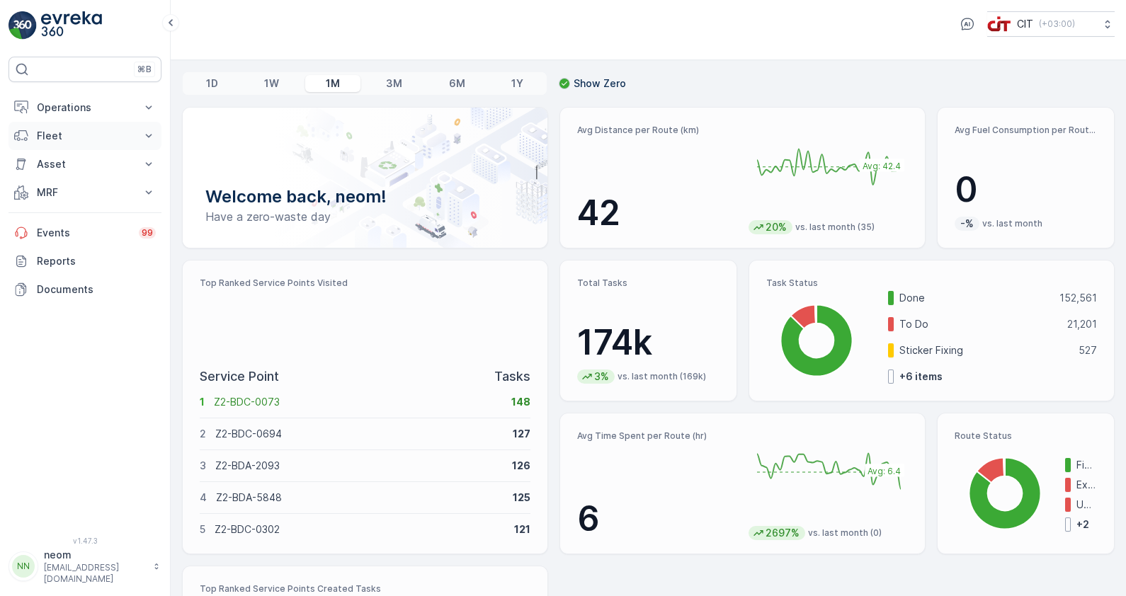
click at [76, 138] on p "Fleet" at bounding box center [85, 136] width 96 height 14
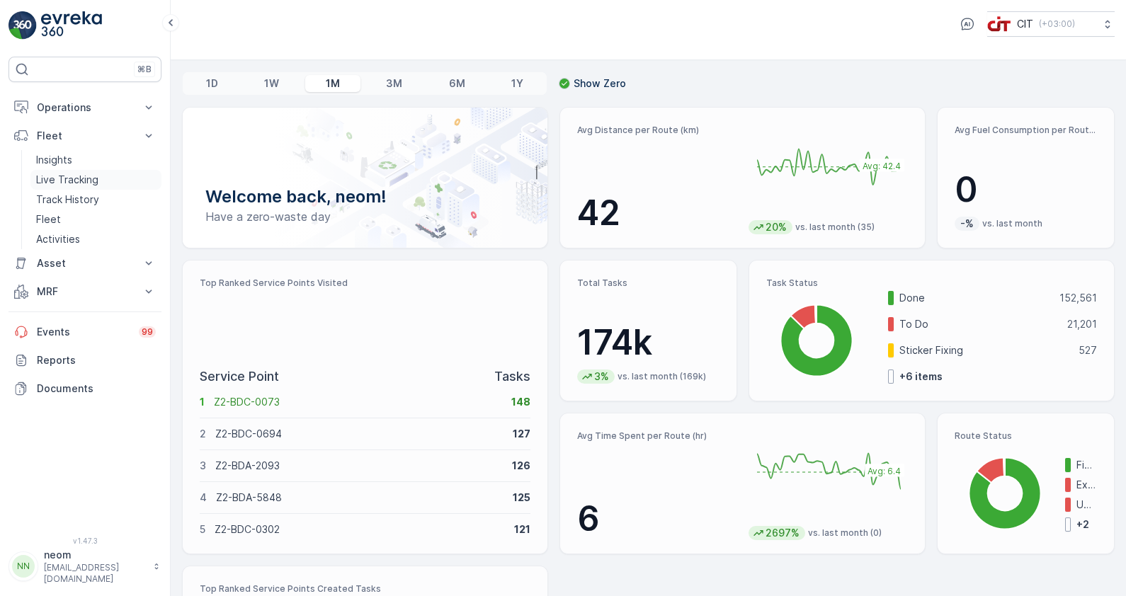
click at [69, 177] on p "Live Tracking" at bounding box center [67, 180] width 62 height 14
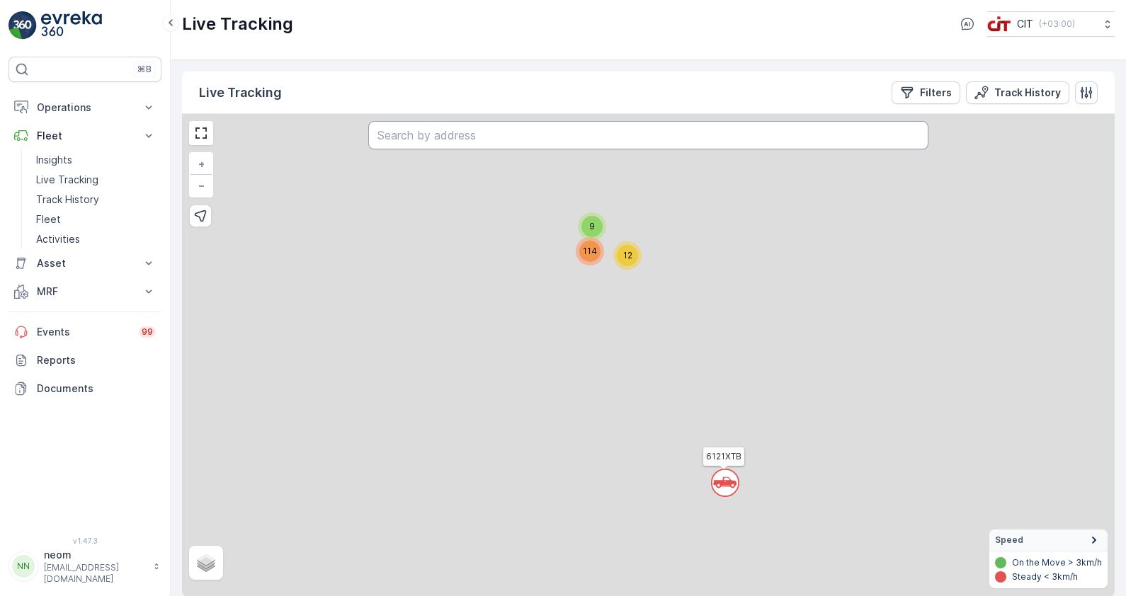
click at [486, 134] on input "text" at bounding box center [647, 135] width 559 height 28
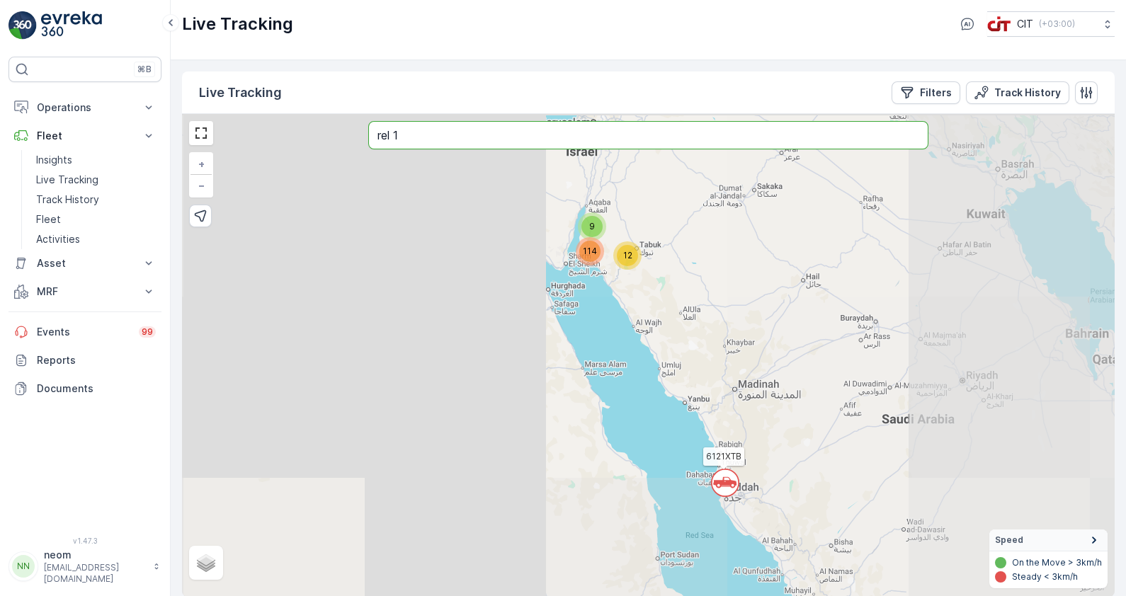
type input "rel 1"
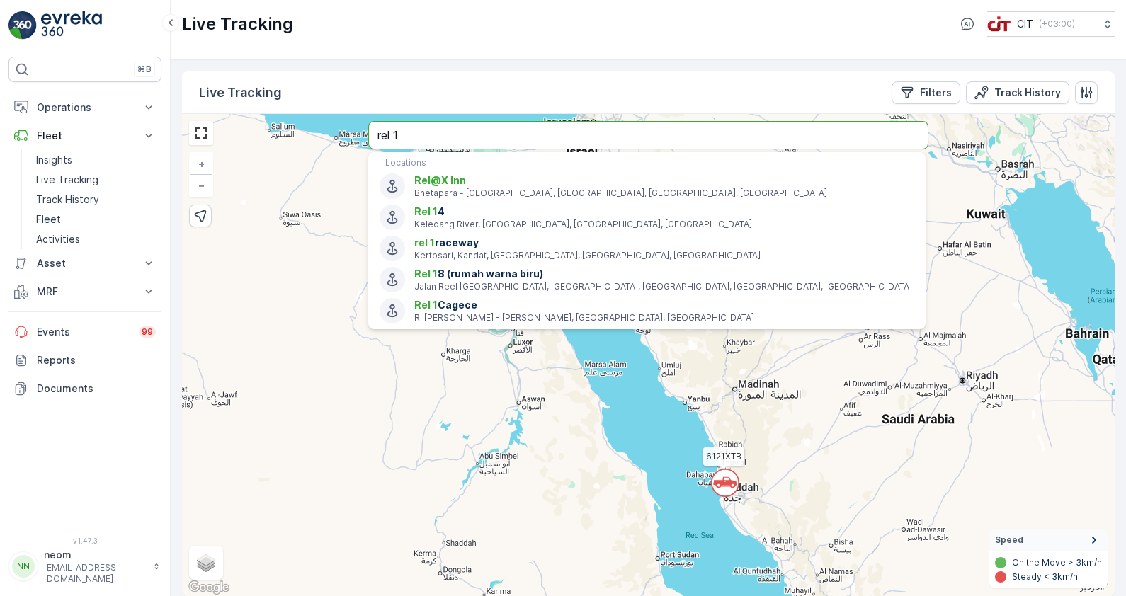
drag, startPoint x: 453, startPoint y: 125, endPoint x: 323, endPoint y: 121, distance: 130.3
click at [323, 121] on div "` 12 9 114 6121XTB + − Satellite Roadmap Terrain Hybrid Leaflet Keyboard shortc…" at bounding box center [648, 355] width 932 height 483
click at [65, 217] on link "Fleet" at bounding box center [95, 220] width 131 height 20
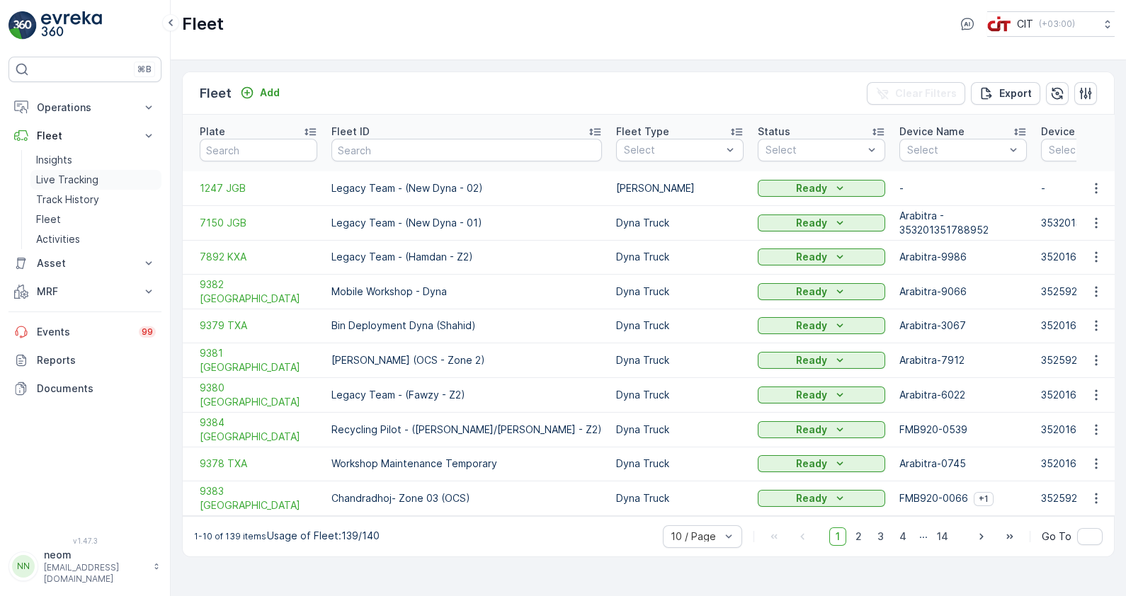
click at [61, 181] on p "Live Tracking" at bounding box center [67, 180] width 62 height 14
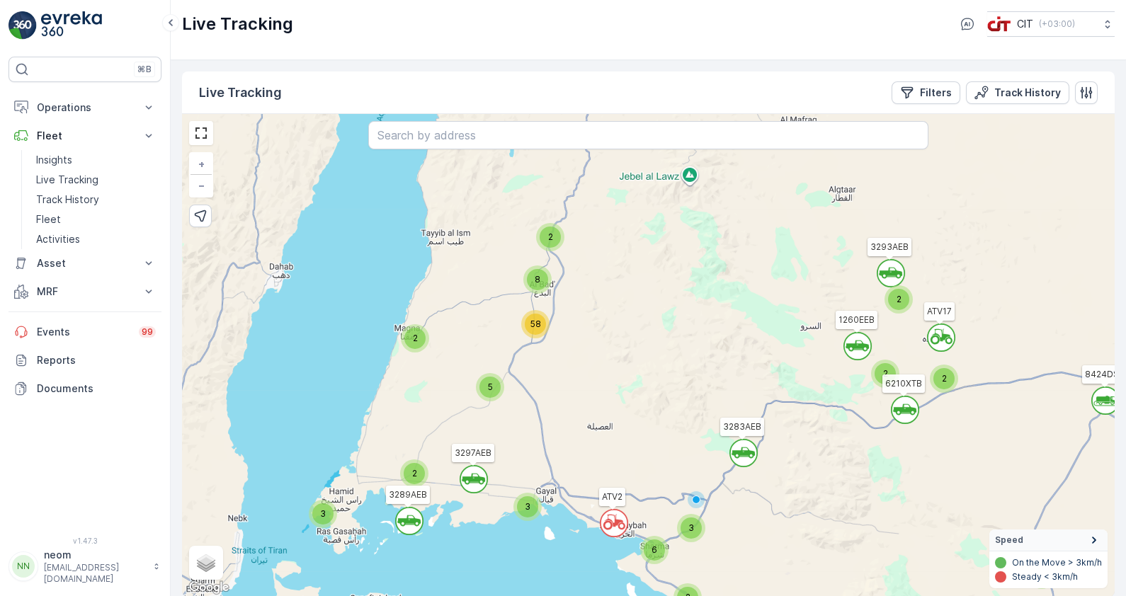
drag, startPoint x: 489, startPoint y: 251, endPoint x: 476, endPoint y: 346, distance: 95.0
click at [476, 346] on div "` ` ` ` ` ` 2 ` 2 5 ` ` ` 3 ` 4 ` 2 ` 2 ` ` 2 2 3 ` 2 2 ` 3 6 3 2 5 8 58 6121XT…" at bounding box center [648, 355] width 932 height 483
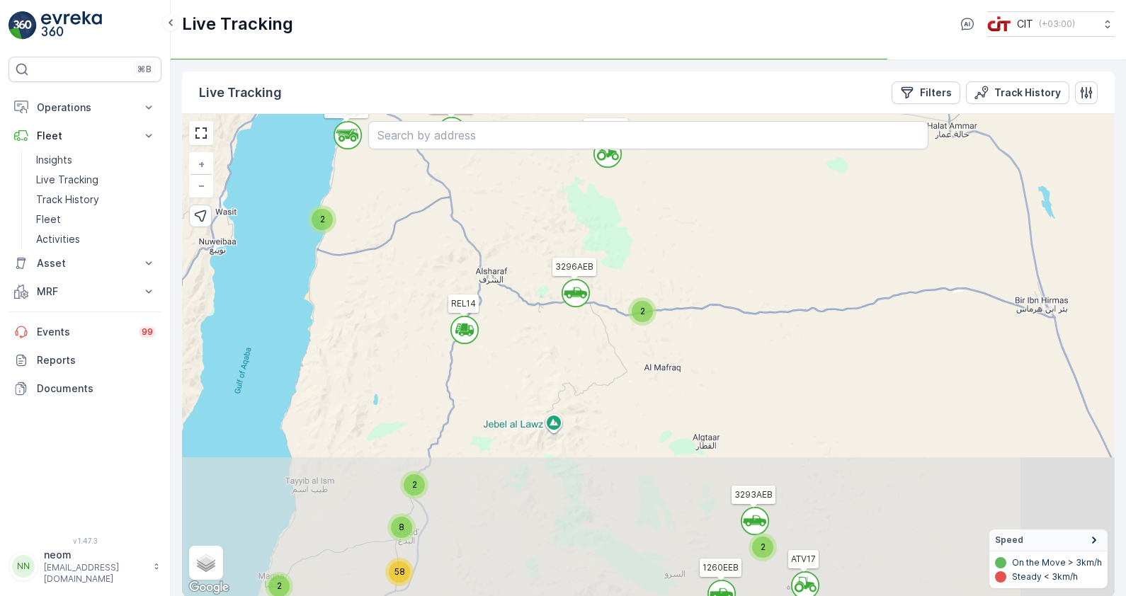
drag, startPoint x: 571, startPoint y: 377, endPoint x: 529, endPoint y: 218, distance: 164.2
click at [529, 218] on div "` ` ` ` ` ` 2 ` 2 5 ` ` ` 3 ` 4 ` 2 ` 2 ` ` 2 2 3 ` 2 2 ` 3 6 3 2 5 8 58 6121XT…" at bounding box center [648, 355] width 932 height 483
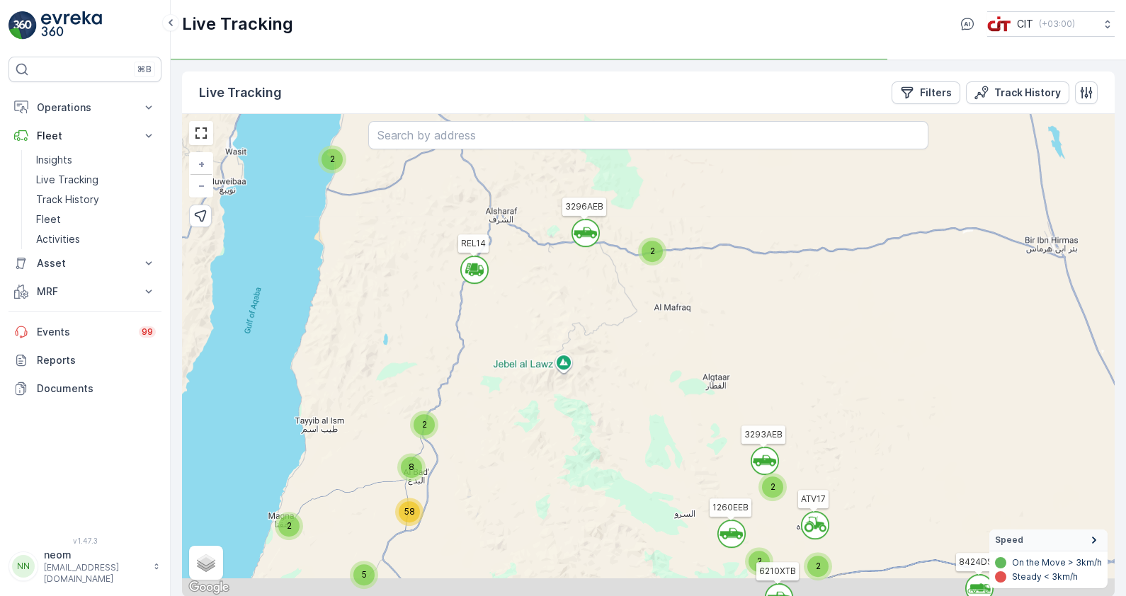
drag, startPoint x: 495, startPoint y: 372, endPoint x: 525, endPoint y: 268, distance: 107.8
click at [525, 259] on div "` ` ` ` ` ` 2 ` 2 5 ` ` ` 3 ` 4 ` 2 ` 2 ` ` 2 2 3 ` 2 2 ` 3 6 3 2 5 8 58 6121XT…" at bounding box center [648, 355] width 932 height 483
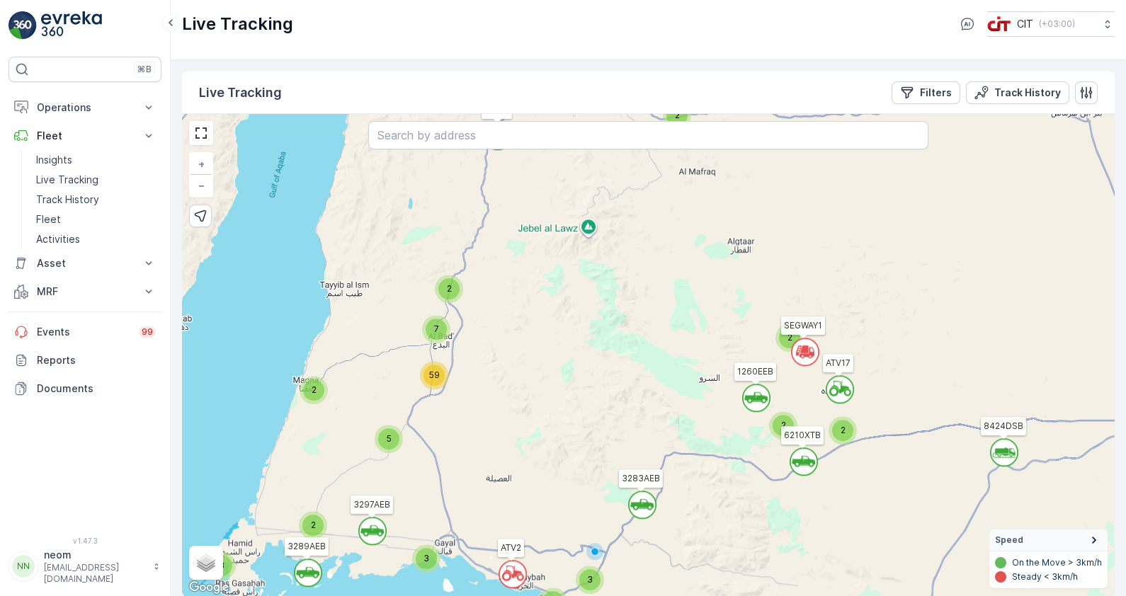
drag, startPoint x: 538, startPoint y: 358, endPoint x: 519, endPoint y: 297, distance: 63.8
click at [519, 297] on div "` ` 2 ` ` ` ` ` 2 ` ` ` ` ` 2 3 ` ` ` 3 2 5 2 5 2 6 ` 2 2 4 2 3 7 59 3 ATV2 REL…" at bounding box center [648, 355] width 932 height 483
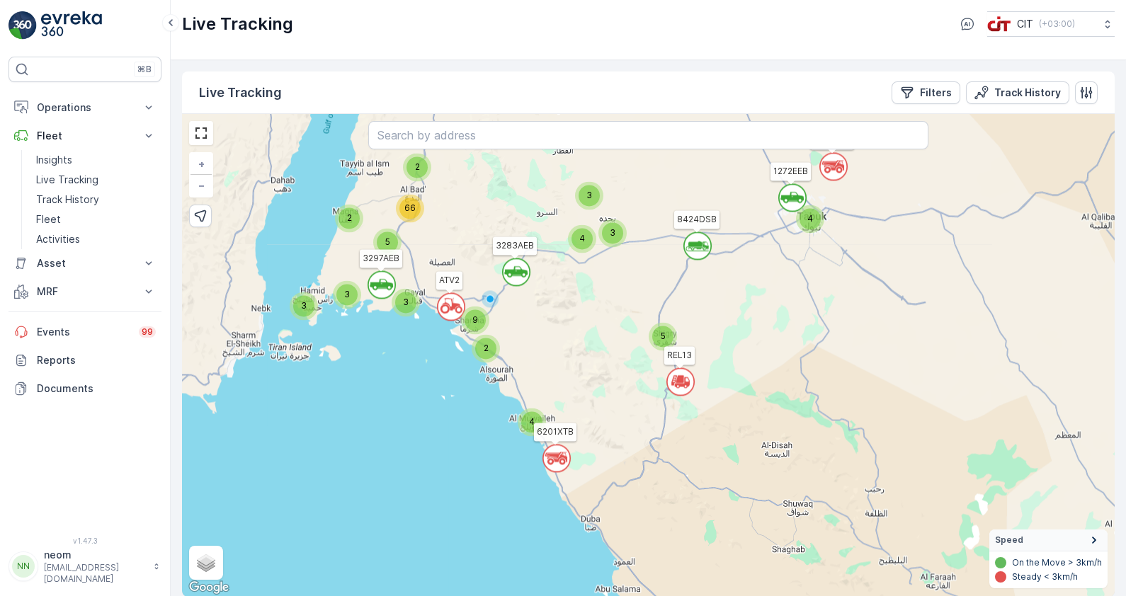
drag, startPoint x: 843, startPoint y: 375, endPoint x: 785, endPoint y: 279, distance: 112.1
click at [785, 279] on div "` ` ` ` ` ` ` ` ` ` ` 2 2 5 4 4 4 3 3 2 3 3 2 9 3 2 5 66 ATV2 REL13 1272EEB REL…" at bounding box center [648, 355] width 932 height 483
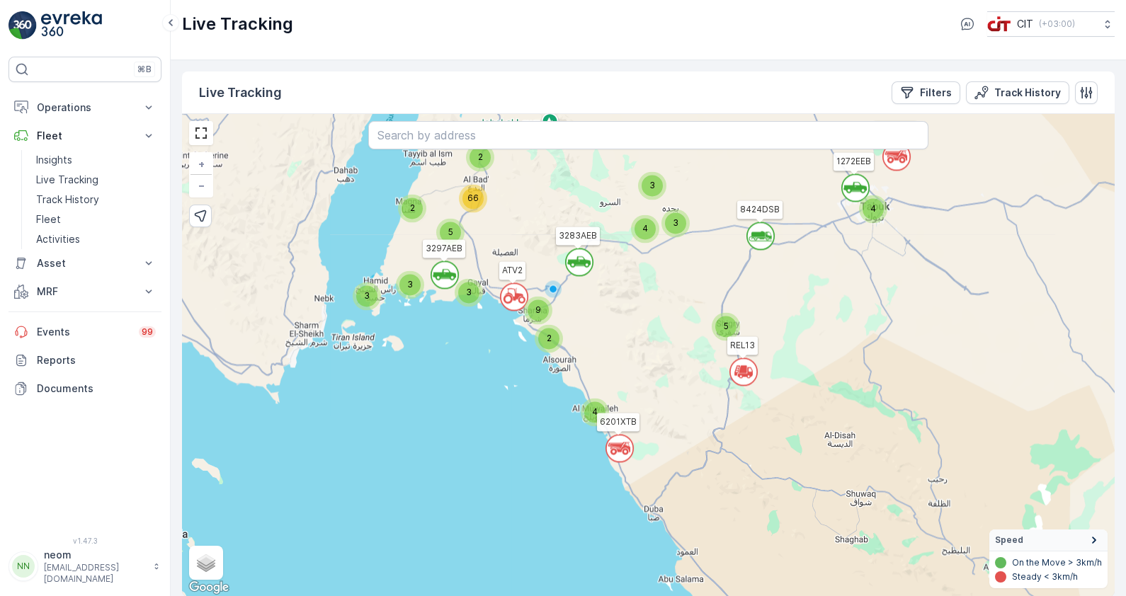
drag, startPoint x: 741, startPoint y: 443, endPoint x: 762, endPoint y: 429, distance: 25.1
click at [811, 448] on div "` ` ` ` ` ` ` ` ` ` ` 2 2 5 4 4 4 3 3 2 3 3 2 9 3 2 5 66 ATV2 REL13 1272EEB REL…" at bounding box center [648, 355] width 932 height 483
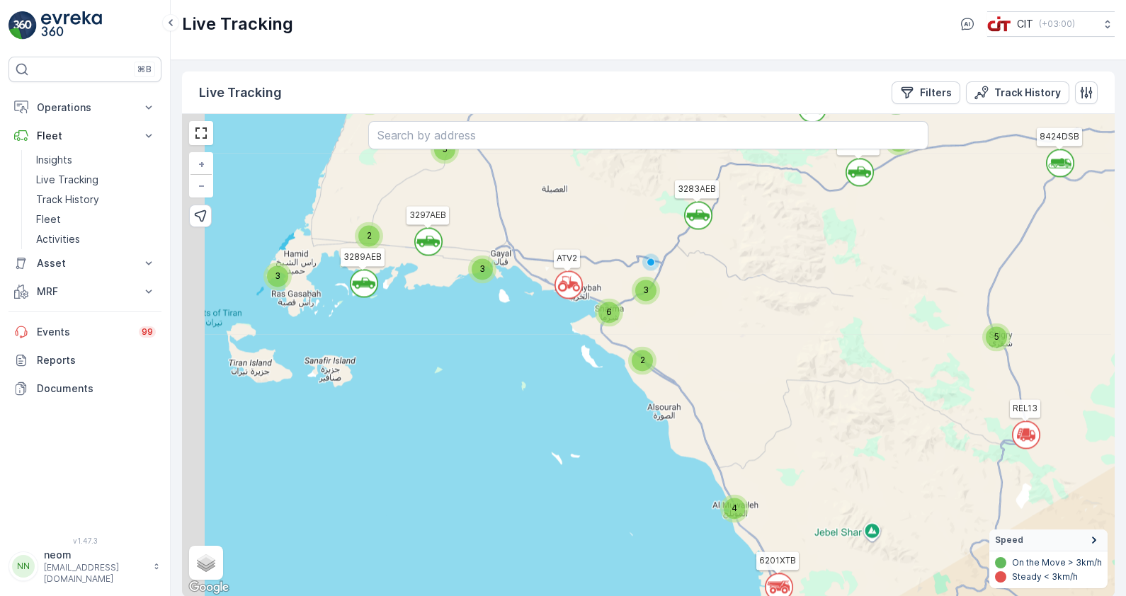
drag, startPoint x: 360, startPoint y: 258, endPoint x: 407, endPoint y: 267, distance: 48.3
click at [407, 267] on div "` ` ` ` ` ` ` ` ` ` ` 2 2 5 ` 3 4 ` ` 2 2 ` 2 2 3 ` 2 2 3 6 3 2 5 7 59 ATV2 REL…" at bounding box center [648, 355] width 932 height 483
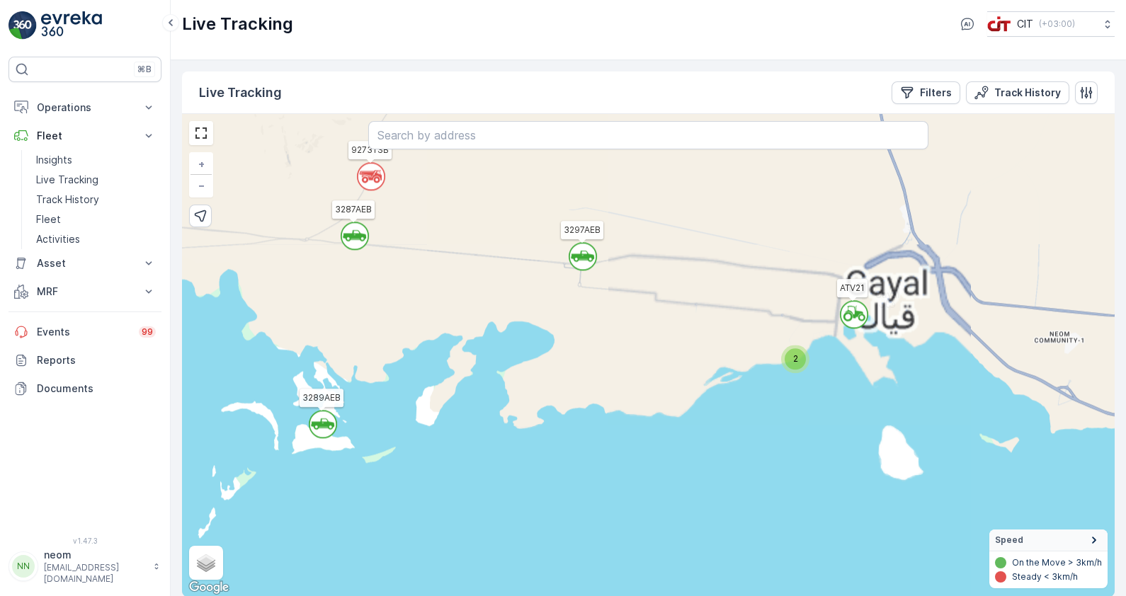
drag, startPoint x: 506, startPoint y: 312, endPoint x: 495, endPoint y: 323, distance: 16.0
click at [495, 323] on div "` ` ` ` ` ` ` ` ` ` ` ` ` ` ` ` 2 ` ` 2 3 ` ` ` 3 ` ` ` 2 2 ` 2 ` ` ` ` 2 ` 2 `…" at bounding box center [648, 355] width 932 height 483
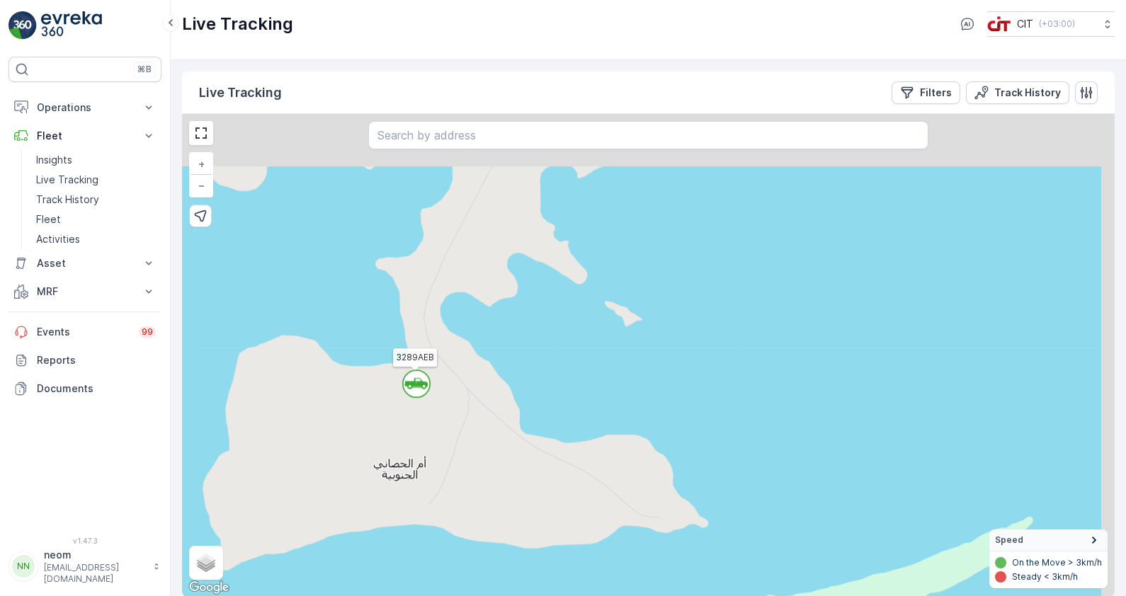
drag, startPoint x: 527, startPoint y: 251, endPoint x: 481, endPoint y: 394, distance: 150.2
click at [481, 394] on div "` ` ` ` ` ` ` ` ` ` ` ` ` ` ` ` ` ` ` ` ` ` ` ` ` ` ` ` ` ` ` ` ` ` ` ` ` ` ` `…" at bounding box center [648, 355] width 932 height 483
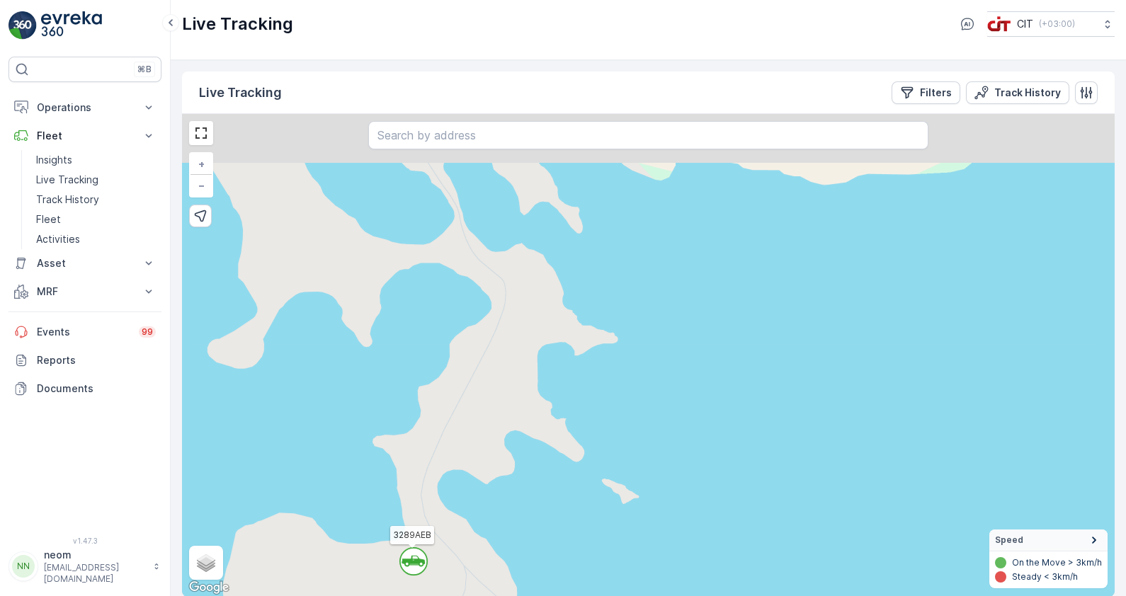
drag, startPoint x: 463, startPoint y: 218, endPoint x: 460, endPoint y: 398, distance: 179.9
click at [460, 398] on div "` ` ` ` ` ` ` ` ` ` ` ` ` ` ` ` ` ` ` ` ` ` ` ` ` ` 2 ` ` ` 2 ` ` ` ` ` ` ` ` `…" at bounding box center [648, 355] width 932 height 483
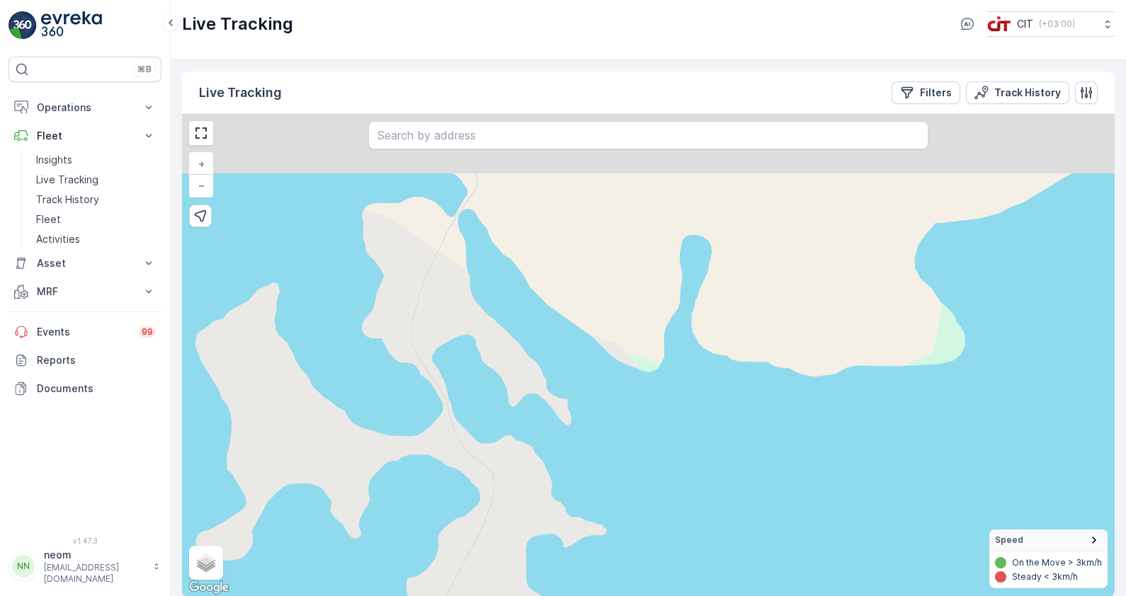
drag, startPoint x: 492, startPoint y: 274, endPoint x: 481, endPoint y: 460, distance: 186.6
click at [481, 460] on div "` ` ` ` ` ` ` ` ` ` ` ` ` ` ` ` ` ` ` ` ` ` ` ` ` ` 2 ` ` ` 2 ` ` ` ` ` ` ` ` `…" at bounding box center [648, 355] width 932 height 483
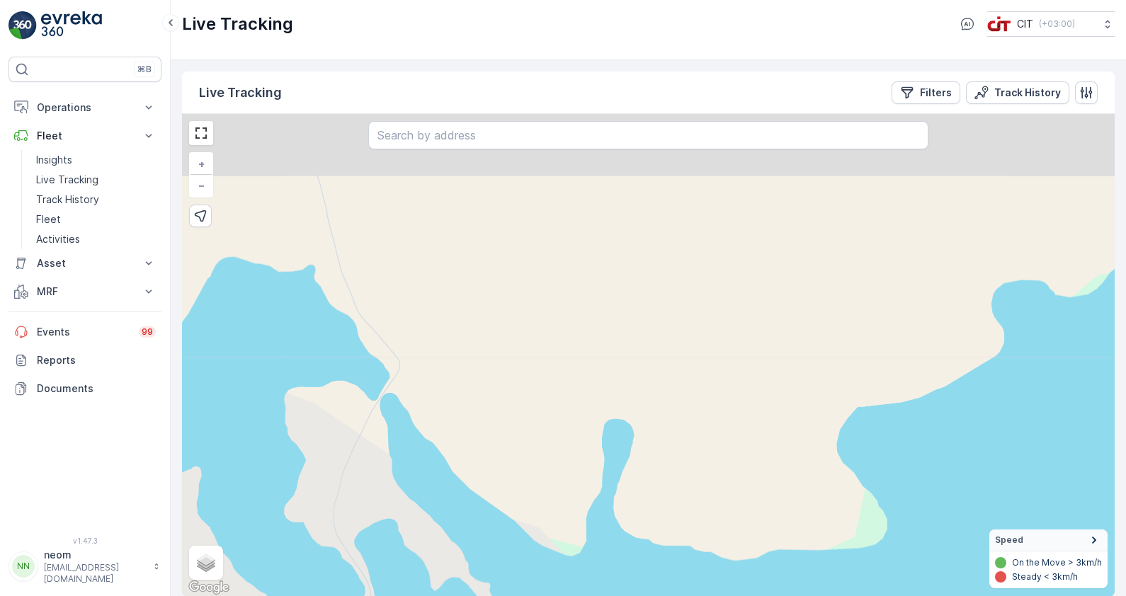
drag, startPoint x: 469, startPoint y: 308, endPoint x: 425, endPoint y: 422, distance: 122.2
click at [425, 422] on div "` ` ` ` ` ` ` ` ` ` ` ` ` ` ` ` ` ` ` ` ` ` ` ` ` ` 2 ` ` ` 2 ` ` ` ` ` ` ` ` `…" at bounding box center [648, 355] width 932 height 483
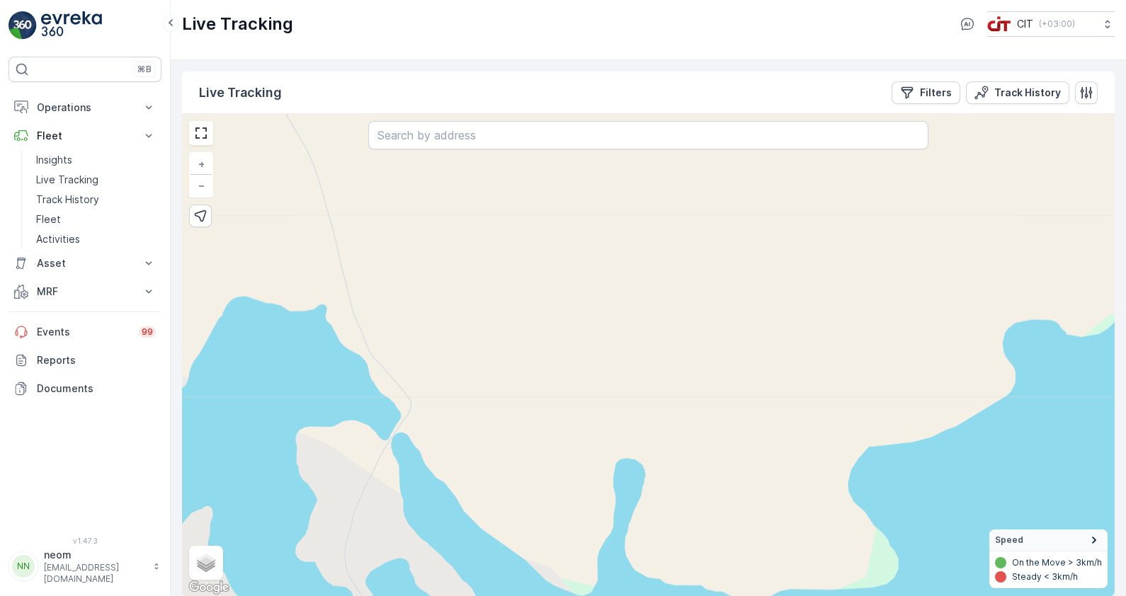
drag, startPoint x: 517, startPoint y: 312, endPoint x: 552, endPoint y: 410, distance: 103.7
click at [552, 410] on div "` ` ` ` ` ` ` ` ` ` ` ` ` ` ` ` ` ` ` ` ` ` ` ` ` ` 2 ` ` ` 2 ` ` ` ` ` ` ` ` `…" at bounding box center [648, 355] width 932 height 483
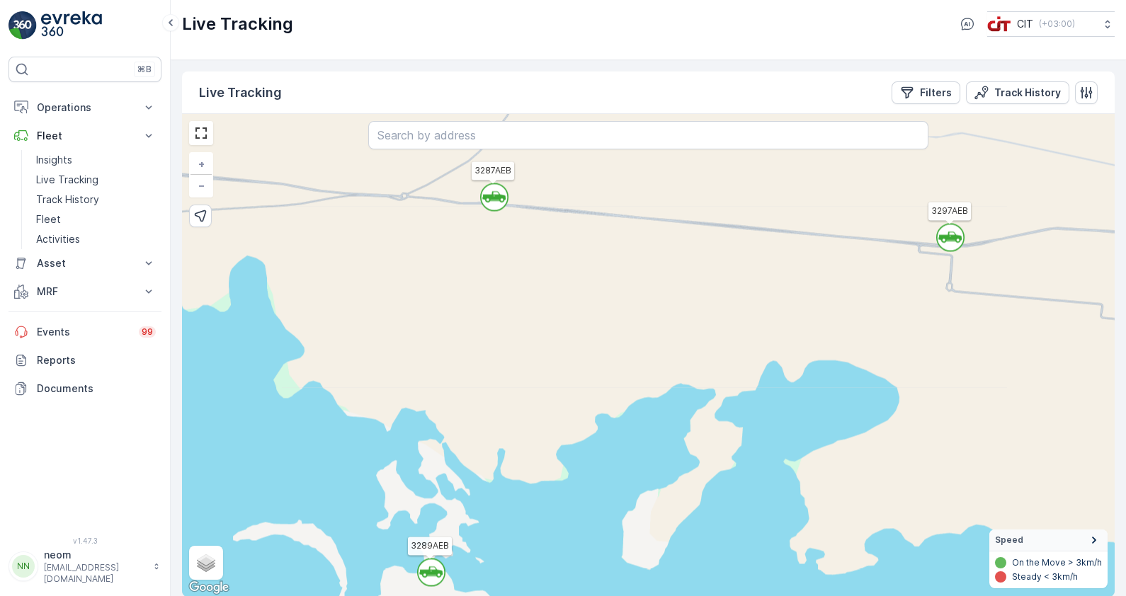
drag, startPoint x: 462, startPoint y: 267, endPoint x: 446, endPoint y: 337, distance: 72.0
click at [446, 337] on div "` ` ` ` ` ` ` ` ` ` ` ` ` ` ` ` ` ` ` ` ` ` ` ` ` ` ` ` ` ` ` ` ` ` ` ` ` ` ` `…" at bounding box center [648, 355] width 932 height 483
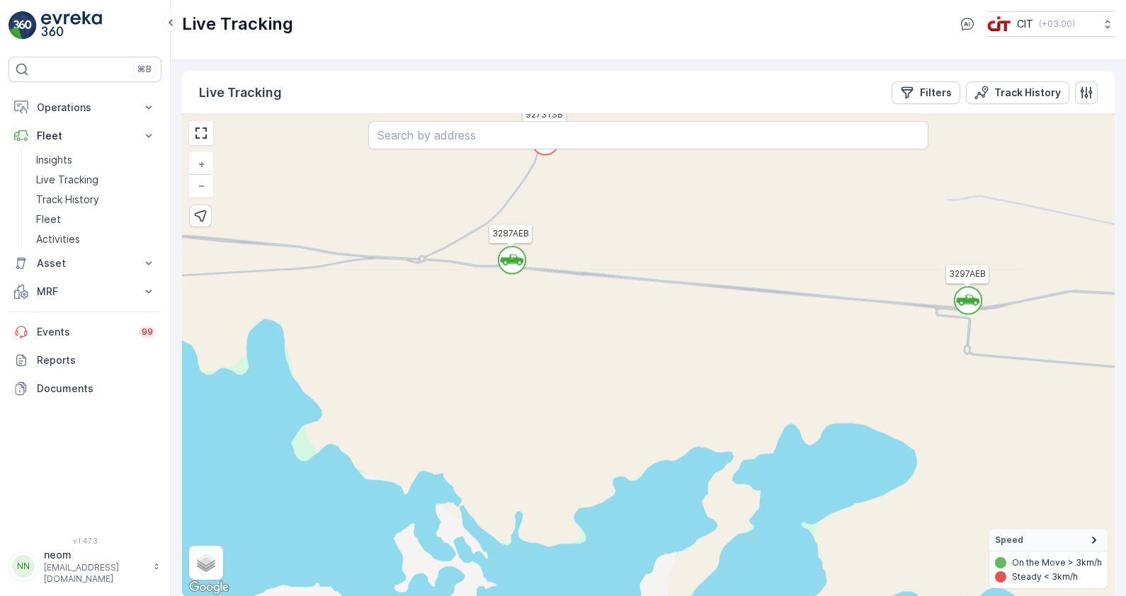
drag, startPoint x: 471, startPoint y: 279, endPoint x: 498, endPoint y: 349, distance: 75.3
click at [498, 349] on div "` ` ` ` ` ` ` ` ` ` ` ` ` ` ` ` ` ` ` ` ` ` ` ` ` ` ` ` ` ` ` ` ` ` ` ` ` ` ` `…" at bounding box center [648, 355] width 932 height 483
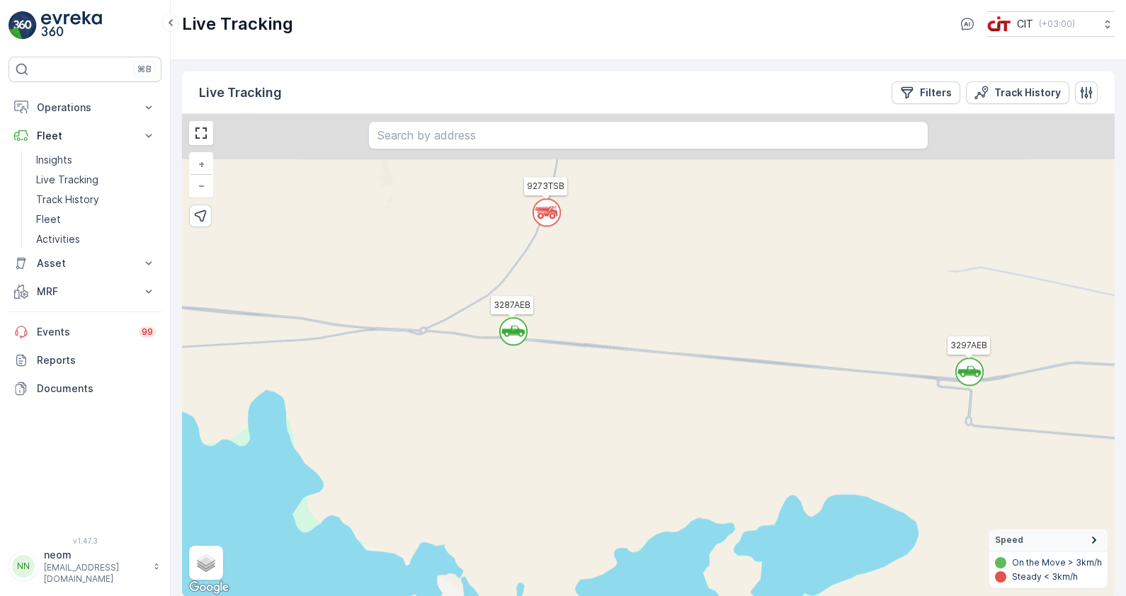
drag, startPoint x: 588, startPoint y: 229, endPoint x: 579, endPoint y: 293, distance: 65.0
click at [579, 293] on div "` ` ` ` ` ` ` ` ` ` ` ` ` ` ` ` ` ` ` ` ` ` ` ` ` ` ` ` ` ` ` ` ` ` ` ` ` ` ` `…" at bounding box center [648, 355] width 932 height 483
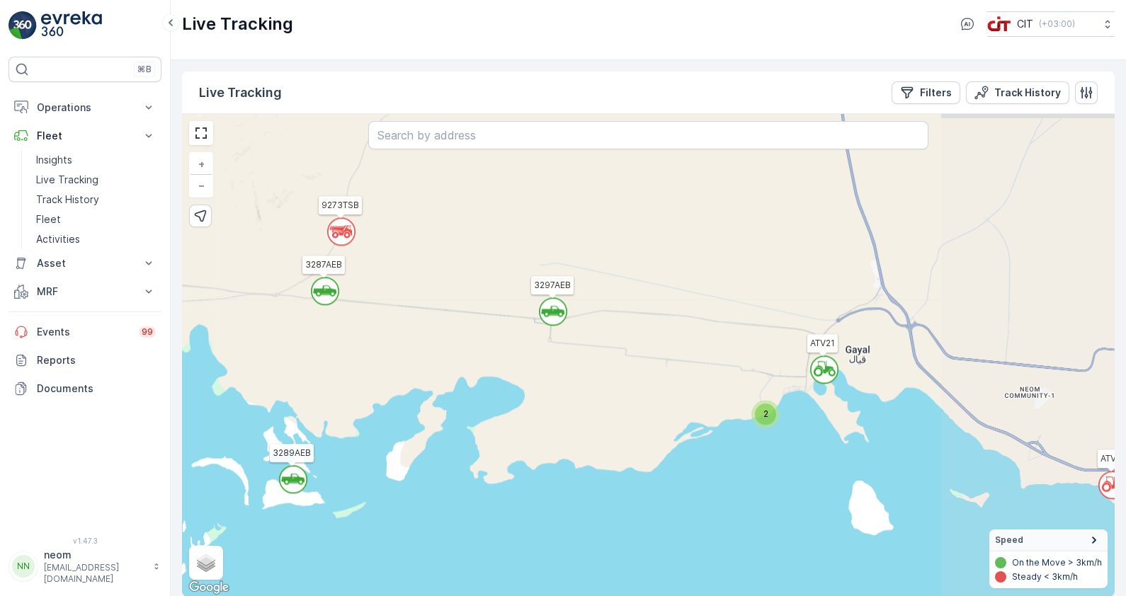
drag, startPoint x: 709, startPoint y: 355, endPoint x: 379, endPoint y: 321, distance: 332.5
click at [379, 321] on div "` ` ` ` ` ` ` ` ` ` ` ` ` ` ` ` ` ` ` ` ` ` ` ` ` ` ` ` ` ` ` ` ` ` ` ` ` ` 2 2…" at bounding box center [648, 355] width 932 height 483
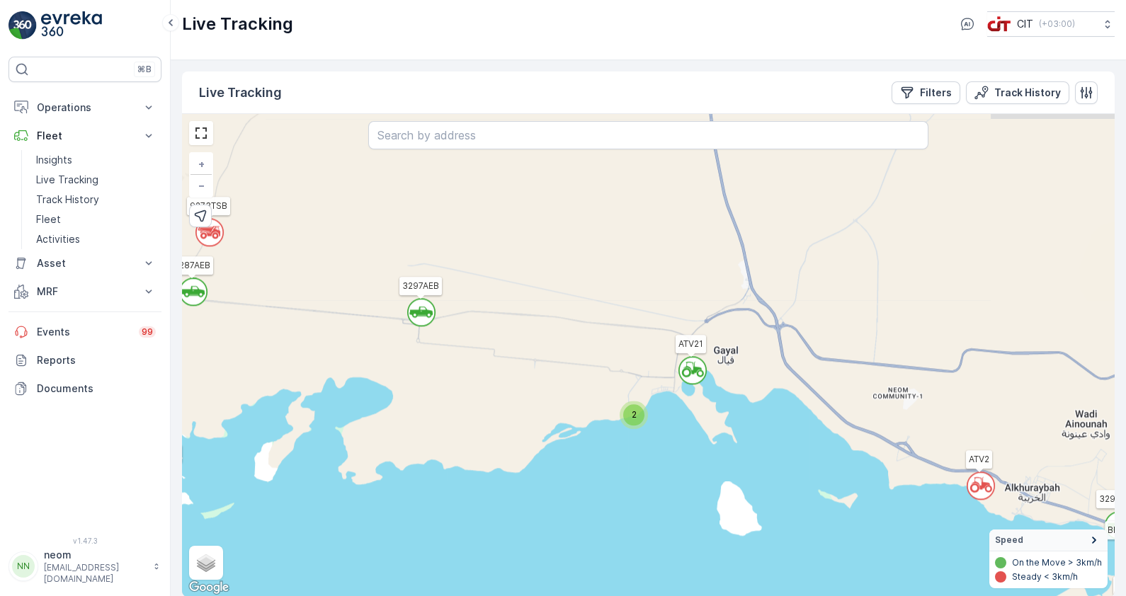
drag, startPoint x: 877, startPoint y: 391, endPoint x: 775, endPoint y: 400, distance: 102.4
click at [775, 401] on div "` ` ` ` ` ` ` ` ` ` ` ` ` ` ` ` ` ` ` ` ` ` ` ` ` ` ` ` ` ` ` ` ` ` ` ` ` ` 2 2…" at bounding box center [648, 355] width 932 height 483
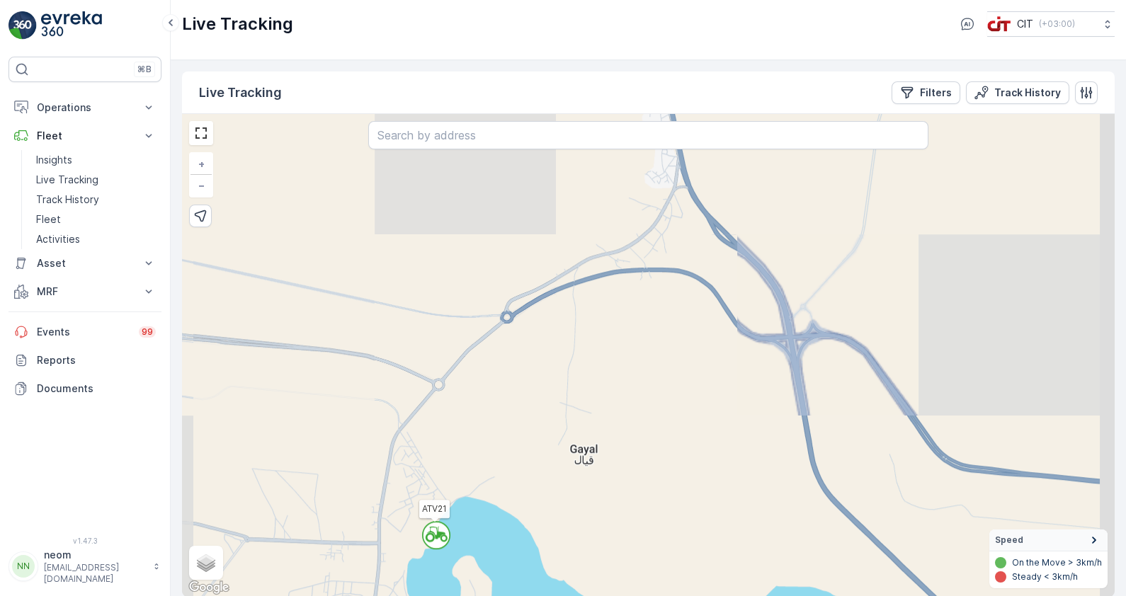
drag, startPoint x: 607, startPoint y: 274, endPoint x: 519, endPoint y: 405, distance: 157.7
click at [519, 405] on div "` ` ` ` ` ` ` ` ` ` ` ` ` ` ` ` ` ` ` ` ` ` ` ` ` ` ` ` ` ` ` ` ` ` ` ` ` ` ` `…" at bounding box center [648, 355] width 932 height 483
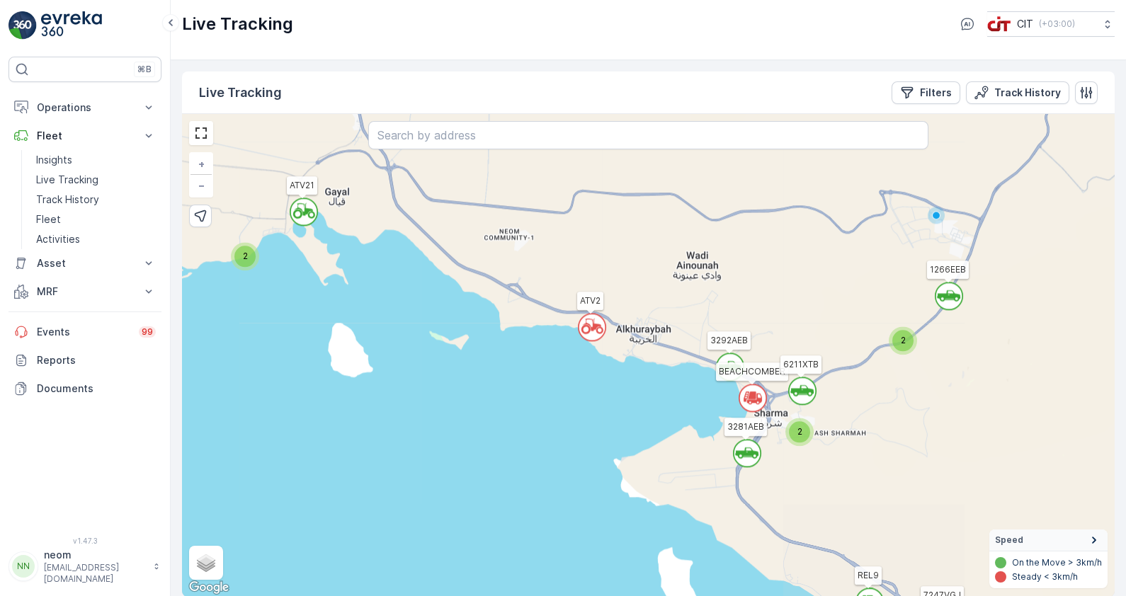
drag, startPoint x: 736, startPoint y: 452, endPoint x: 530, endPoint y: 294, distance: 260.0
click at [530, 294] on div "` ` ` ` ` ` ` ` ` ` ` ` ` ` ` ` ` ` ` ` ` ` ` ` ` ` ` ` ` ` ` ` ` ` ` ` ` ` 2 2…" at bounding box center [648, 355] width 932 height 483
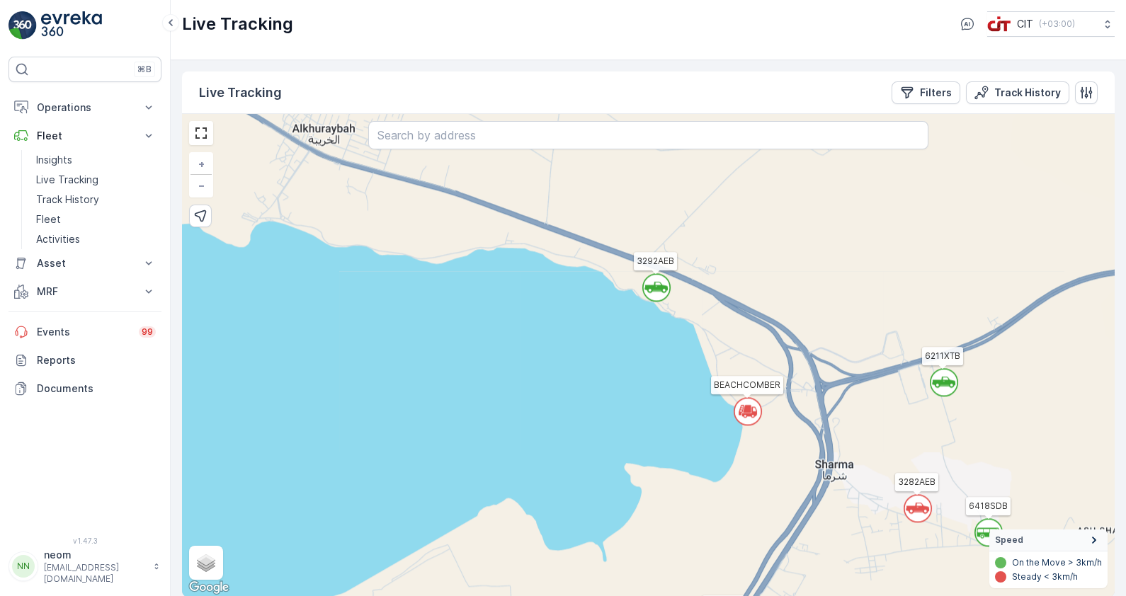
click at [744, 406] on icon at bounding box center [746, 409] width 7 height 6
click at [704, 364] on div "` ` ` ` ` ` ` ` ` ` ` ` 2 ` ` ` ` ` ` ` ` ` ` ` ` 2 ` ` ` 2 ` ` ` ` ` ` ` ` ` `…" at bounding box center [648, 355] width 932 height 483
click at [542, 298] on div "` ` ` ` ` ` ` ` ` ` ` ` 2 ` ` ` ` ` ` ` ` ` ` ` ` 2 ` ` ` 2 ` ` ` ` ` ` ` ` ` `…" at bounding box center [648, 355] width 932 height 483
click at [441, 272] on div "` ` ` ` ` ` ` ` ` ` ` ` 2 ` ` ` ` ` ` ` ` ` ` ` ` 2 ` ` ` 2 ` ` ` ` ` ` ` ` ` `…" at bounding box center [648, 355] width 932 height 483
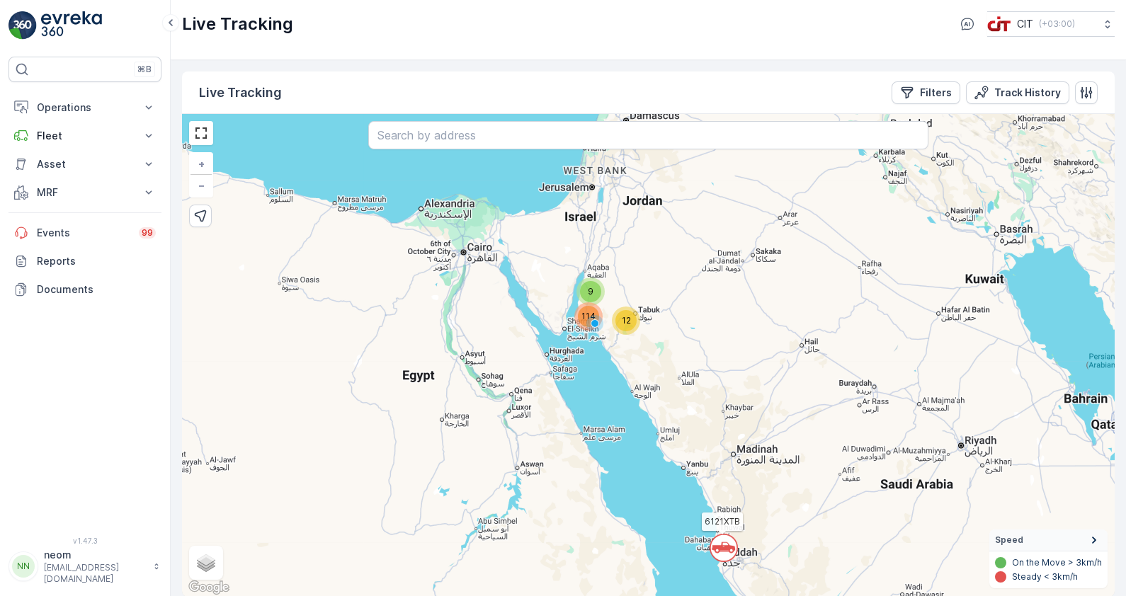
drag, startPoint x: 637, startPoint y: 291, endPoint x: 635, endPoint y: 356, distance: 65.2
click at [635, 356] on div "` 12 9 114 6121XTB + − Satellite Roadmap Terrain Hybrid Leaflet Keyboard shortc…" at bounding box center [648, 355] width 932 height 483
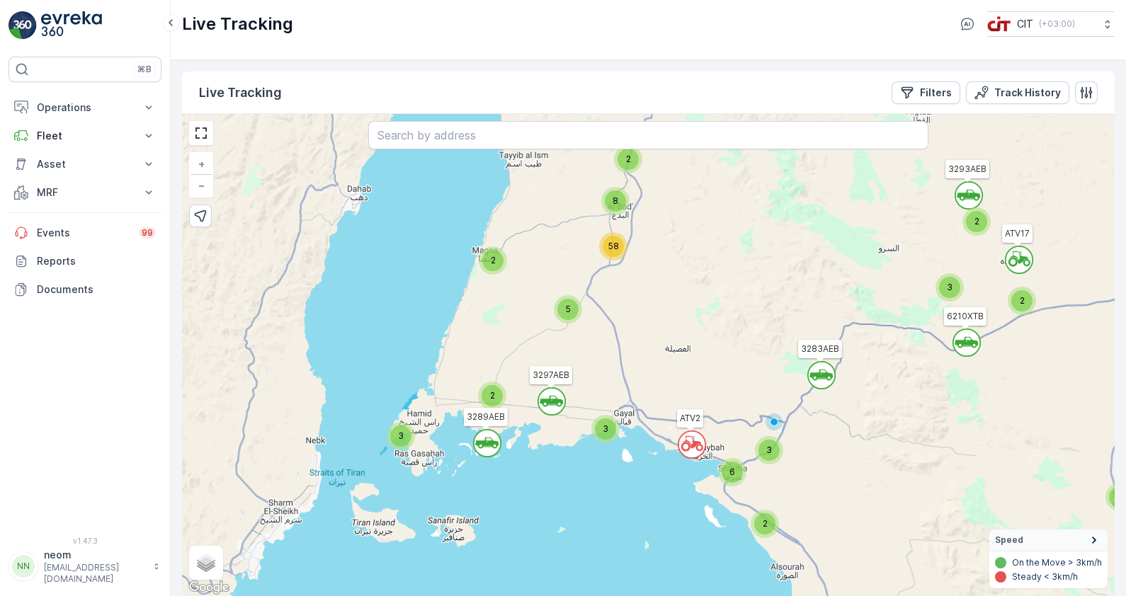
drag, startPoint x: 559, startPoint y: 438, endPoint x: 557, endPoint y: 353, distance: 85.0
click at [557, 353] on div "` ` ` ` ` ` 2 ` 2 5 ` ` ` 3 ` 4 ` 3 ` 2 ` 2 2 3 ` 2 2 ` 3 6 3 2 5 8 58 6121XTB …" at bounding box center [648, 355] width 932 height 483
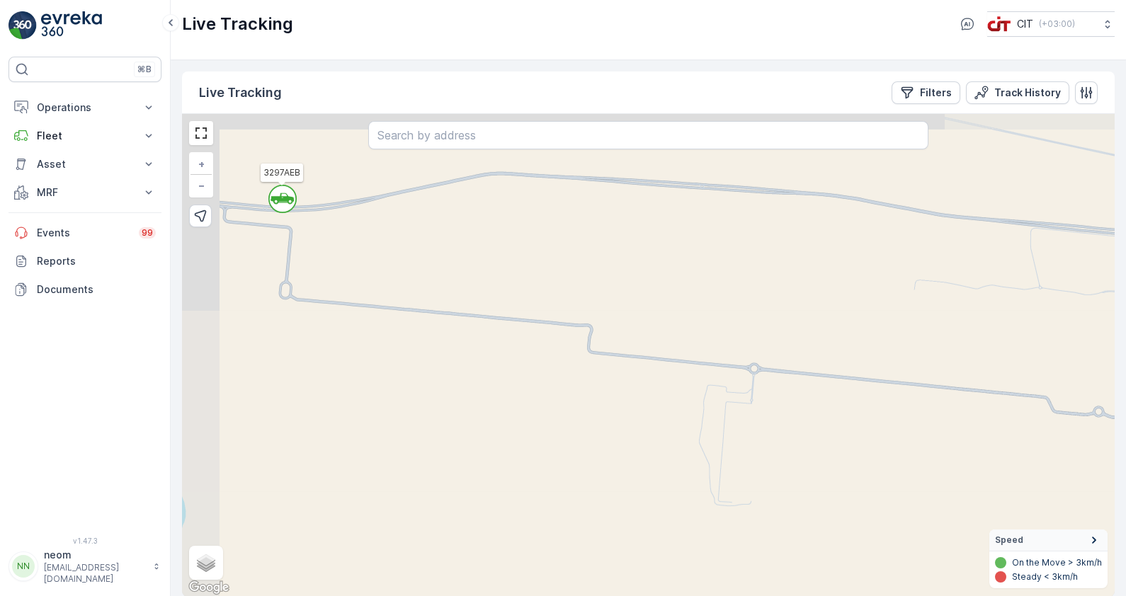
drag, startPoint x: 649, startPoint y: 389, endPoint x: 418, endPoint y: 336, distance: 236.7
click at [862, 510] on div "` ` ` ` ` ` ` ` ` ` ` ` ` ` ` ` ` ` ` ` ` ` ` ` ` ` ` ` ` ` ` ` ` ` ` ` ` ` 2 2…" at bounding box center [648, 355] width 932 height 483
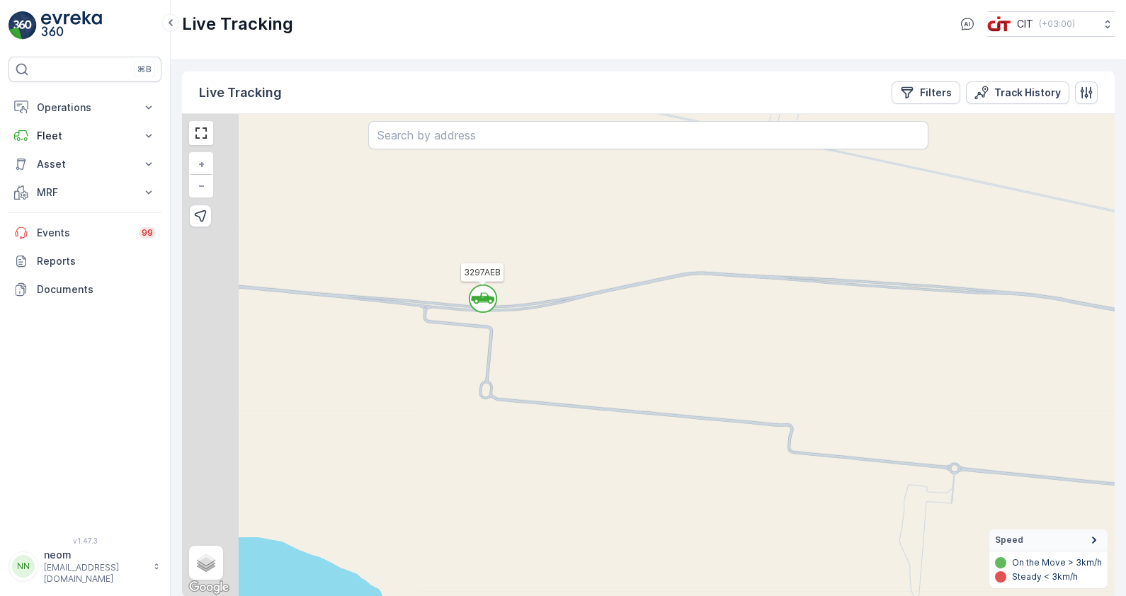
drag, startPoint x: 418, startPoint y: 336, endPoint x: 617, endPoint y: 436, distance: 223.2
click at [617, 436] on div "` ` ` ` ` ` ` ` ` ` ` ` ` ` ` ` ` ` ` ` ` ` ` ` ` ` ` ` ` ` ` ` ` ` ` ` ` ` 2 2…" at bounding box center [648, 355] width 932 height 483
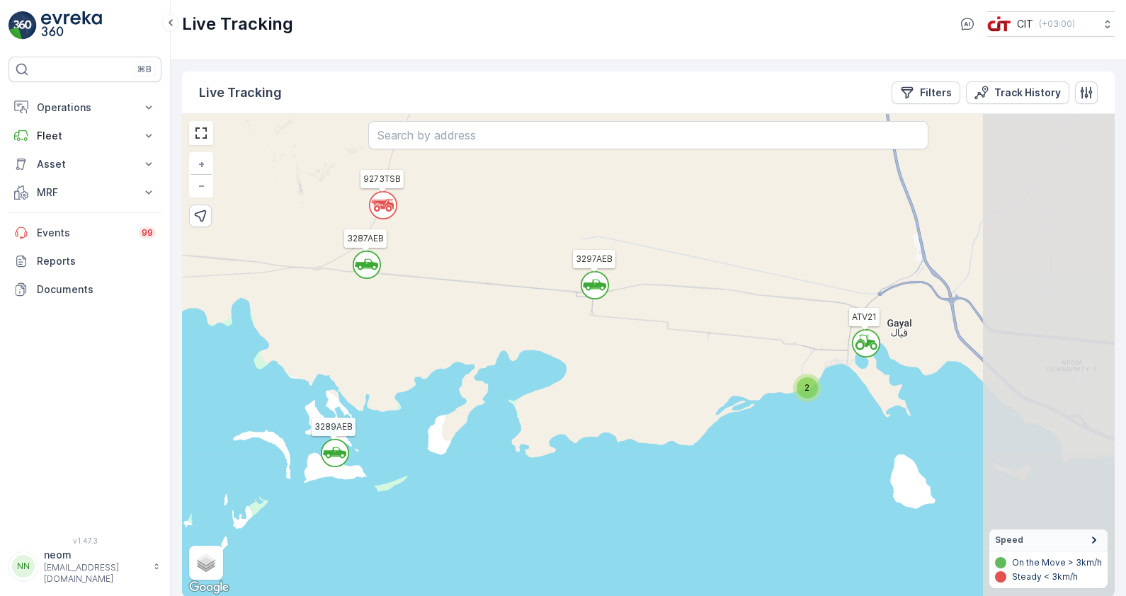
drag, startPoint x: 556, startPoint y: 469, endPoint x: 366, endPoint y: 365, distance: 216.4
click at [361, 366] on div "` ` ` ` ` ` ` ` ` ` ` ` ` ` ` ` ` ` ` ` ` ` ` ` ` ` ` ` ` ` ` ` ` ` ` ` ` ` 2 2…" at bounding box center [648, 355] width 932 height 483
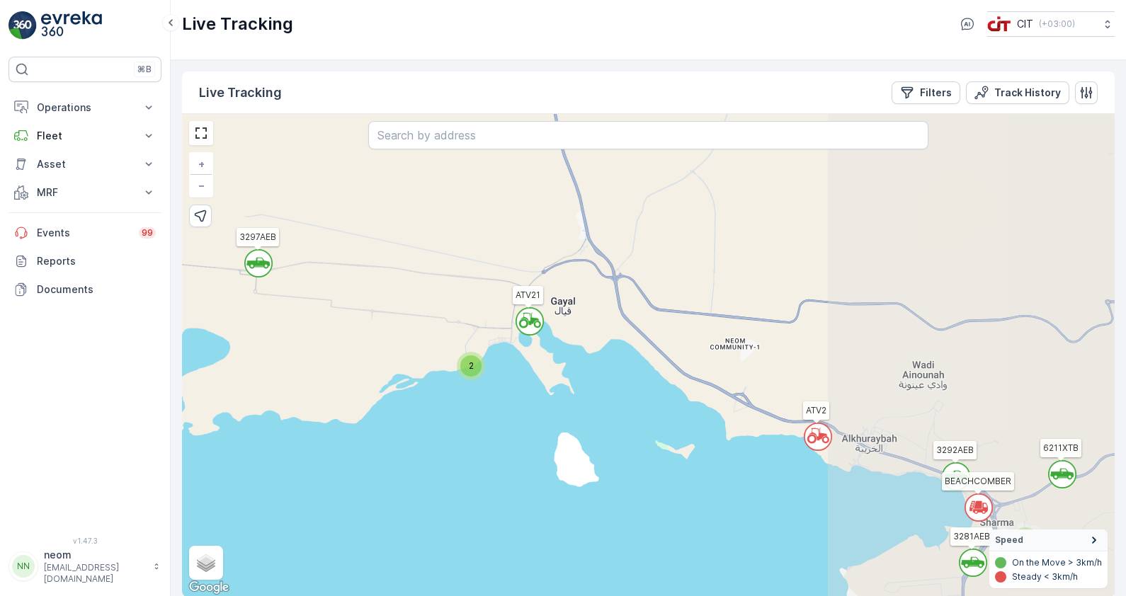
drag, startPoint x: 714, startPoint y: 375, endPoint x: 378, endPoint y: 351, distance: 337.2
click at [378, 353] on div "` ` ` ` ` ` ` ` ` ` ` ` ` ` ` ` ` ` ` ` ` ` ` ` ` ` ` ` ` ` ` ` ` ` ` ` ` ` 2 2…" at bounding box center [648, 355] width 932 height 483
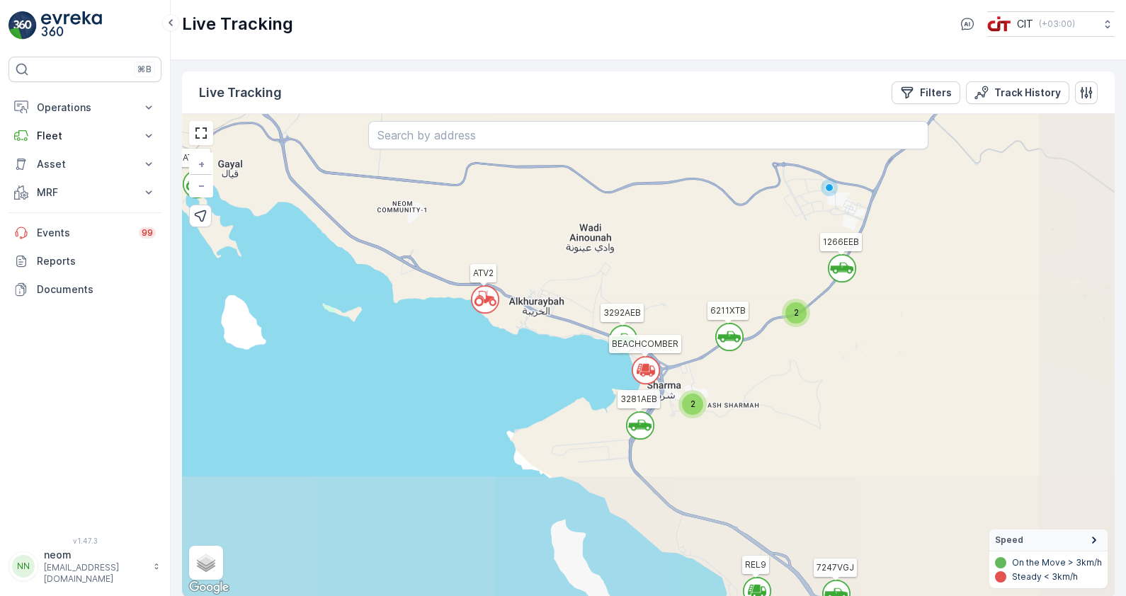
drag, startPoint x: 748, startPoint y: 492, endPoint x: 574, endPoint y: 352, distance: 223.6
click at [574, 352] on div "` ` ` ` ` ` ` ` ` ` ` ` ` ` ` ` ` ` ` ` ` ` ` ` ` ` ` ` ` ` ` ` ` ` ` ` ` ` 2 2…" at bounding box center [648, 355] width 932 height 483
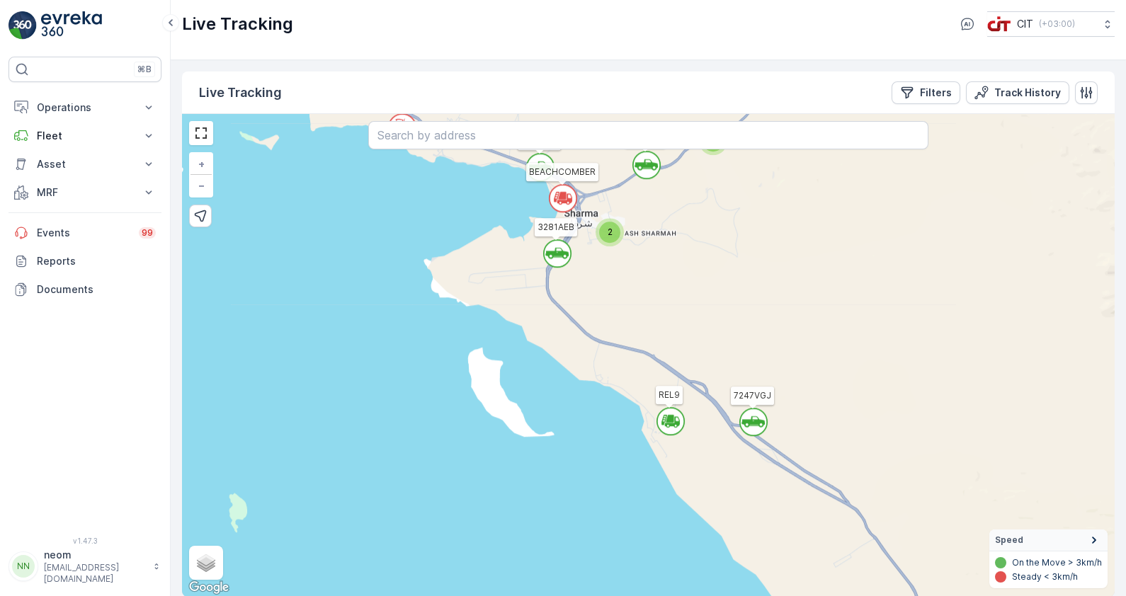
drag, startPoint x: 673, startPoint y: 286, endPoint x: 654, endPoint y: 259, distance: 33.0
click at [654, 259] on div "` ` ` ` ` ` ` 2 ` ` ` ` ` ` ` ` 2 ` ` ` 2 ` 3 ` ` ` 2 ` ` ` ` ` ` ` ` ` ` 2 ` 4…" at bounding box center [648, 355] width 932 height 483
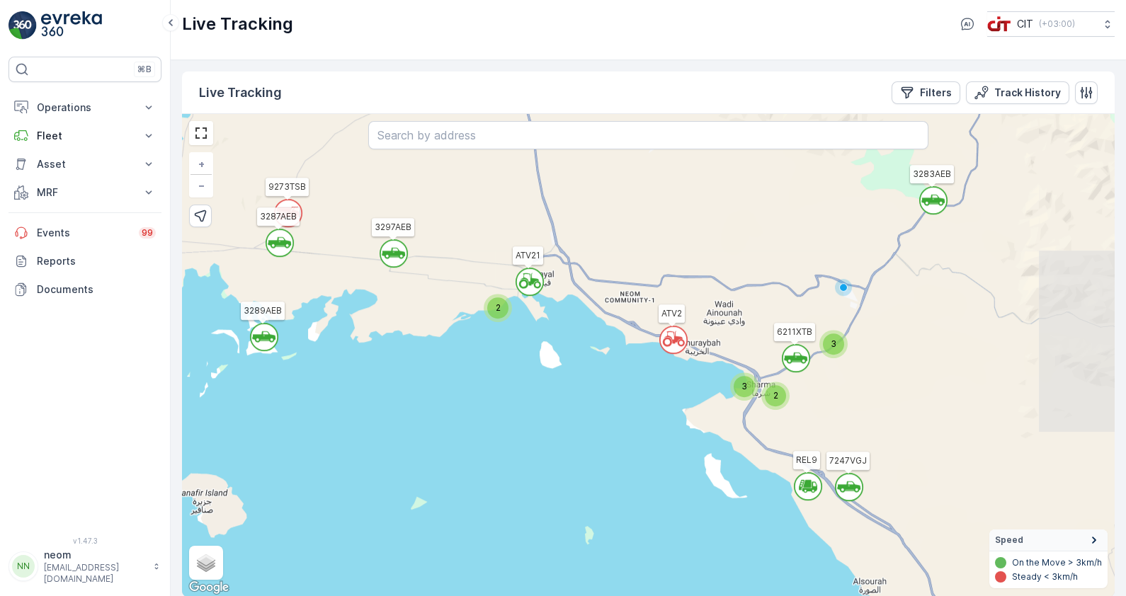
drag, startPoint x: 602, startPoint y: 303, endPoint x: 668, endPoint y: 394, distance: 113.0
click at [668, 394] on div "` ` ` ` ` ` ` ` ` ` ` ` ` ` ` ` ` ` ` ` ` ` ` ` ` ` ` 2 2 5 2 4 2 2 3 3 2 3 2 2…" at bounding box center [648, 355] width 932 height 483
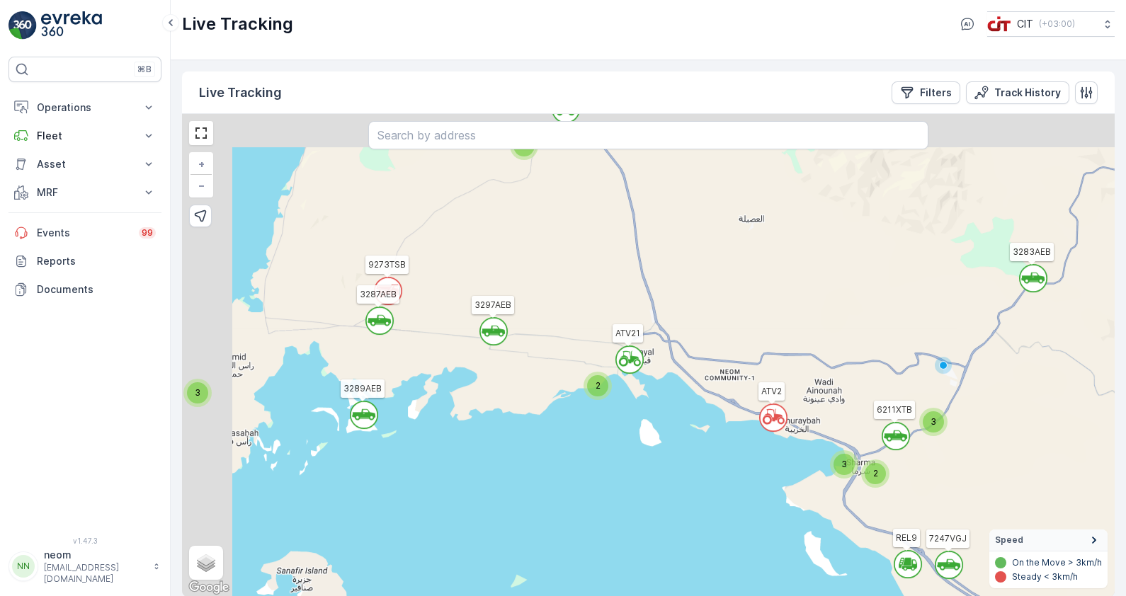
drag, startPoint x: 552, startPoint y: 312, endPoint x: 651, endPoint y: 389, distance: 126.2
click at [651, 389] on div "` ` ` ` ` ` ` ` ` ` ` ` ` ` ` ` ` ` ` ` ` ` ` ` ` ` ` 2 2 5 2 4 2 2 3 3 2 3 2 2…" at bounding box center [648, 355] width 932 height 483
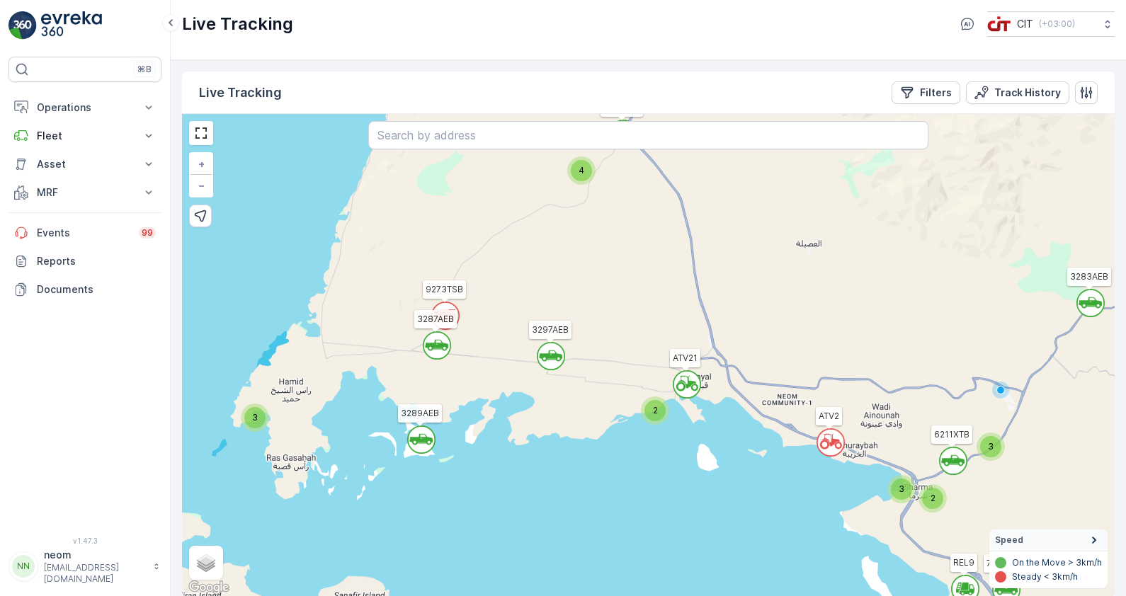
drag, startPoint x: 459, startPoint y: 346, endPoint x: 482, endPoint y: 352, distance: 24.0
click at [482, 352] on div "` ` ` ` ` ` ` ` ` ` ` ` ` ` ` ` ` ` ` ` ` ` ` ` ` ` ` 2 2 5 2 4 2 2 3 3 2 3 2 2…" at bounding box center [648, 355] width 932 height 483
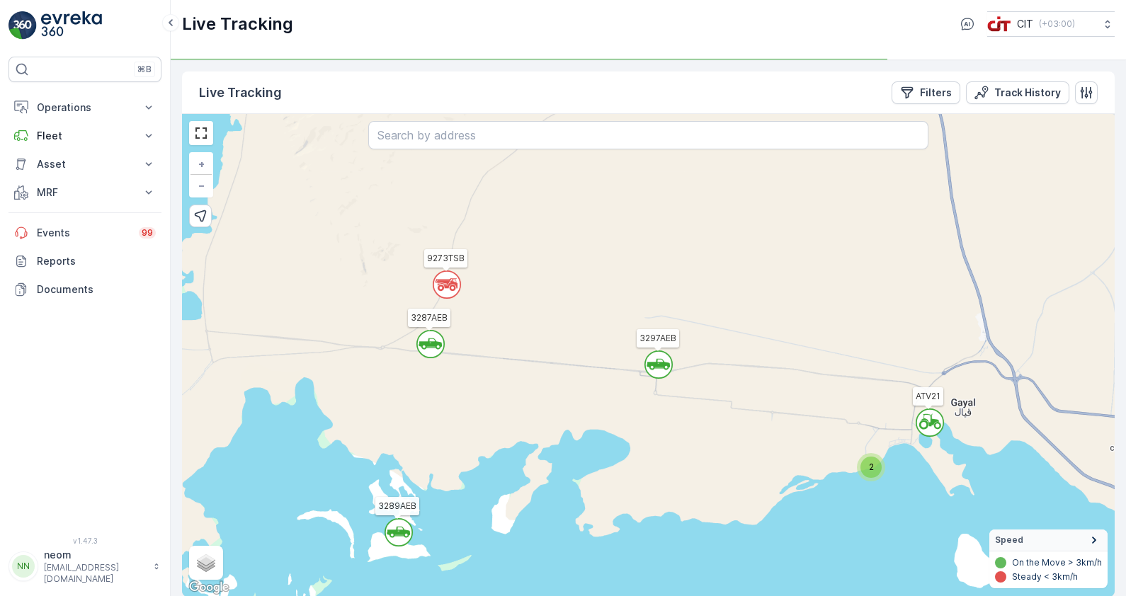
click at [230, 92] on p "Live Tracking" at bounding box center [240, 93] width 83 height 20
click at [412, 139] on input "text" at bounding box center [647, 135] width 559 height 28
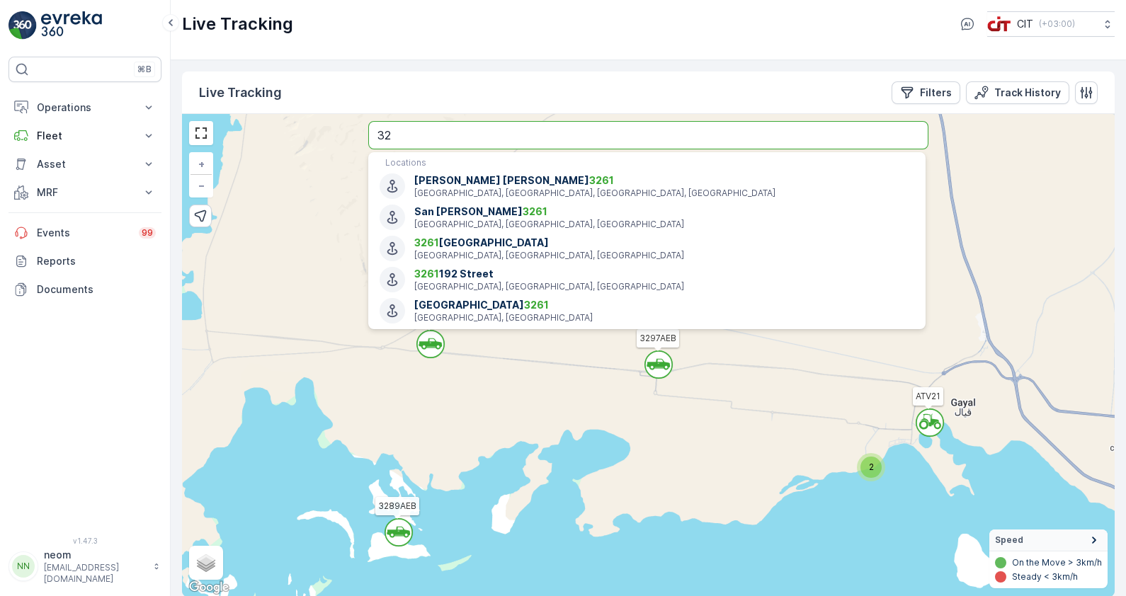
type input "3"
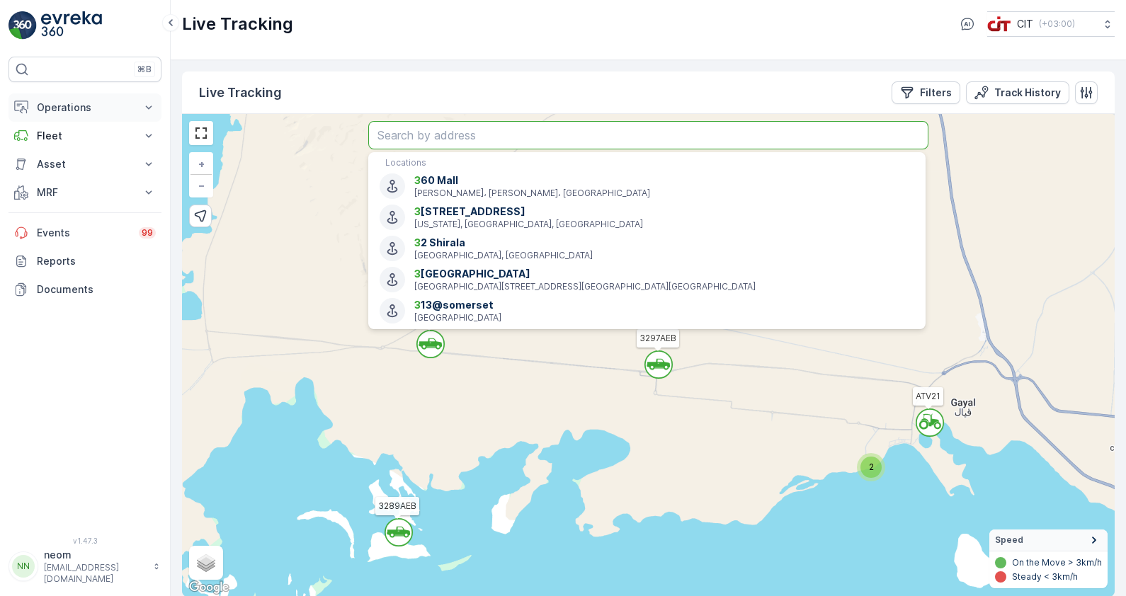
click at [70, 106] on p "Operations" at bounding box center [85, 108] width 96 height 14
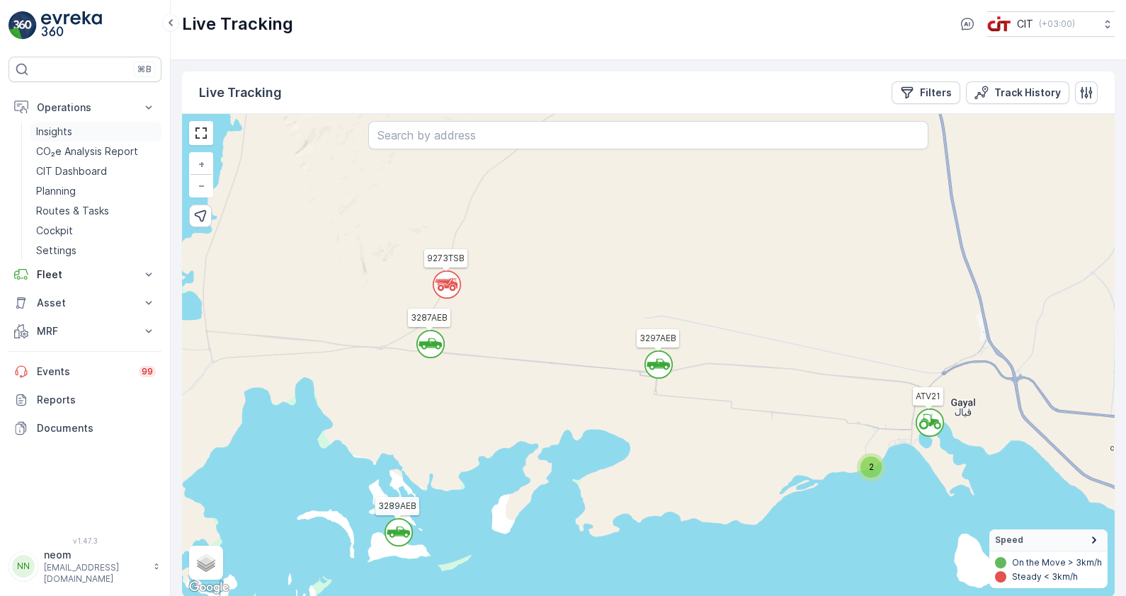
click at [65, 128] on p "Insights" at bounding box center [54, 132] width 36 height 14
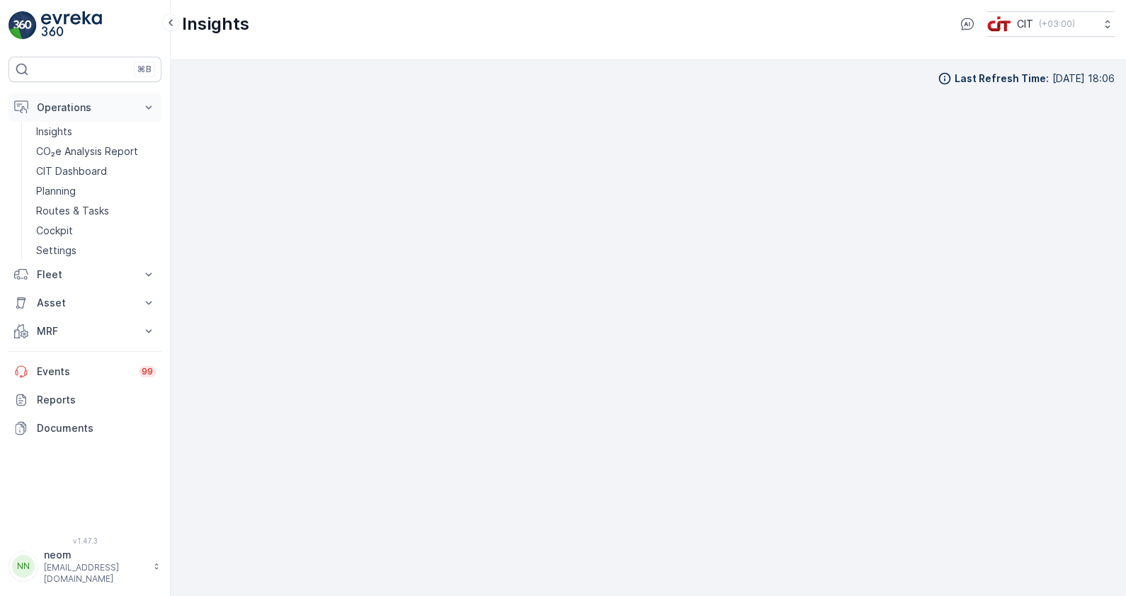
click at [68, 101] on p "Operations" at bounding box center [85, 108] width 96 height 14
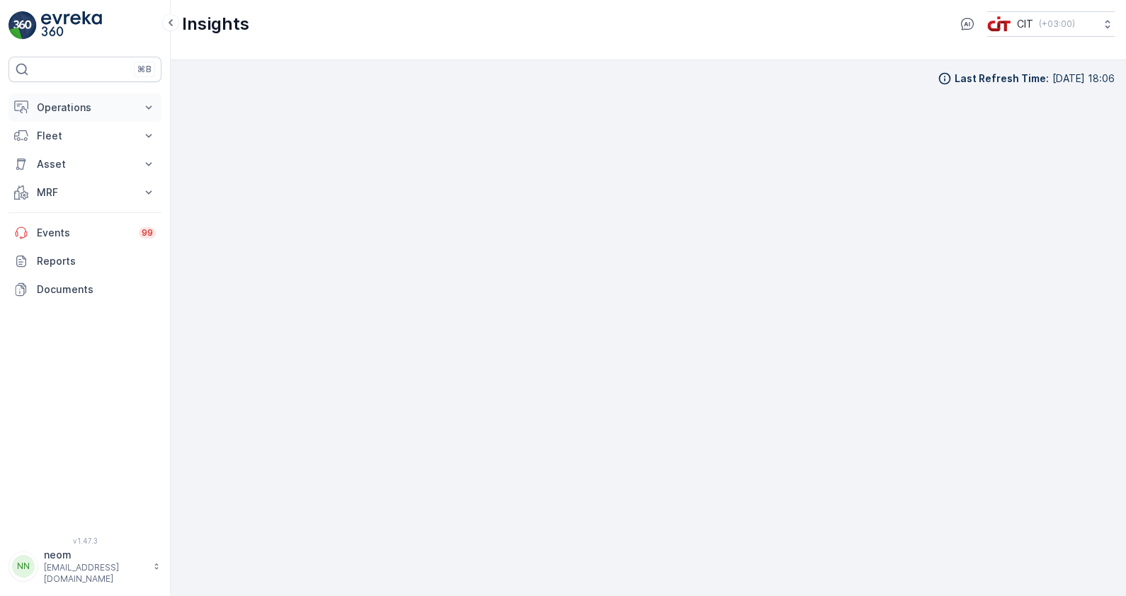
click at [66, 111] on p "Operations" at bounding box center [85, 108] width 96 height 14
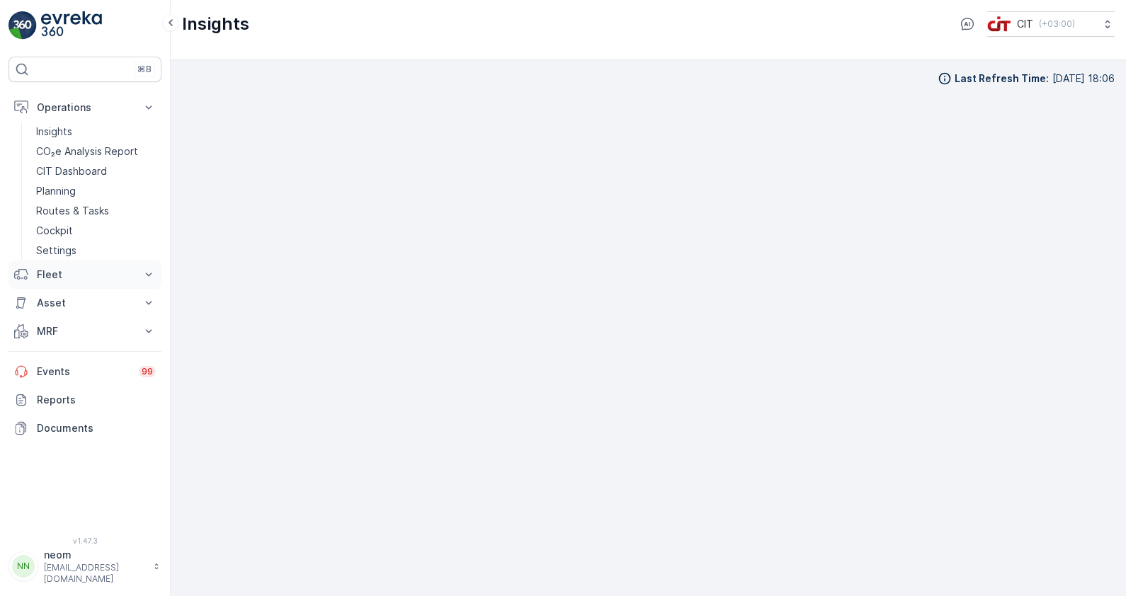
click at [53, 279] on p "Fleet" at bounding box center [85, 275] width 96 height 14
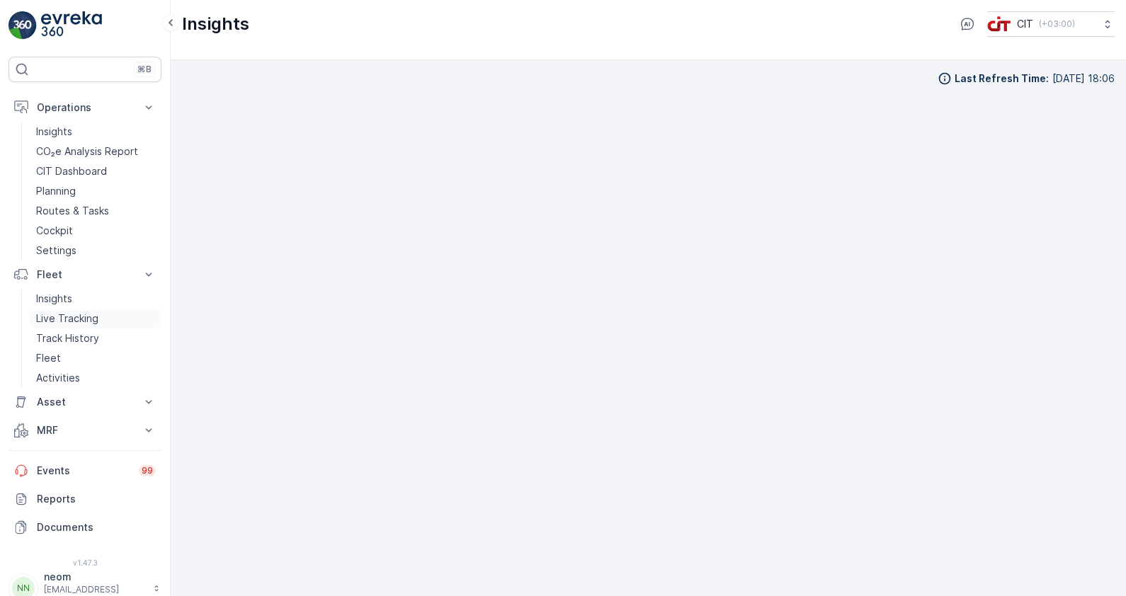
click at [60, 315] on p "Live Tracking" at bounding box center [67, 319] width 62 height 14
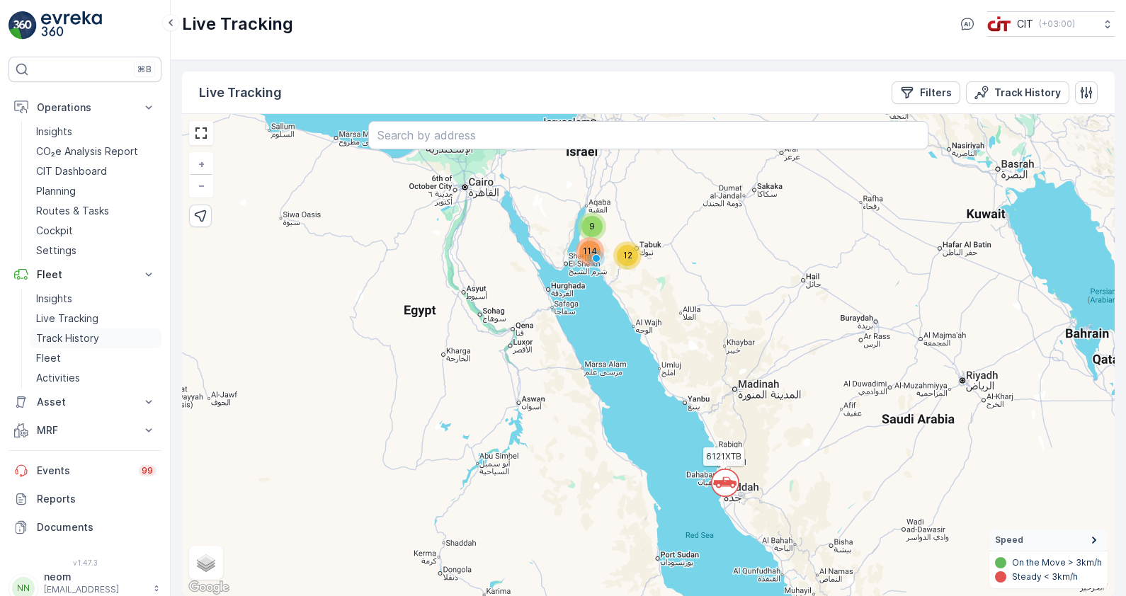
click at [66, 338] on p "Track History" at bounding box center [67, 338] width 63 height 14
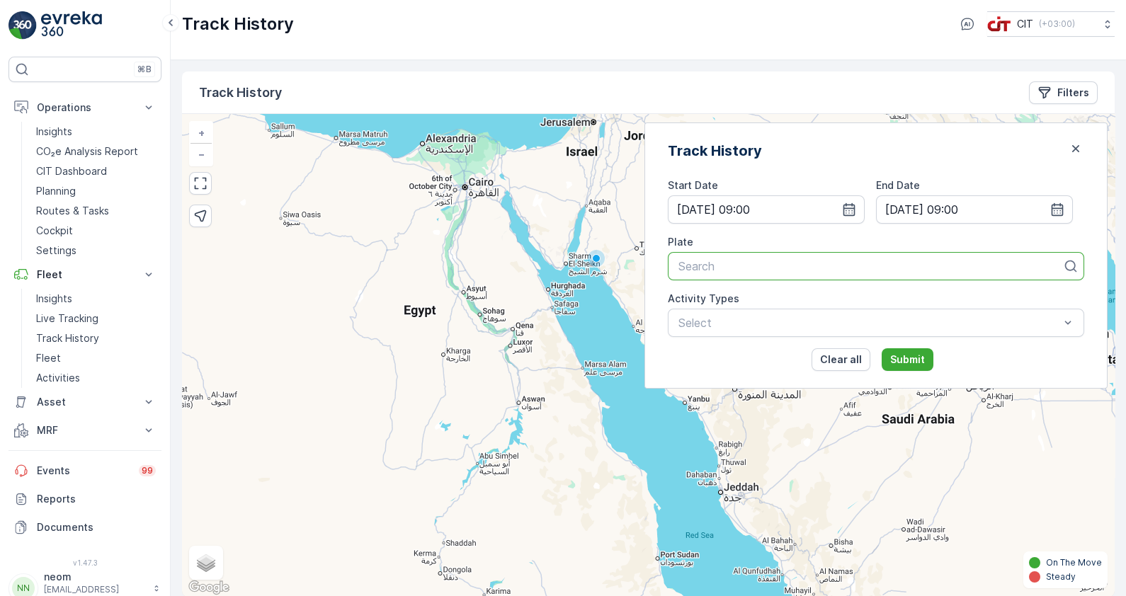
click at [791, 268] on div at bounding box center [870, 266] width 387 height 13
type input "3261"
click at [782, 300] on span "REL 1 (3261KSB (Ideal))" at bounding box center [739, 301] width 127 height 13
click at [856, 212] on icon "button" at bounding box center [849, 209] width 14 height 14
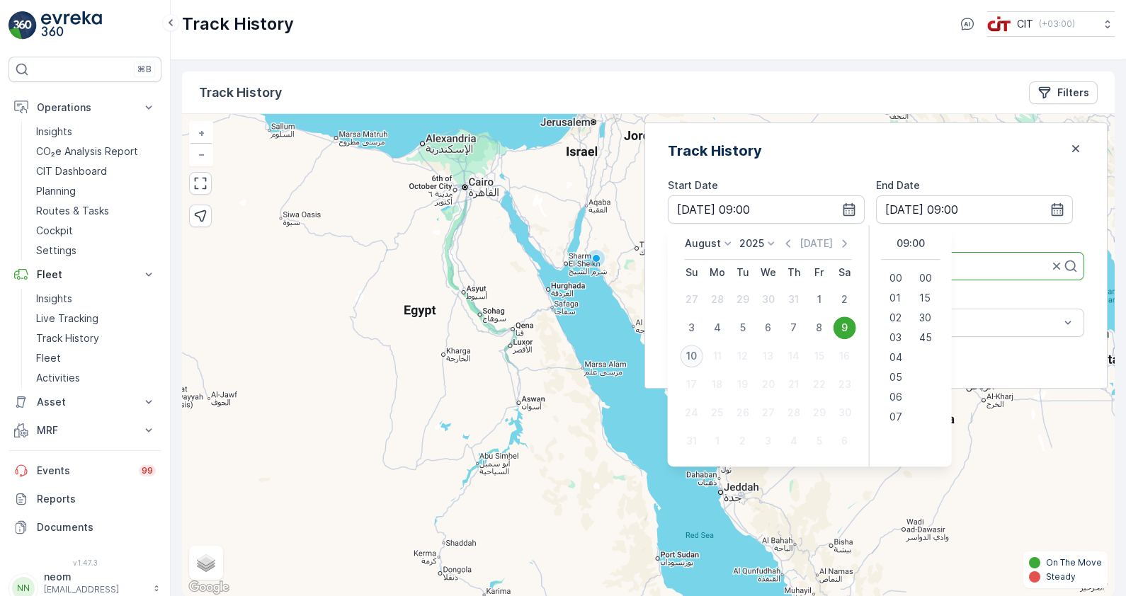
click at [703, 354] on div "10" at bounding box center [691, 356] width 23 height 23
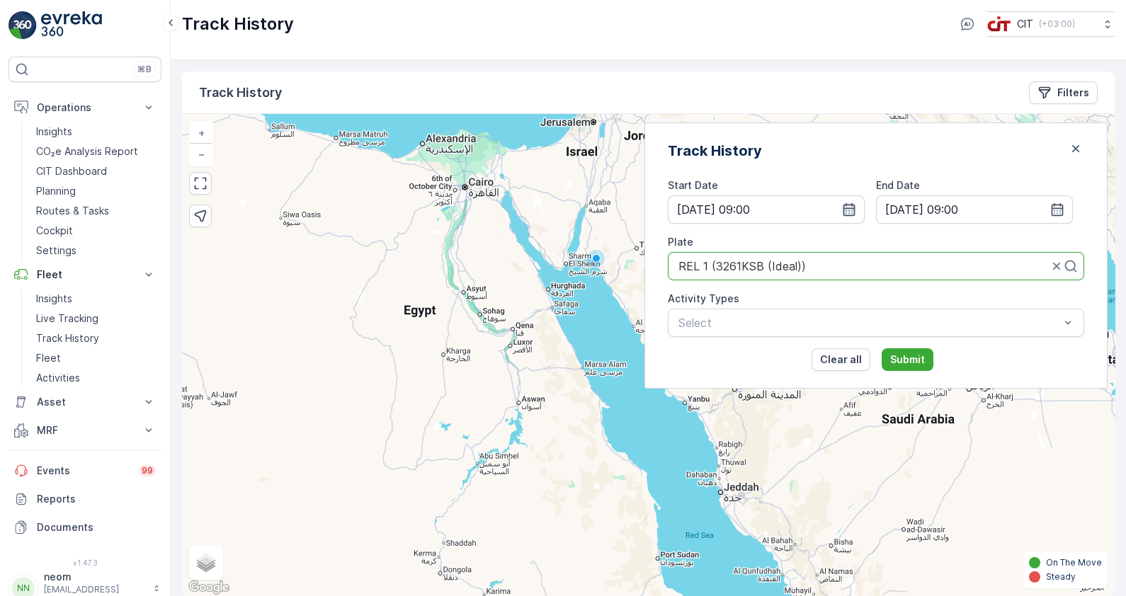
click at [856, 207] on icon "button" at bounding box center [849, 209] width 14 height 14
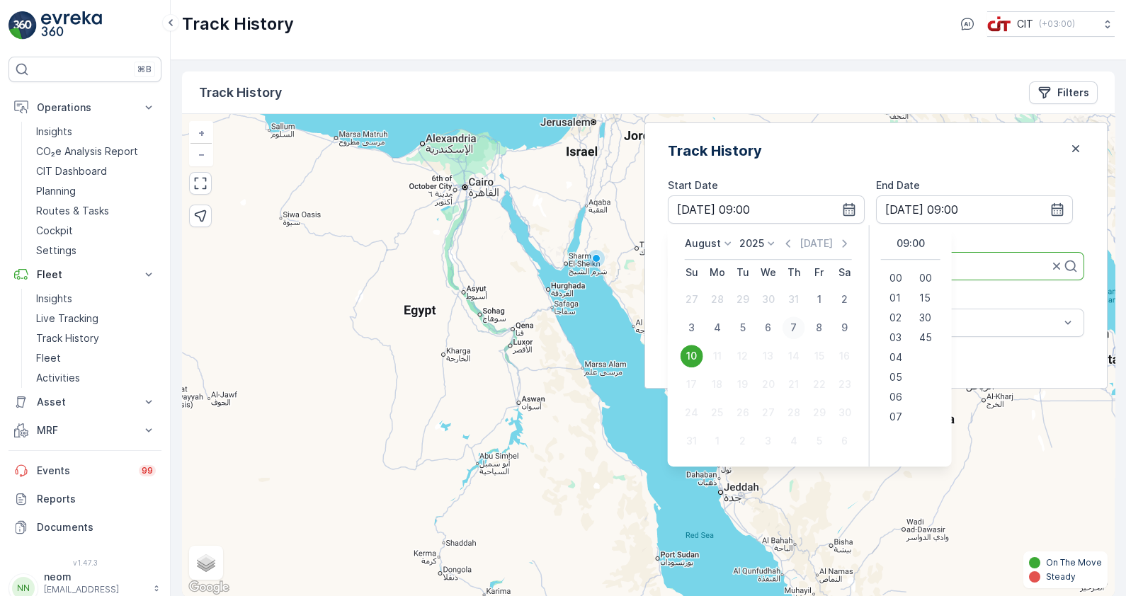
click at [805, 326] on div "7" at bounding box center [793, 327] width 23 height 23
type input "07.08.2025 09:00"
type input "08.08.2025 09:00"
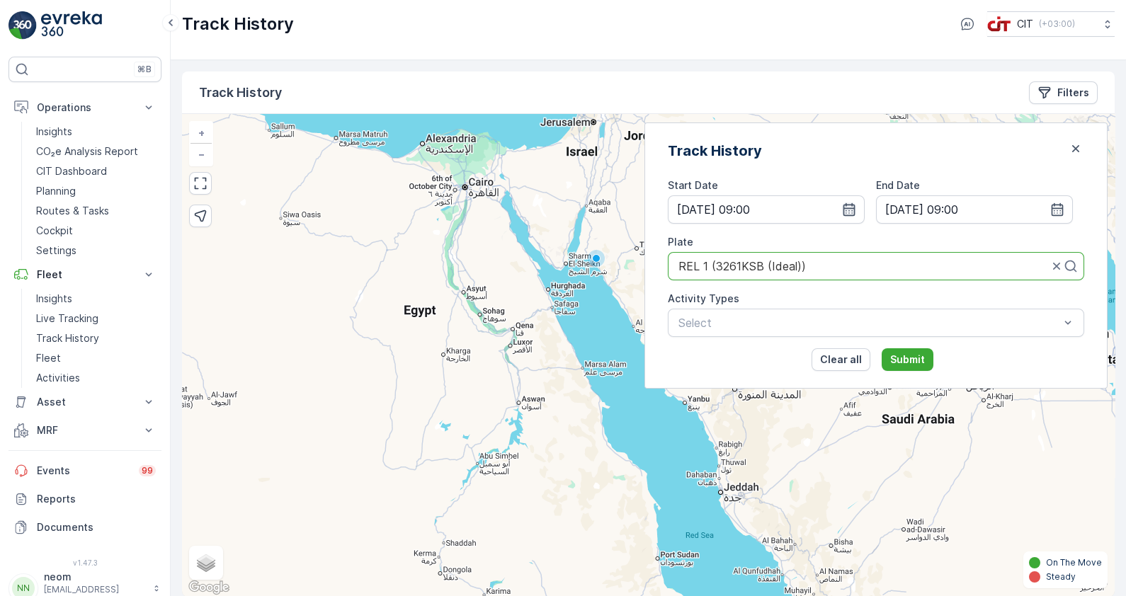
click at [855, 207] on icon "button" at bounding box center [849, 209] width 12 height 13
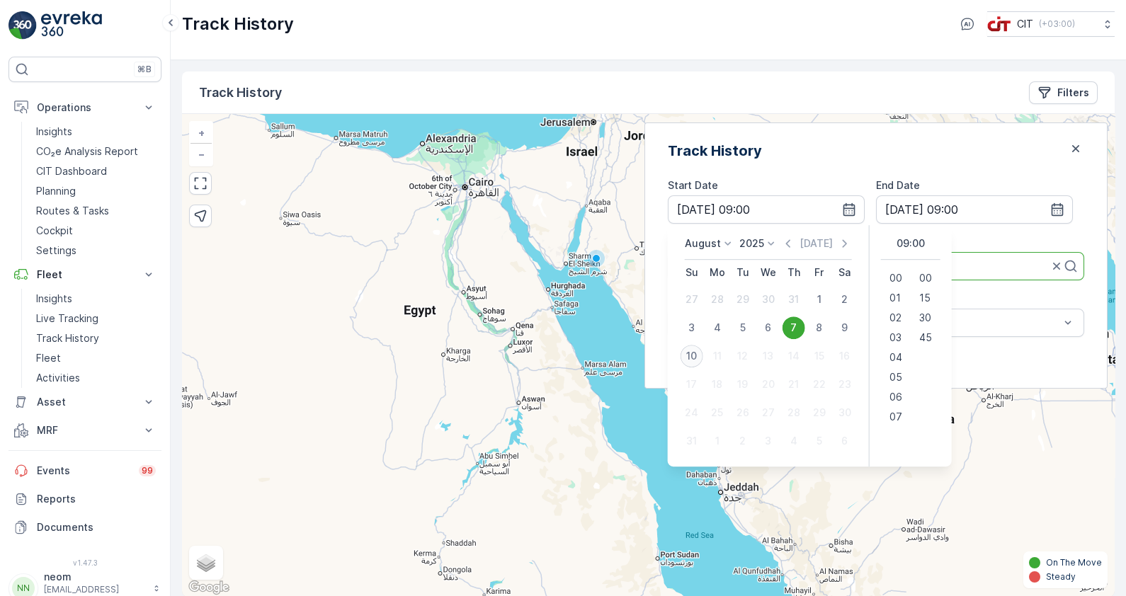
click at [703, 357] on div "10" at bounding box center [691, 356] width 23 height 23
type input "10.08.2025 09:00"
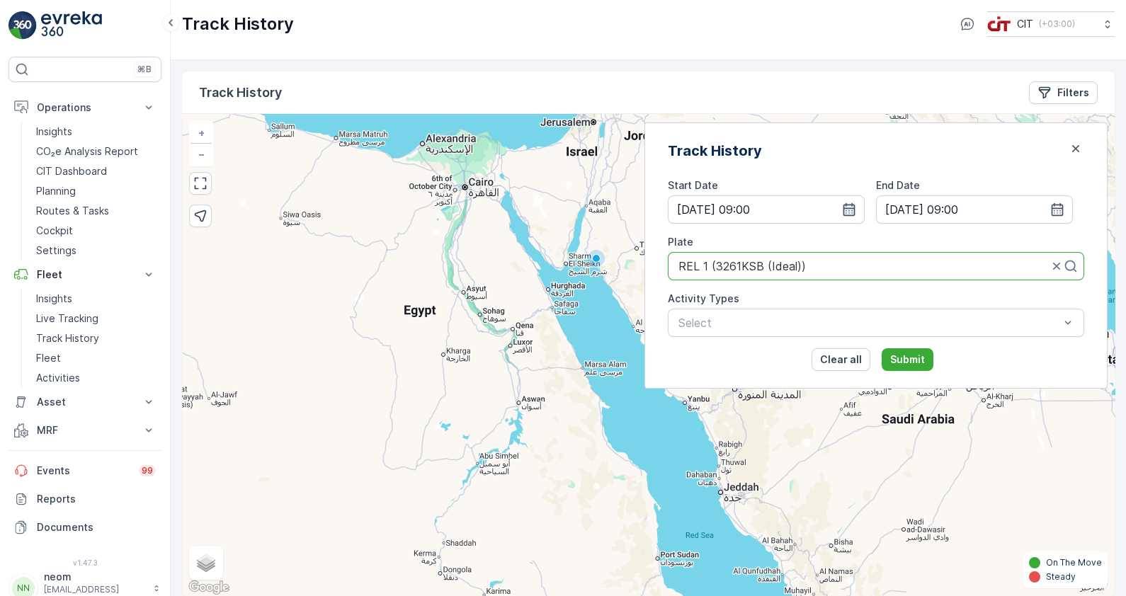
click at [856, 209] on icon "button" at bounding box center [849, 209] width 14 height 14
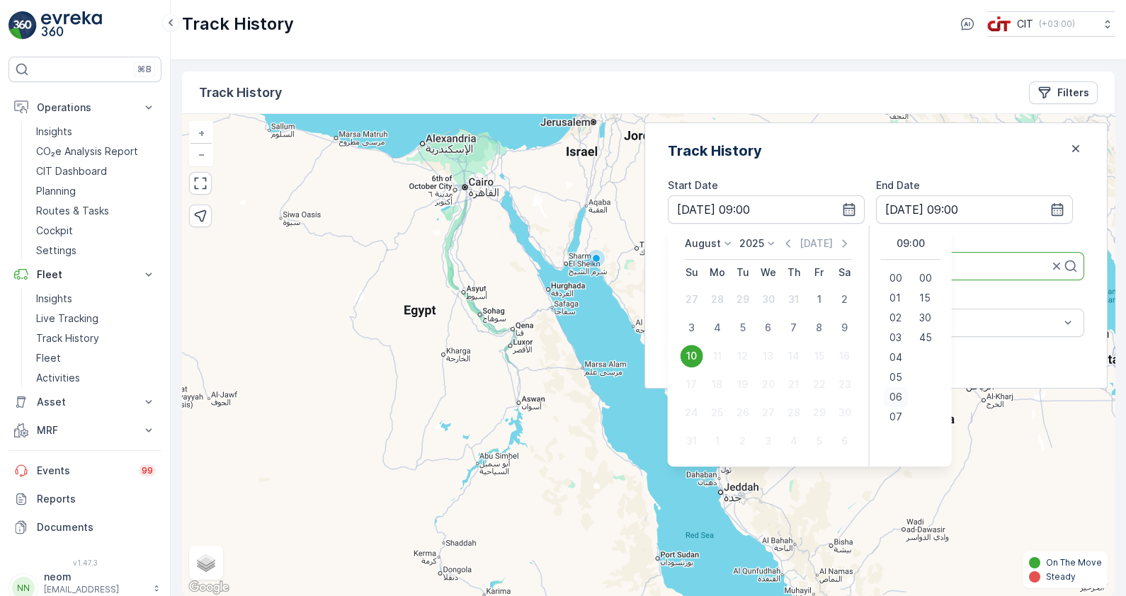
click at [902, 396] on span "06" at bounding box center [895, 397] width 13 height 14
type input "10.08.2025 06:00"
click at [1041, 239] on div "Plate" at bounding box center [876, 242] width 416 height 14
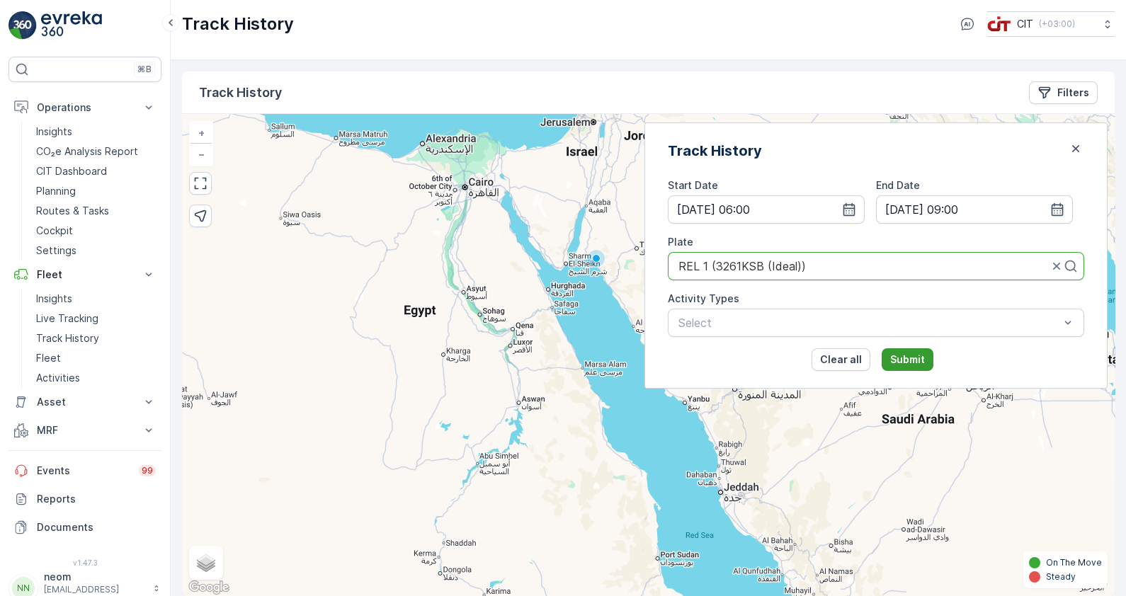
click at [919, 353] on p "Submit" at bounding box center [907, 360] width 35 height 14
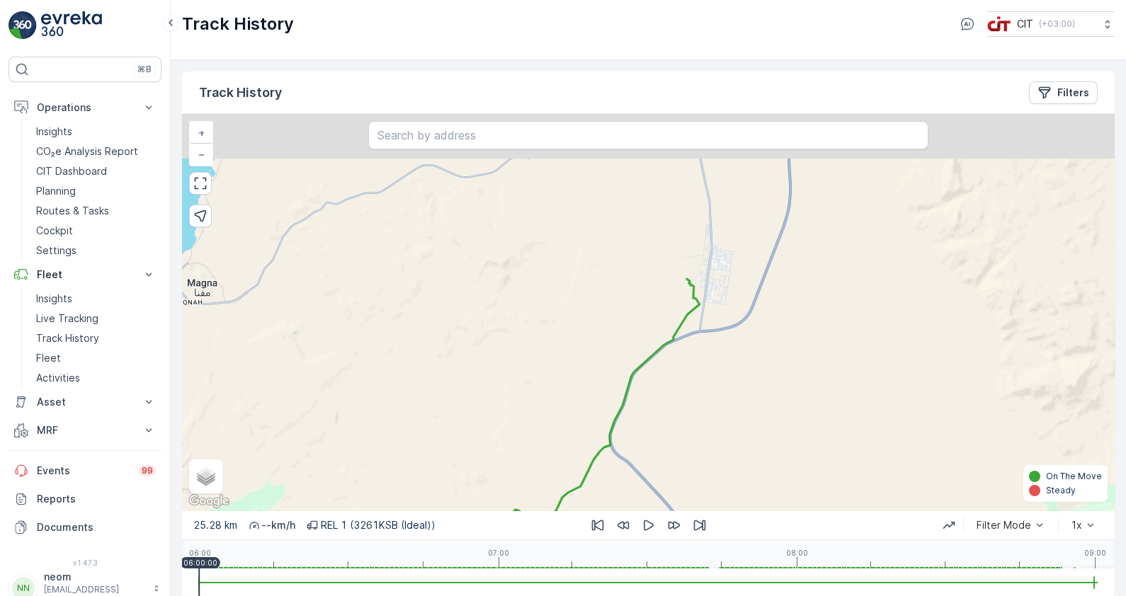
drag, startPoint x: 782, startPoint y: 264, endPoint x: 685, endPoint y: 338, distance: 122.2
click at [729, 389] on div "+ − Satellite Roadmap Terrain Hybrid Leaflet Keyboard shortcuts Map Data Map da…" at bounding box center [648, 312] width 932 height 396
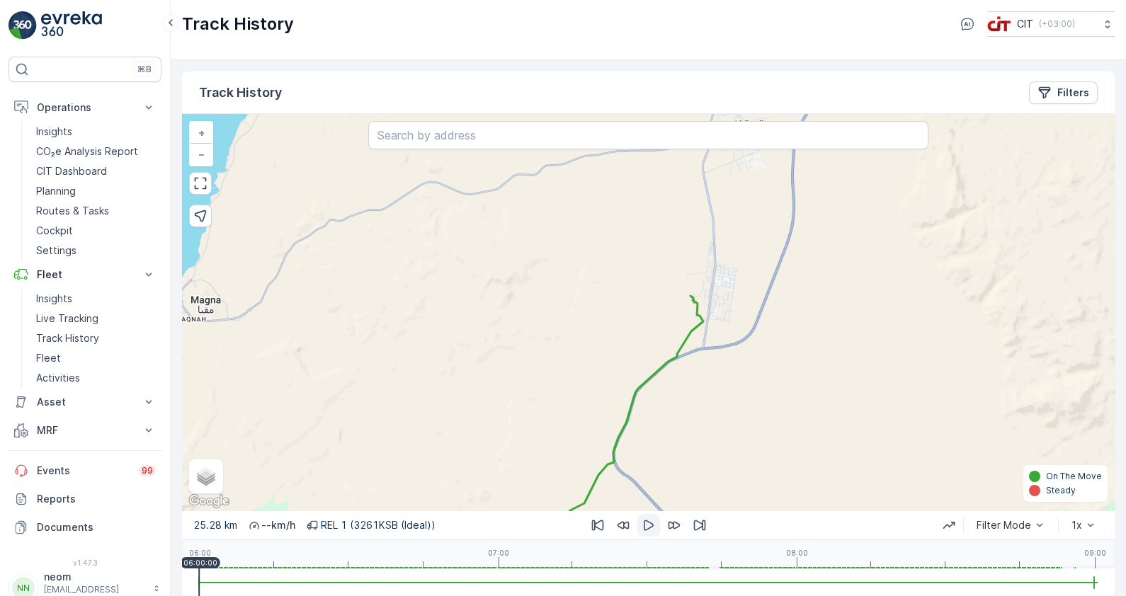
click at [644, 522] on icon "button" at bounding box center [648, 525] width 14 height 14
click at [1080, 521] on div "1x" at bounding box center [1083, 525] width 39 height 23
click at [1085, 523] on div "1x" at bounding box center [1083, 525] width 39 height 23
click at [644, 527] on icon "button" at bounding box center [648, 525] width 14 height 14
click at [1078, 399] on span "4x" at bounding box center [1079, 404] width 12 height 11
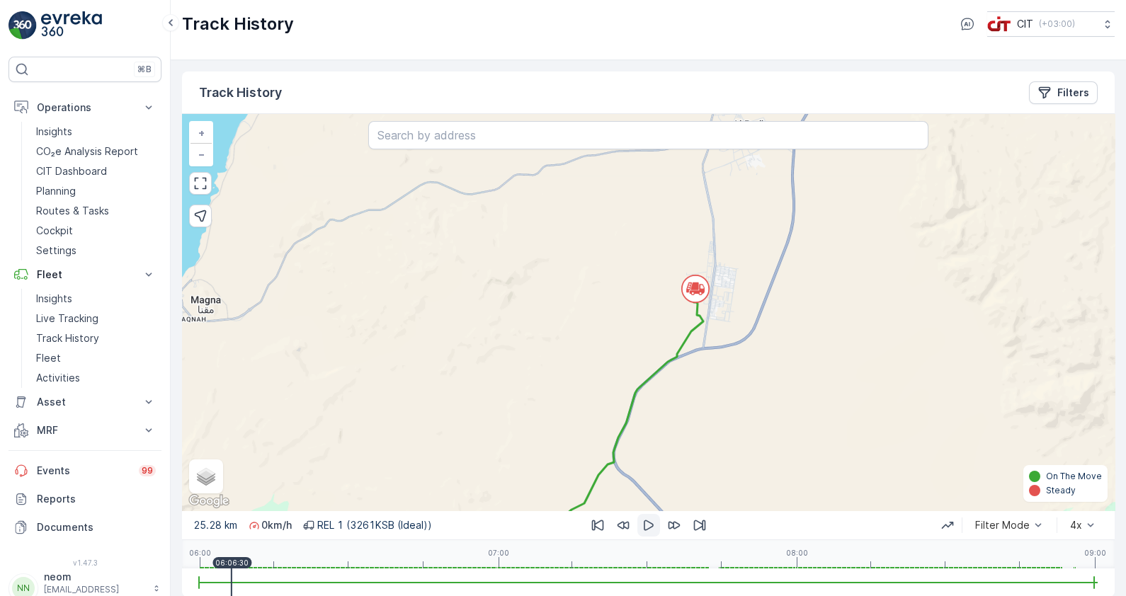
click at [646, 527] on icon "button" at bounding box center [648, 525] width 14 height 14
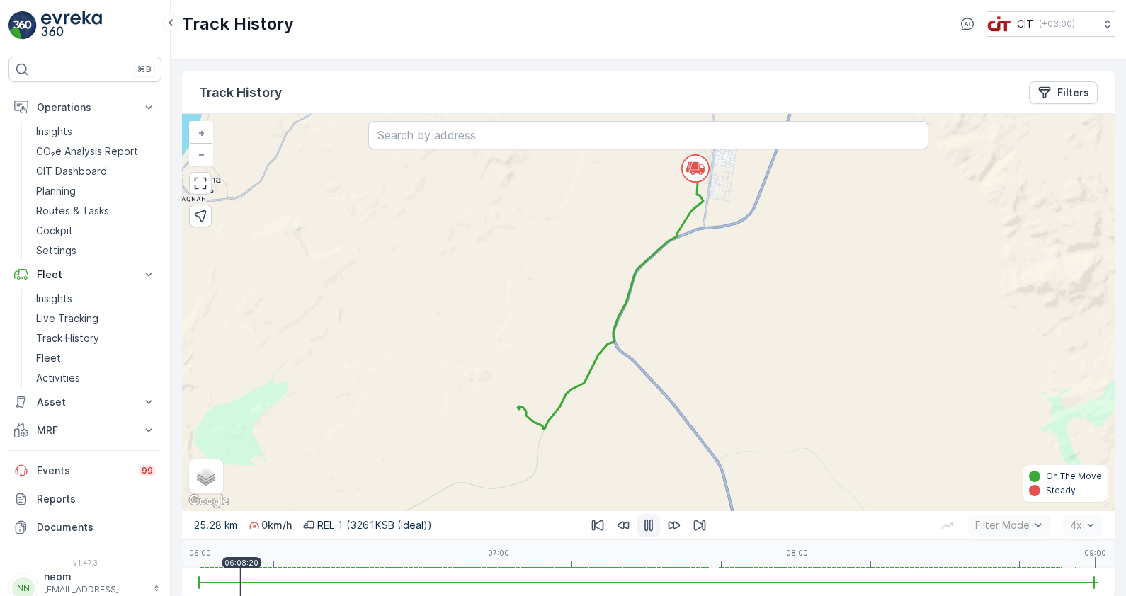
drag, startPoint x: 630, startPoint y: 452, endPoint x: 566, endPoint y: 403, distance: 80.3
click at [630, 331] on div "+ − Satellite Roadmap Terrain Hybrid Leaflet Keyboard shortcuts Map Data Map da…" at bounding box center [648, 312] width 932 height 396
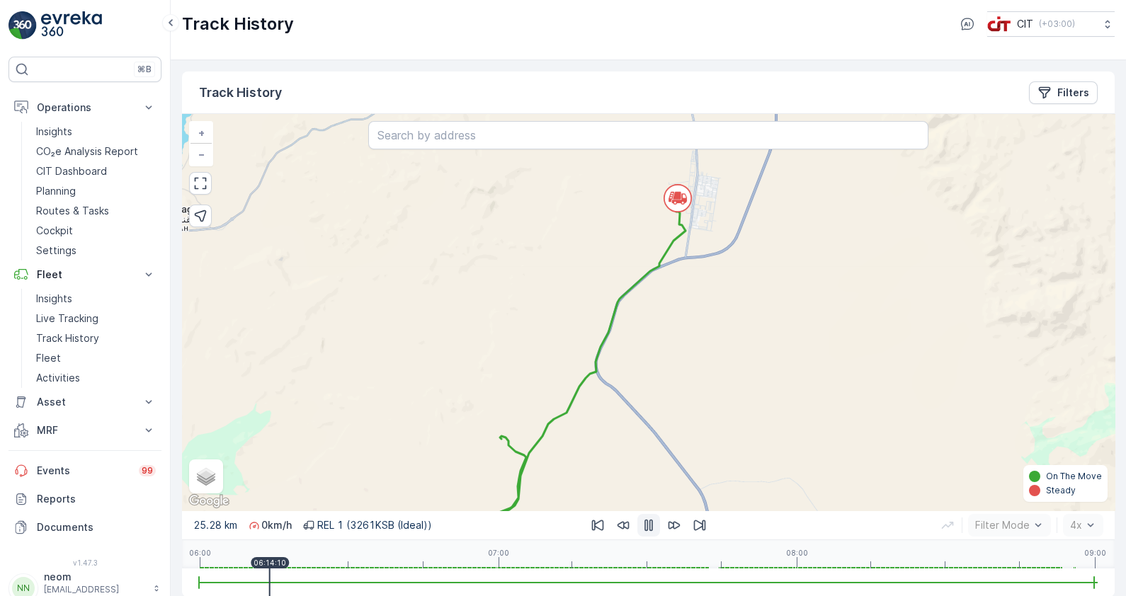
drag, startPoint x: 778, startPoint y: 295, endPoint x: 760, endPoint y: 325, distance: 34.6
click at [760, 325] on div "+ − Satellite Roadmap Terrain Hybrid Leaflet Keyboard shortcuts Map Data Map da…" at bounding box center [648, 312] width 932 height 396
click at [647, 527] on icon "button" at bounding box center [648, 526] width 8 height 12
click at [647, 527] on icon "button" at bounding box center [649, 525] width 10 height 11
click at [647, 527] on icon "button" at bounding box center [648, 526] width 8 height 12
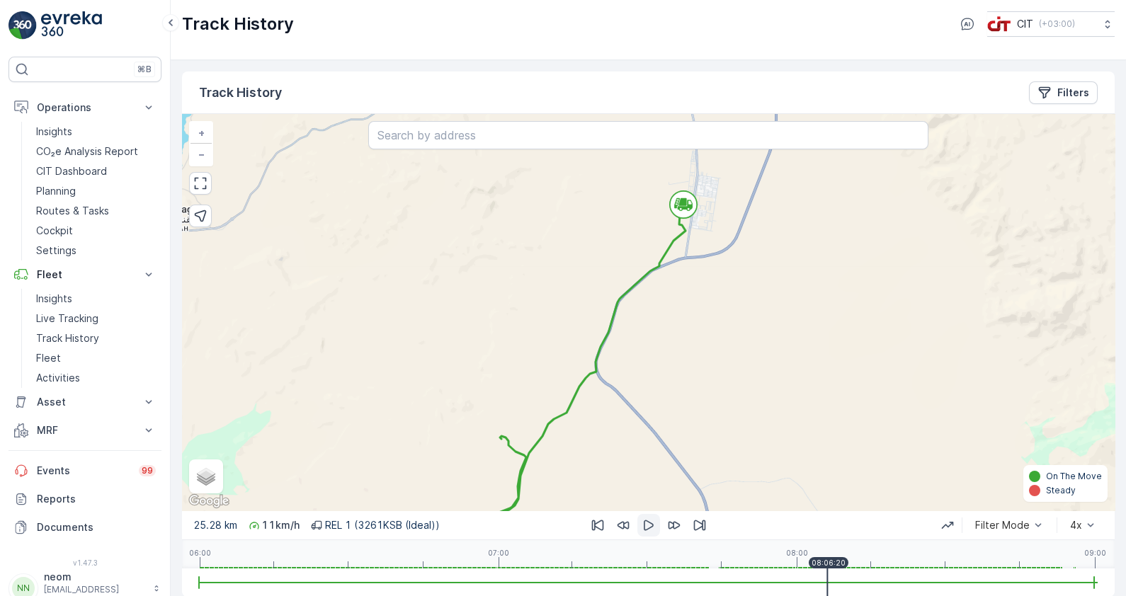
click at [720, 566] on div "06:00 07:00 08:00 09:00 08:06:20" at bounding box center [648, 554] width 898 height 28
click at [647, 525] on icon "button" at bounding box center [648, 525] width 14 height 14
click at [60, 315] on p "Live Tracking" at bounding box center [67, 319] width 62 height 14
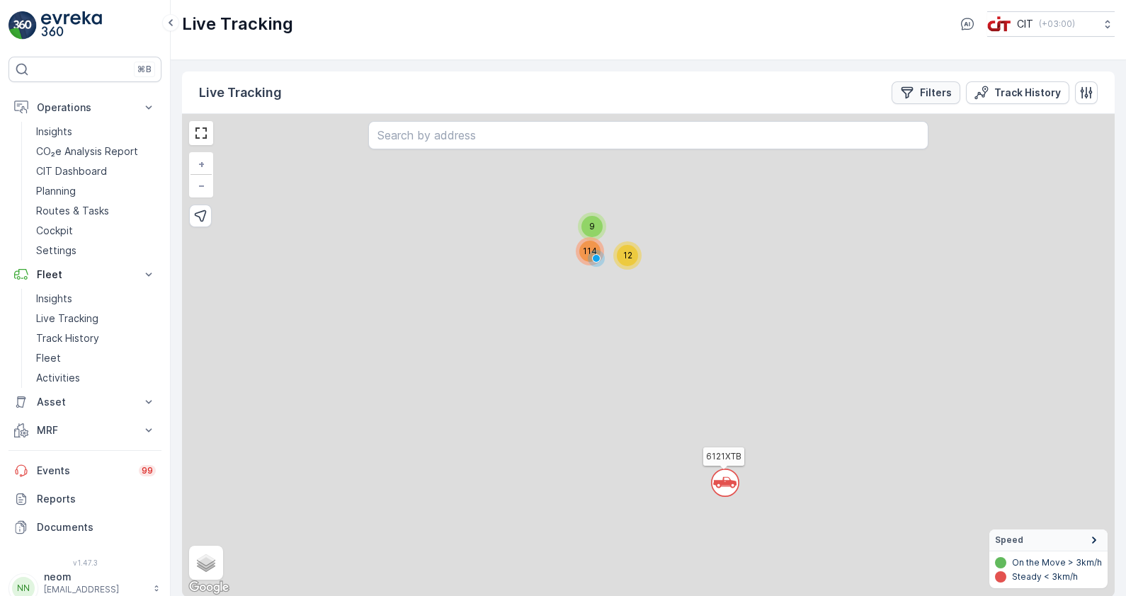
click at [918, 89] on div "Filters" at bounding box center [926, 93] width 52 height 14
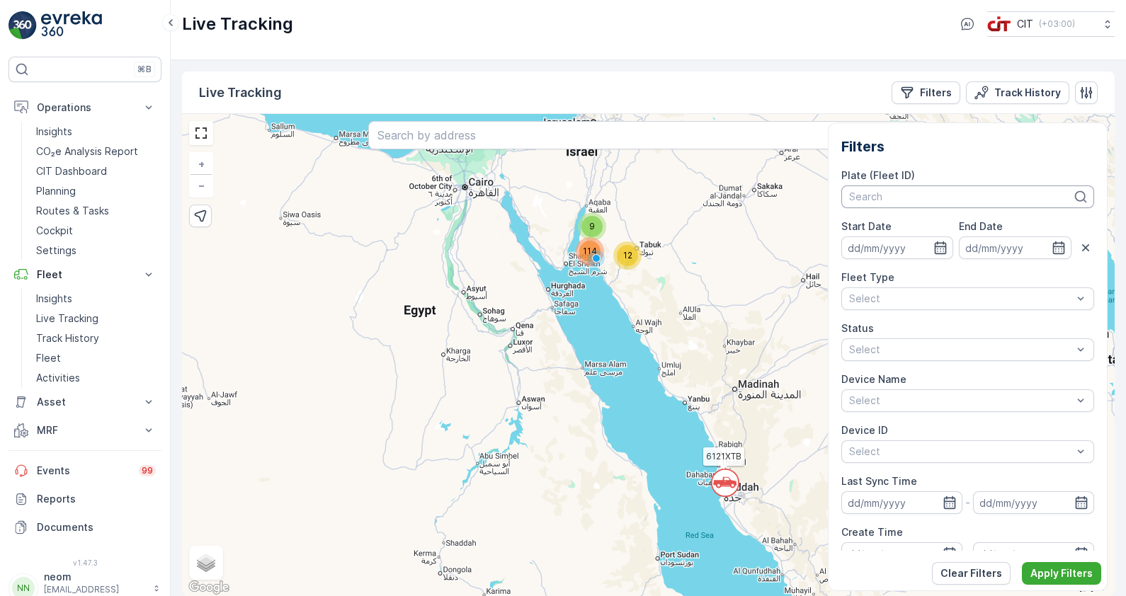
click at [891, 207] on div "Search" at bounding box center [967, 197] width 253 height 23
type input "3261"
click at [906, 230] on span "REL 1 (3261KSB (Ideal))" at bounding box center [905, 227] width 110 height 11
click at [1056, 569] on p "Apply Filters" at bounding box center [1061, 573] width 62 height 14
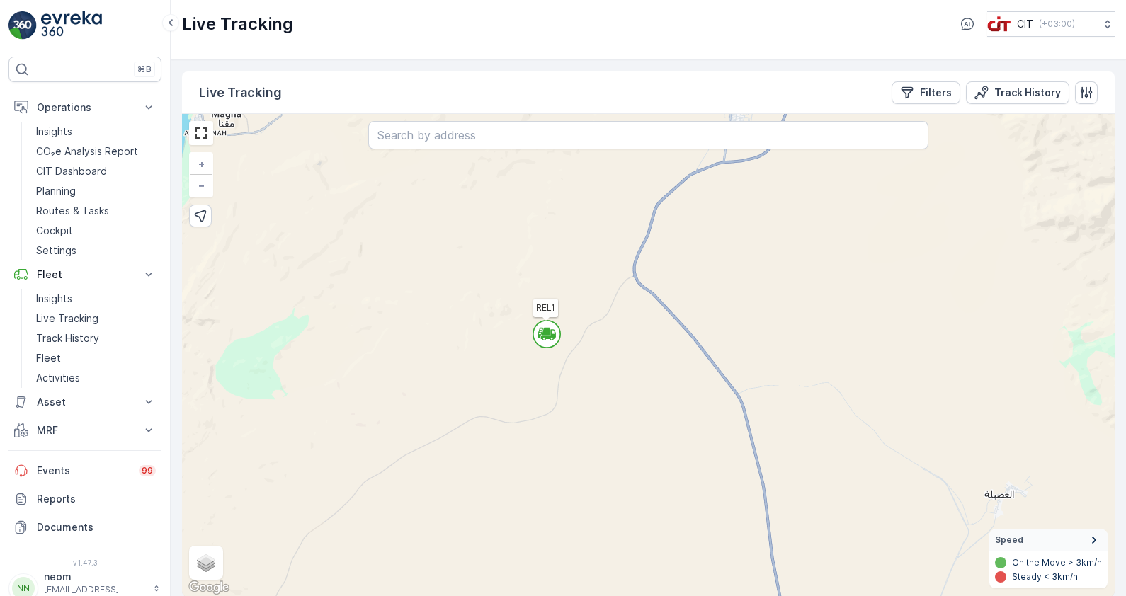
click at [661, 335] on div "REL1 + − Satellite Roadmap Terrain Hybrid Leaflet Keyboard shortcuts Map Data M…" at bounding box center [648, 355] width 932 height 483
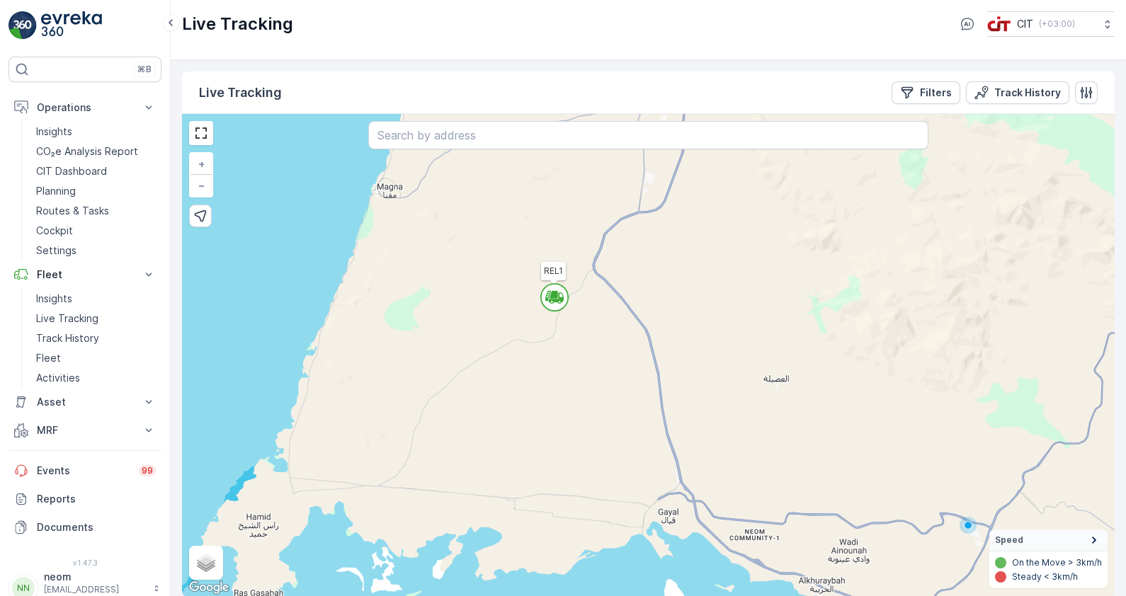
drag, startPoint x: 601, startPoint y: 361, endPoint x: 602, endPoint y: 321, distance: 40.4
click at [602, 321] on div "REL1 + − Satellite Roadmap Terrain Hybrid Leaflet Keyboard shortcuts Map Data M…" at bounding box center [648, 355] width 932 height 483
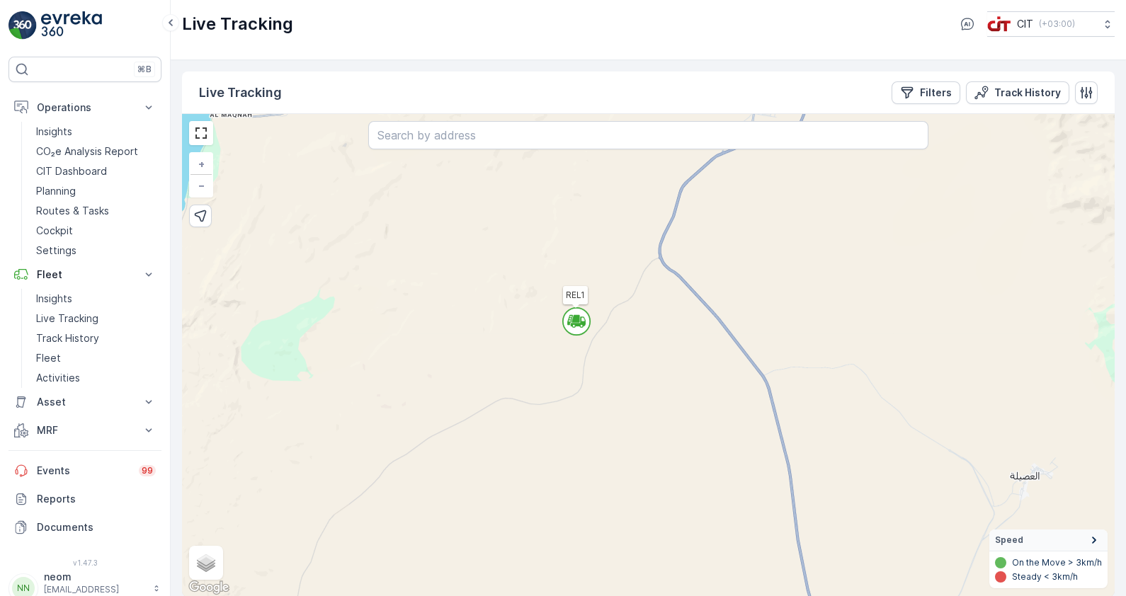
click at [577, 325] on icon at bounding box center [578, 325] width 14 height 2
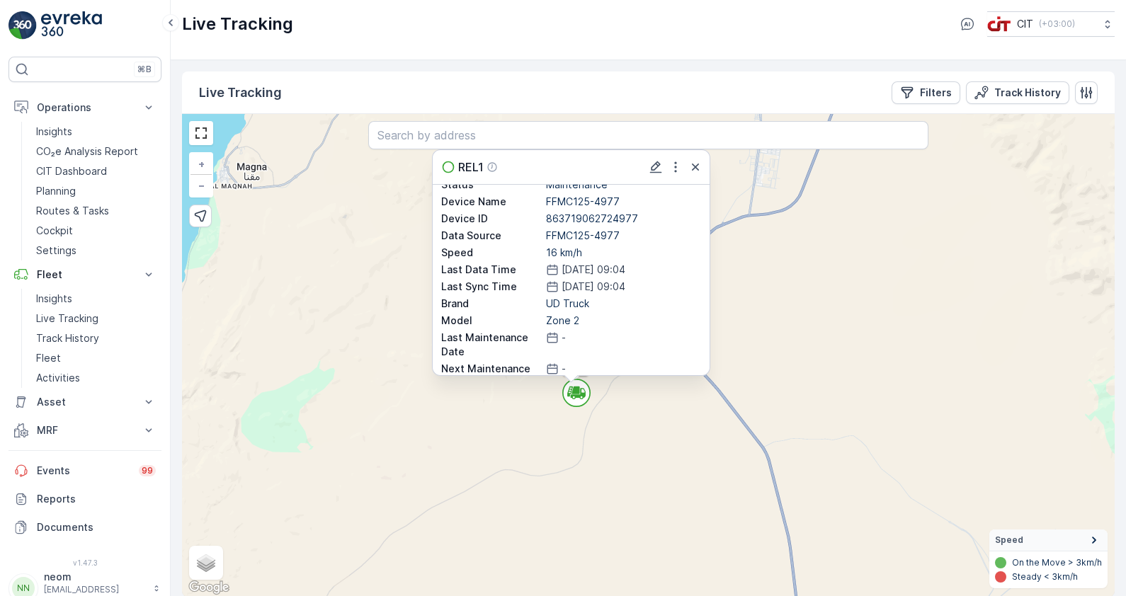
scroll to position [88, 0]
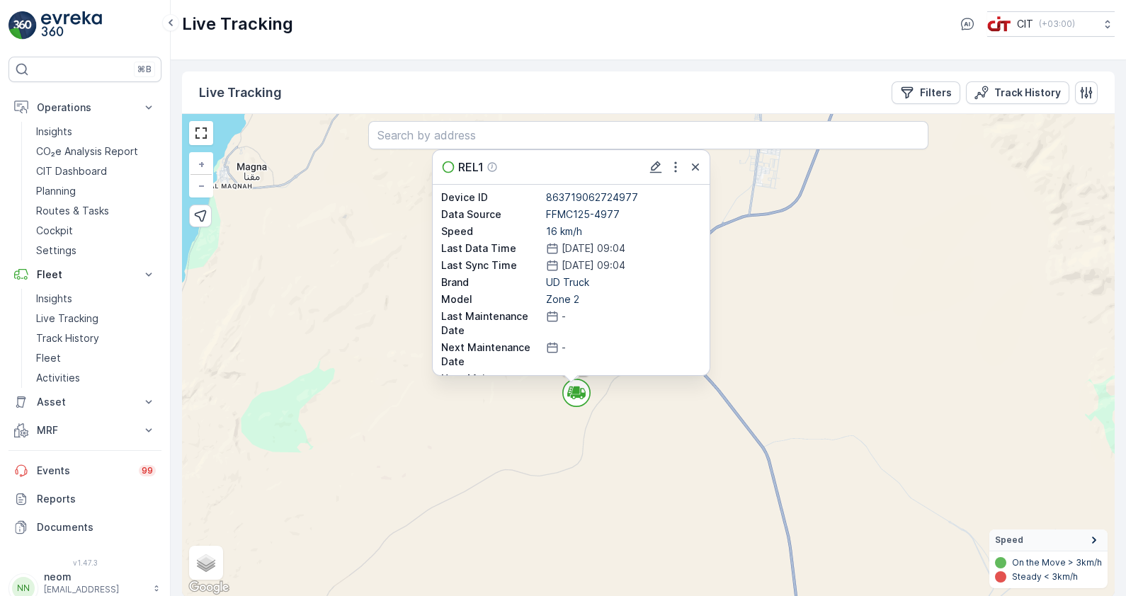
click at [573, 396] on icon at bounding box center [573, 397] width 3 height 3
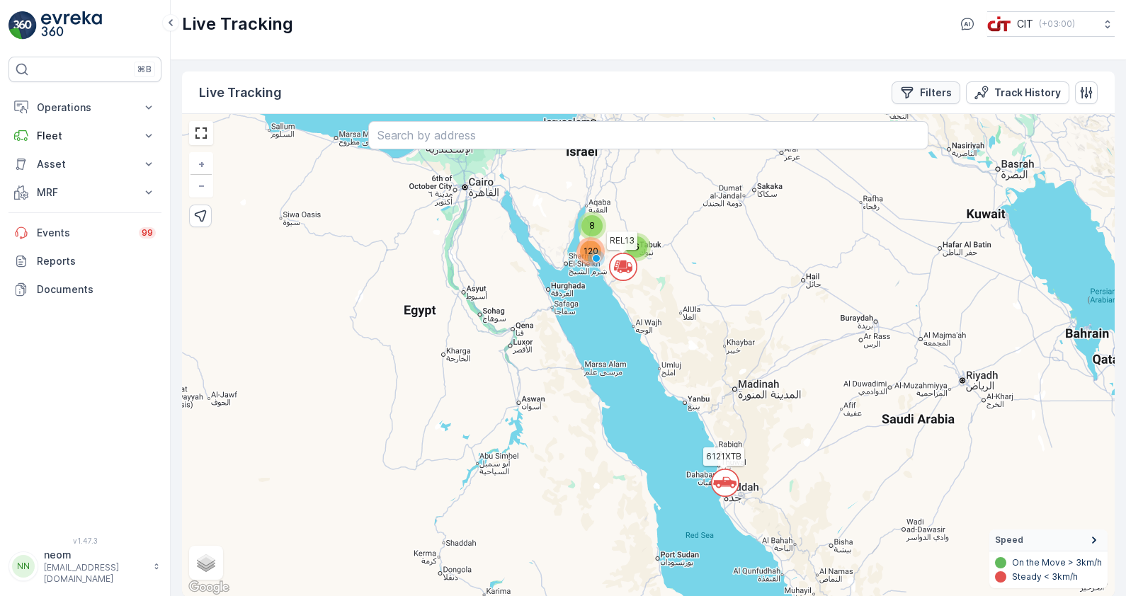
click at [943, 92] on p "Filters" at bounding box center [936, 93] width 32 height 14
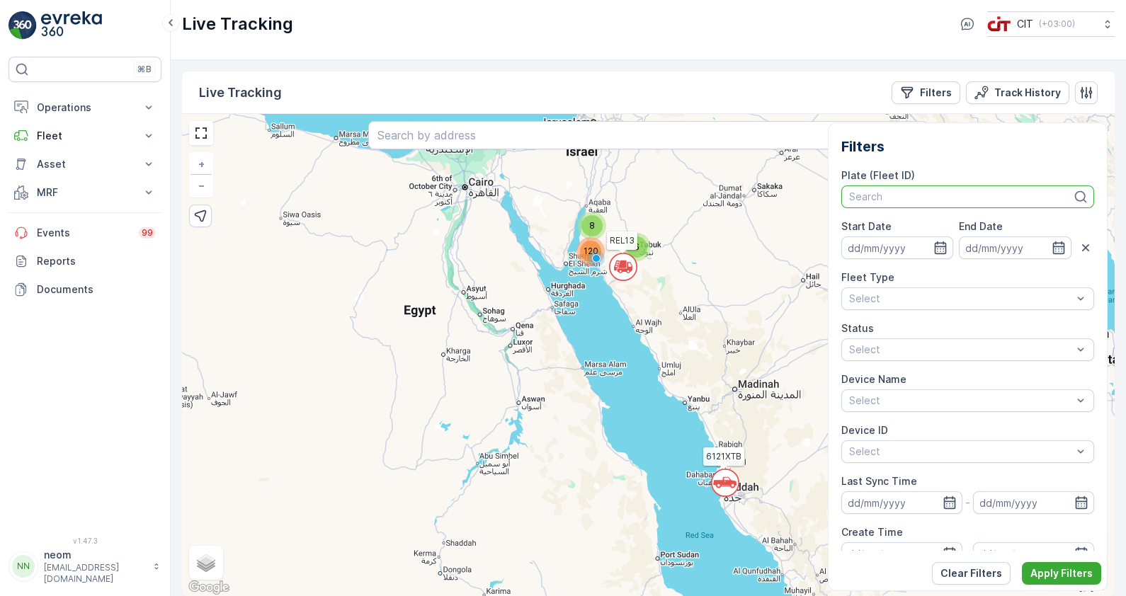
click at [913, 193] on div at bounding box center [961, 196] width 226 height 11
type input "rel 1"
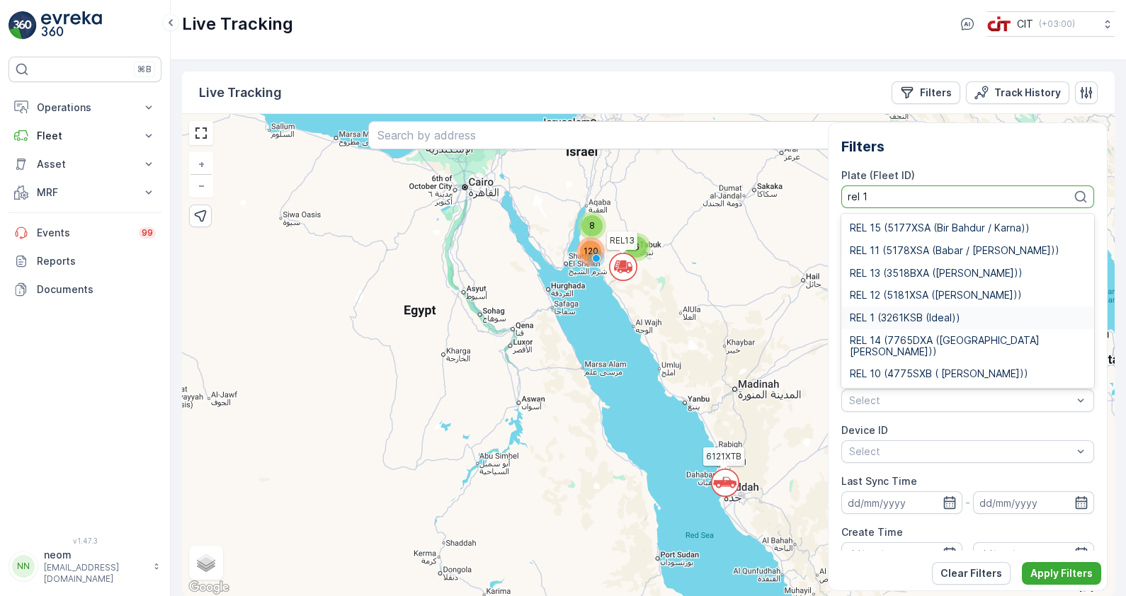
click at [885, 314] on span "REL 1 (3261KSB (Ideal))" at bounding box center [905, 317] width 110 height 11
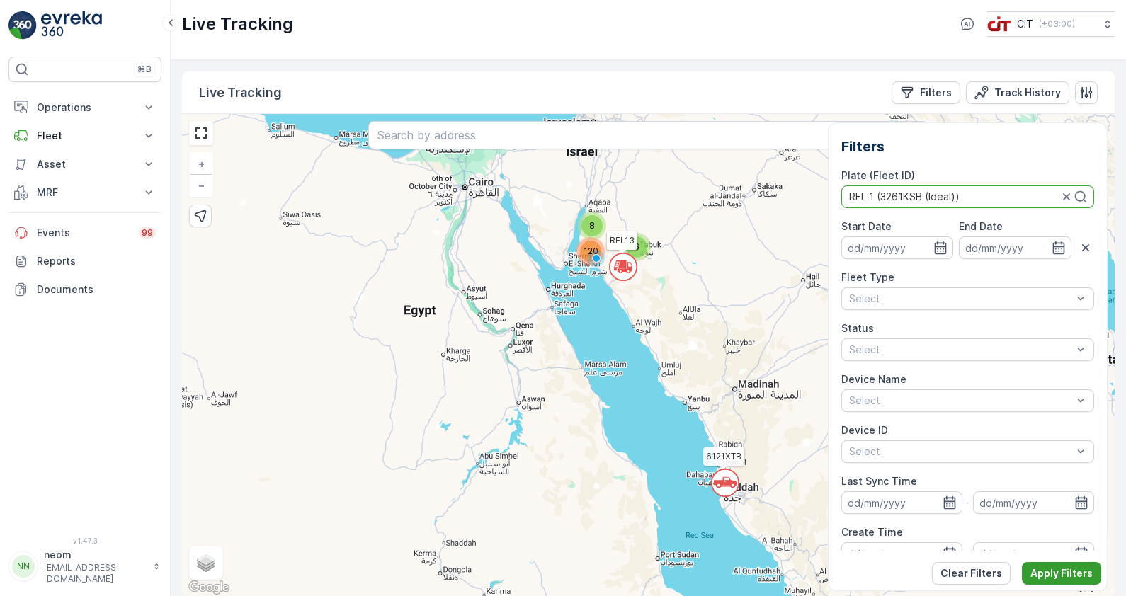
click at [1069, 577] on p "Apply Filters" at bounding box center [1061, 573] width 62 height 14
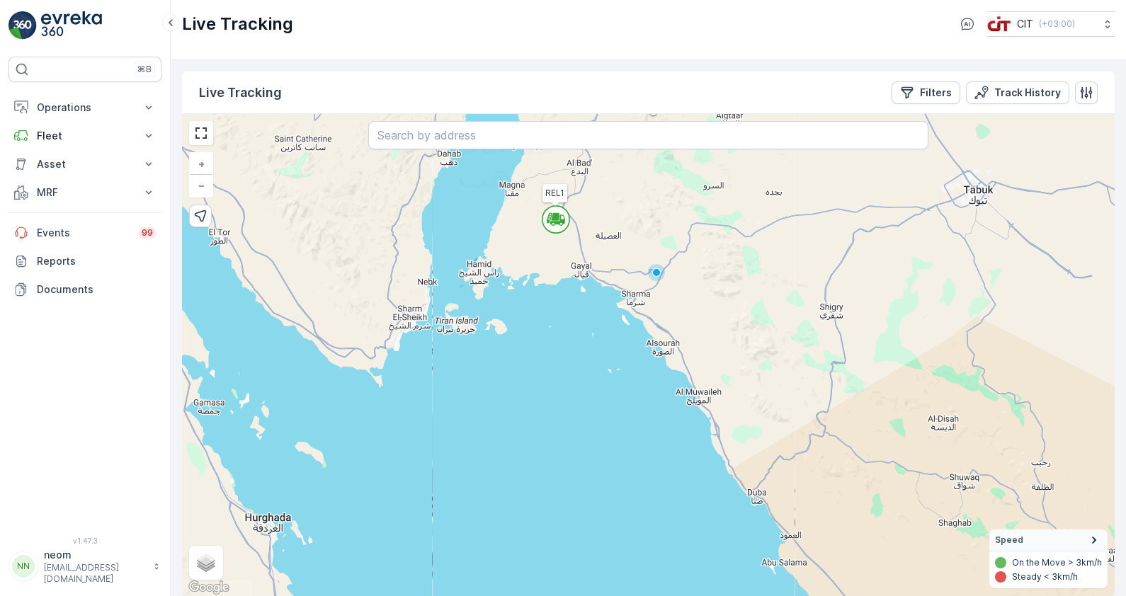
drag, startPoint x: 551, startPoint y: 197, endPoint x: 552, endPoint y: 329, distance: 132.4
click at [552, 329] on div "REL1 + − Satellite Roadmap Terrain Hybrid Leaflet Keyboard shortcuts Map Data M…" at bounding box center [648, 355] width 932 height 483
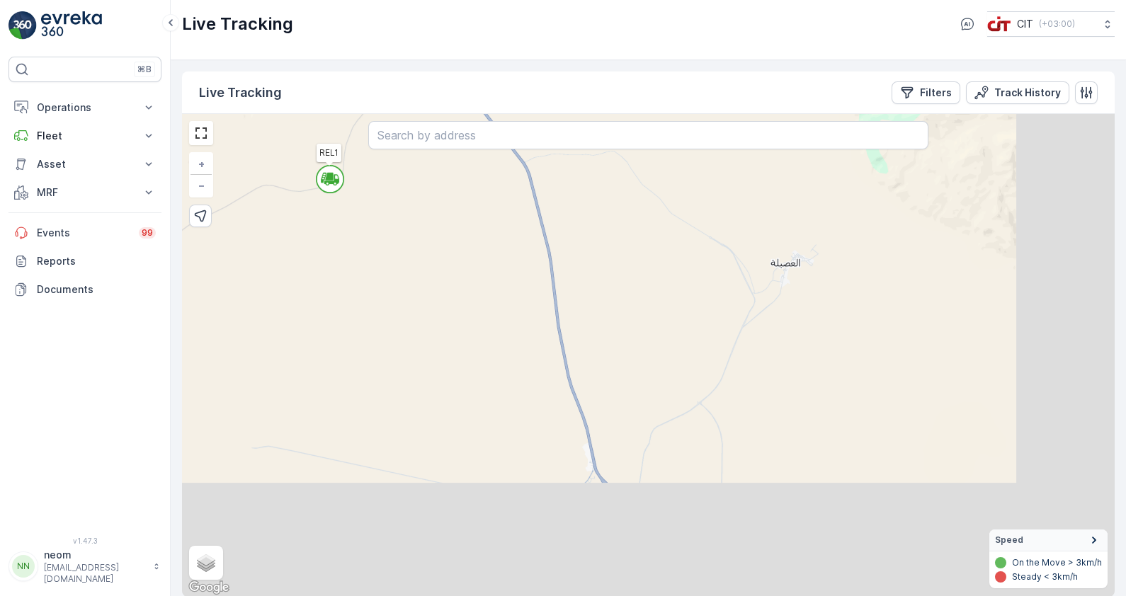
drag, startPoint x: 699, startPoint y: 455, endPoint x: 537, endPoint y: 312, distance: 216.2
click at [535, 287] on div "REL1 + − Satellite Roadmap Terrain Hybrid Leaflet Keyboard shortcuts Map Data M…" at bounding box center [648, 355] width 932 height 483
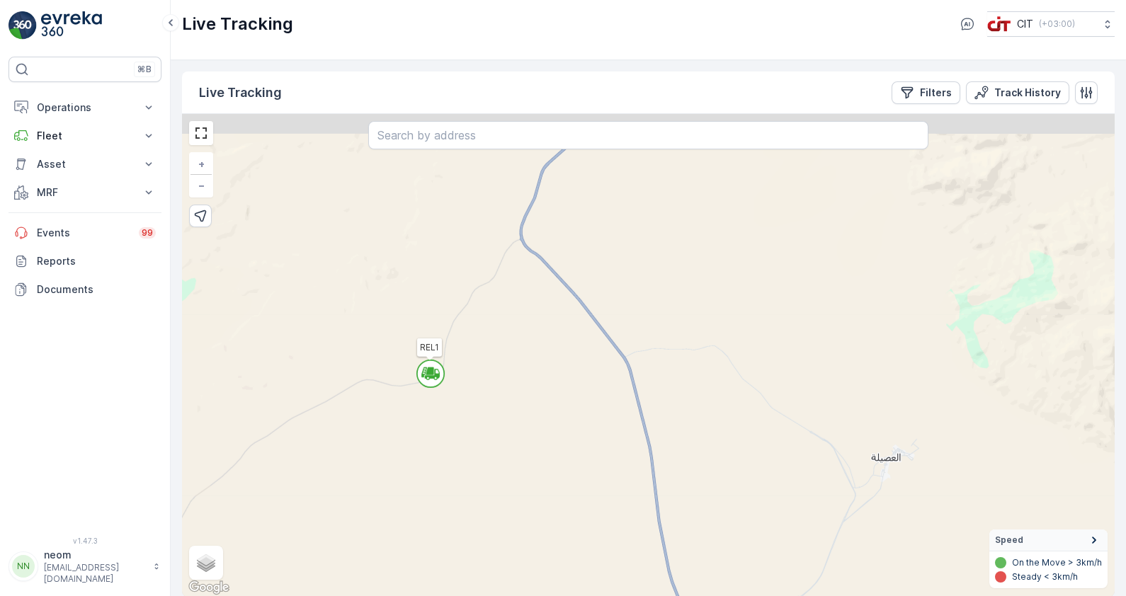
drag, startPoint x: 496, startPoint y: 278, endPoint x: 588, endPoint y: 469, distance: 212.2
click at [606, 489] on div "REL1 + − Satellite Roadmap Terrain Hybrid Leaflet Keyboard shortcuts Map Data M…" at bounding box center [648, 355] width 932 height 483
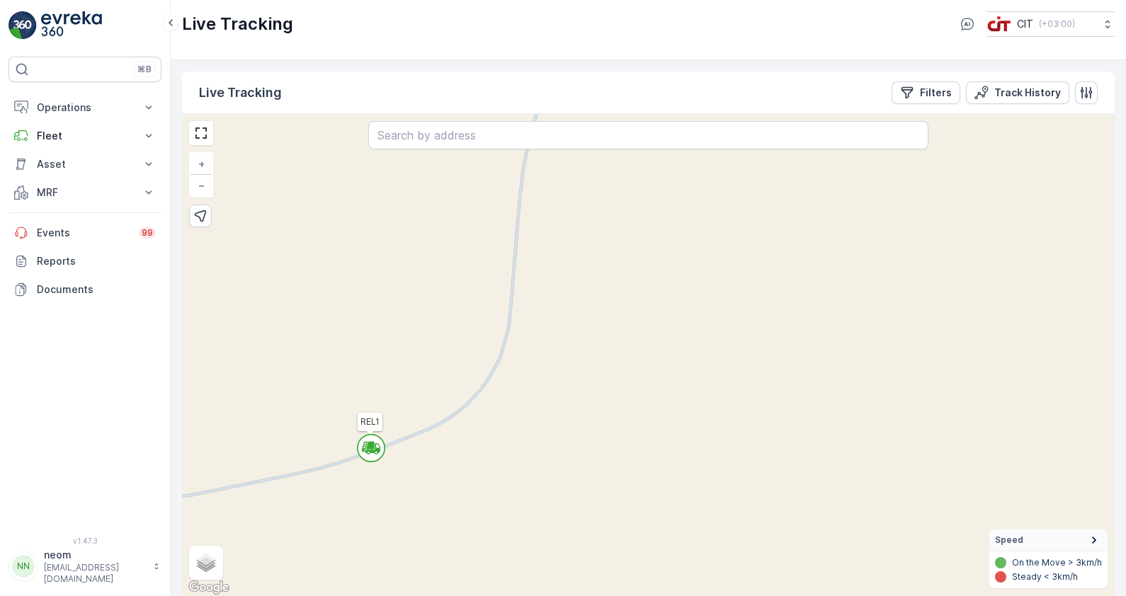
drag, startPoint x: 540, startPoint y: 272, endPoint x: 445, endPoint y: 392, distance: 152.8
click at [446, 392] on div "REL1 + − Satellite Roadmap Terrain Hybrid Leaflet Keyboard shortcuts Map Data M…" at bounding box center [648, 355] width 932 height 483
drag, startPoint x: 496, startPoint y: 294, endPoint x: 494, endPoint y: 304, distance: 10.8
click at [494, 304] on div "REL1 + − Satellite Roadmap Terrain Hybrid Leaflet Keyboard shortcuts Map Data M…" at bounding box center [648, 355] width 932 height 483
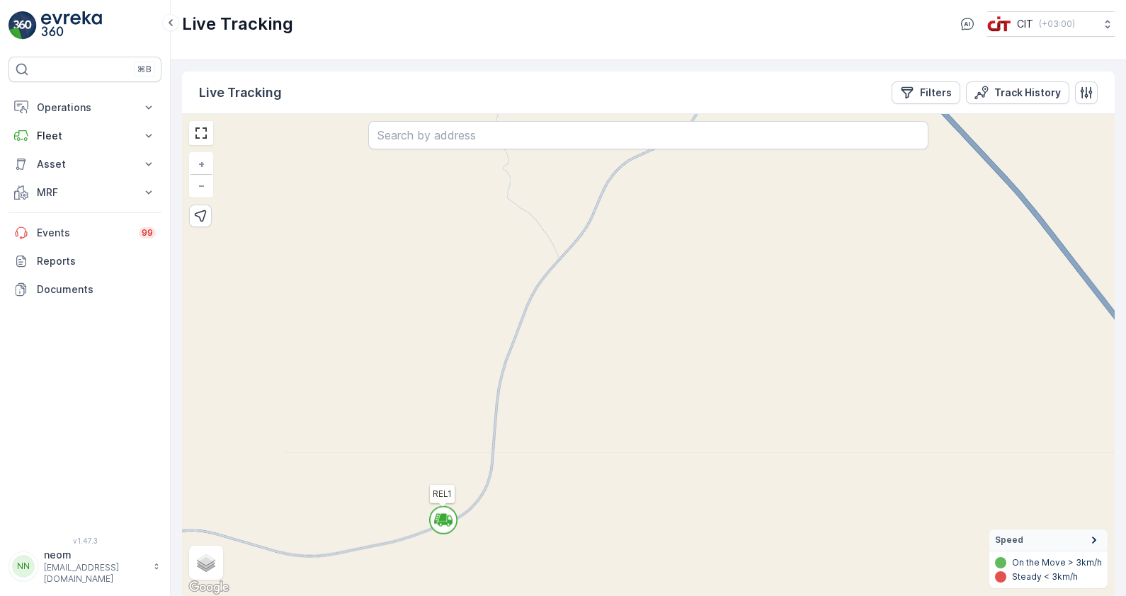
drag, startPoint x: 595, startPoint y: 213, endPoint x: 561, endPoint y: 336, distance: 127.6
click at [561, 336] on div "REL1 + − Satellite Roadmap Terrain Hybrid Leaflet Keyboard shortcuts Map Data M…" at bounding box center [648, 355] width 932 height 483
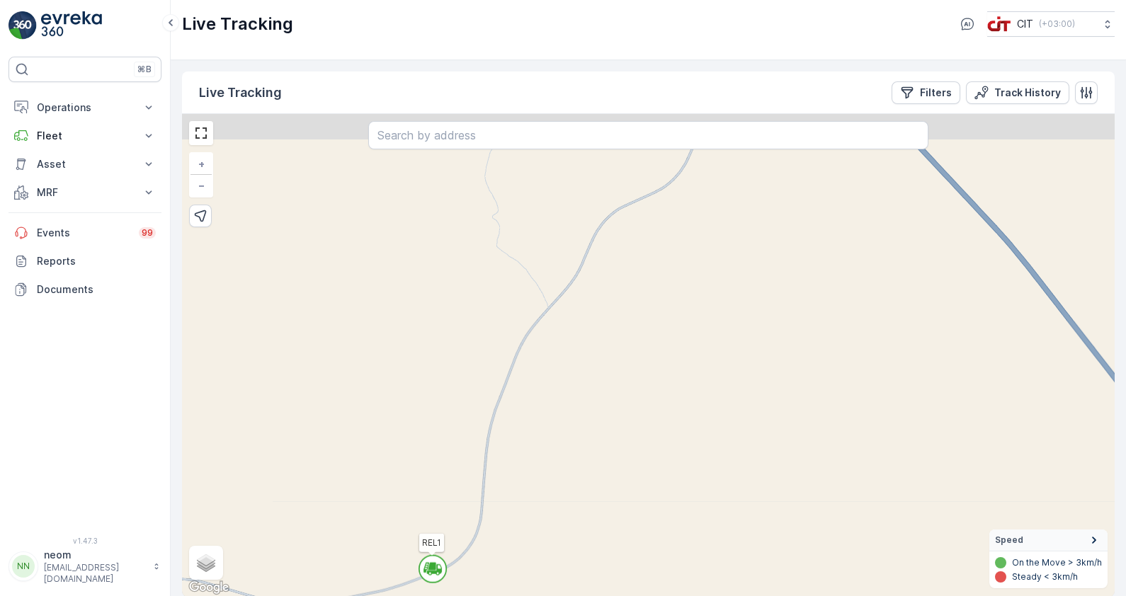
drag, startPoint x: 598, startPoint y: 234, endPoint x: 554, endPoint y: 350, distance: 124.1
click at [554, 350] on div "REL1 + − Satellite Roadmap Terrain Hybrid Leaflet Keyboard shortcuts Map Data M…" at bounding box center [648, 355] width 932 height 483
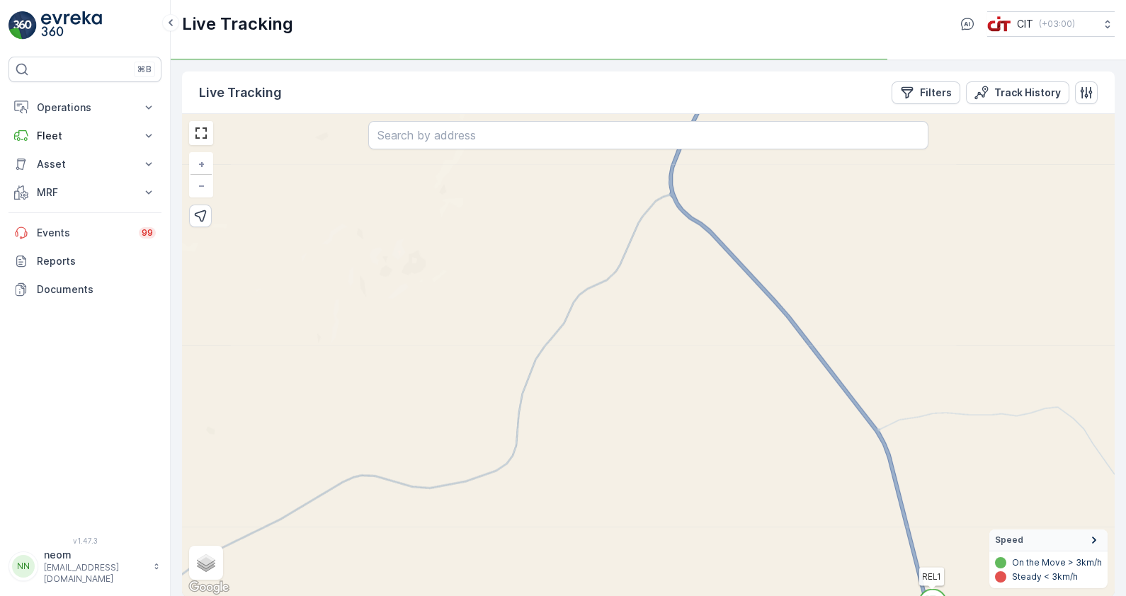
drag, startPoint x: 550, startPoint y: 170, endPoint x: 431, endPoint y: 242, distance: 139.2
click at [431, 242] on div "REL1 + − Satellite Roadmap Terrain Hybrid Leaflet Keyboard shortcuts Map Data M…" at bounding box center [648, 355] width 932 height 483
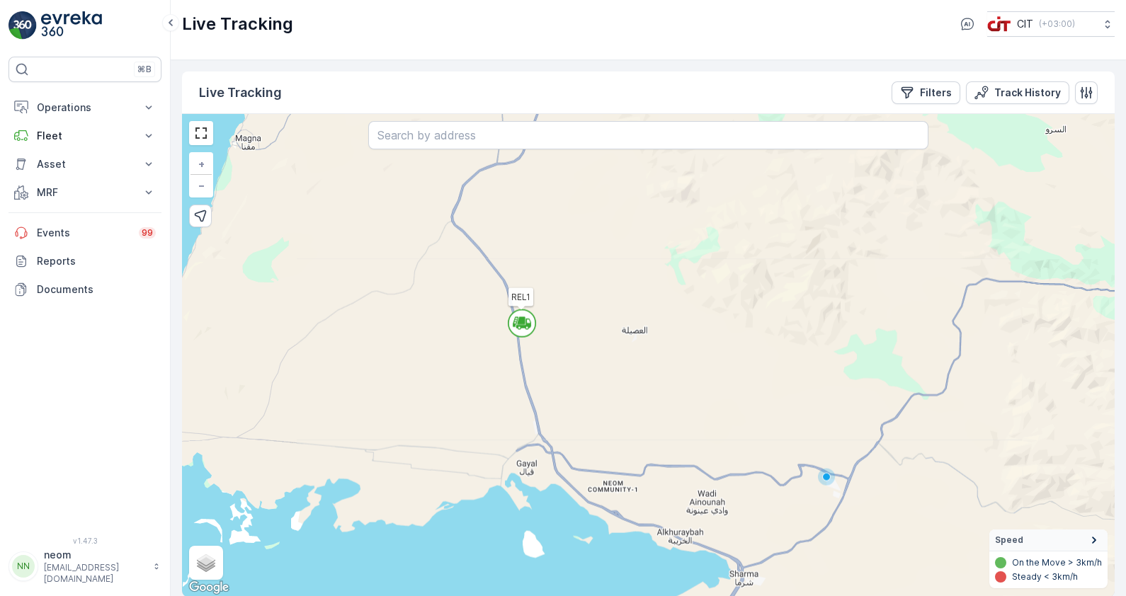
drag, startPoint x: 513, startPoint y: 386, endPoint x: 510, endPoint y: 358, distance: 28.5
click at [510, 358] on div "REL1 + − Satellite Roadmap Terrain Hybrid Leaflet Keyboard shortcuts Map Data M…" at bounding box center [648, 355] width 932 height 483
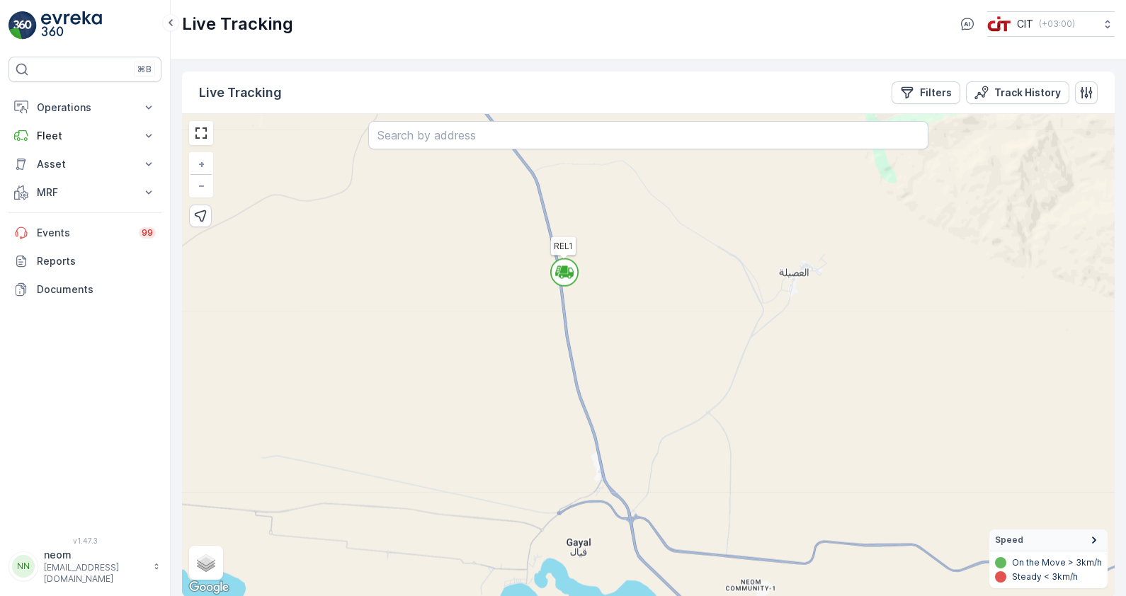
click at [563, 269] on icon at bounding box center [563, 269] width 7 height 6
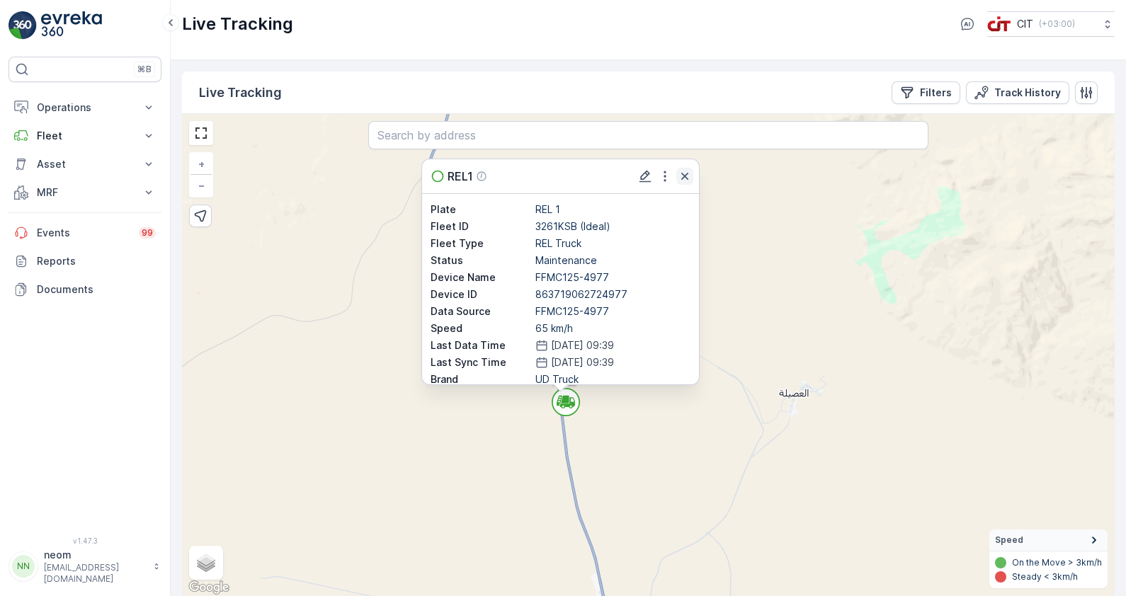
click at [678, 169] on icon "button" at bounding box center [685, 176] width 14 height 14
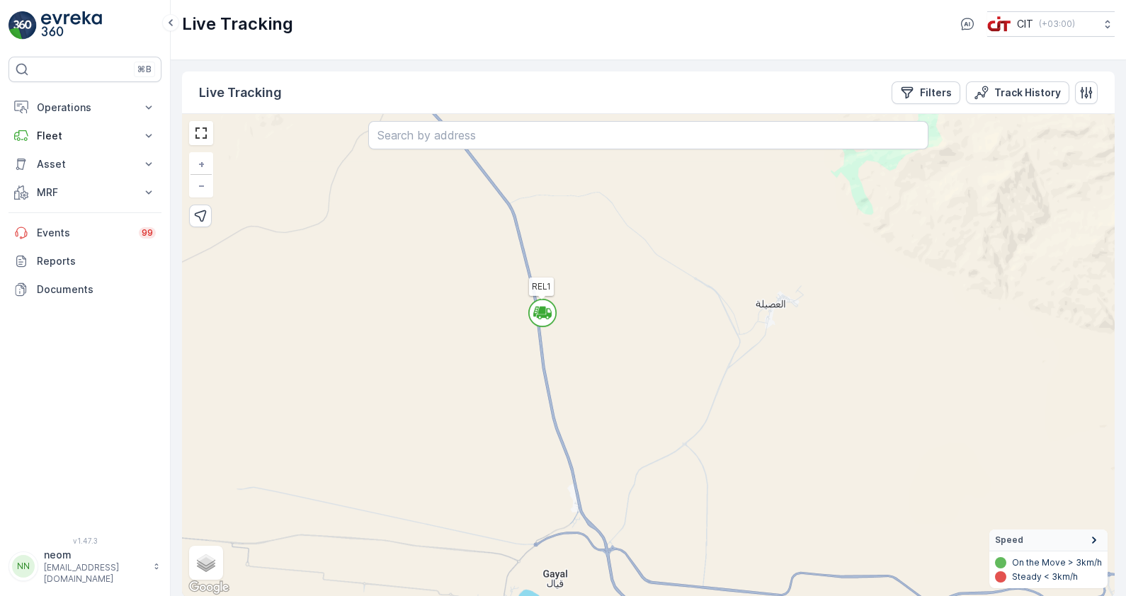
drag, startPoint x: 525, startPoint y: 339, endPoint x: 499, endPoint y: 233, distance: 109.2
click at [499, 233] on div "REL1 + − Satellite Roadmap Terrain Hybrid Leaflet Keyboard shortcuts Map Data M…" at bounding box center [648, 355] width 932 height 483
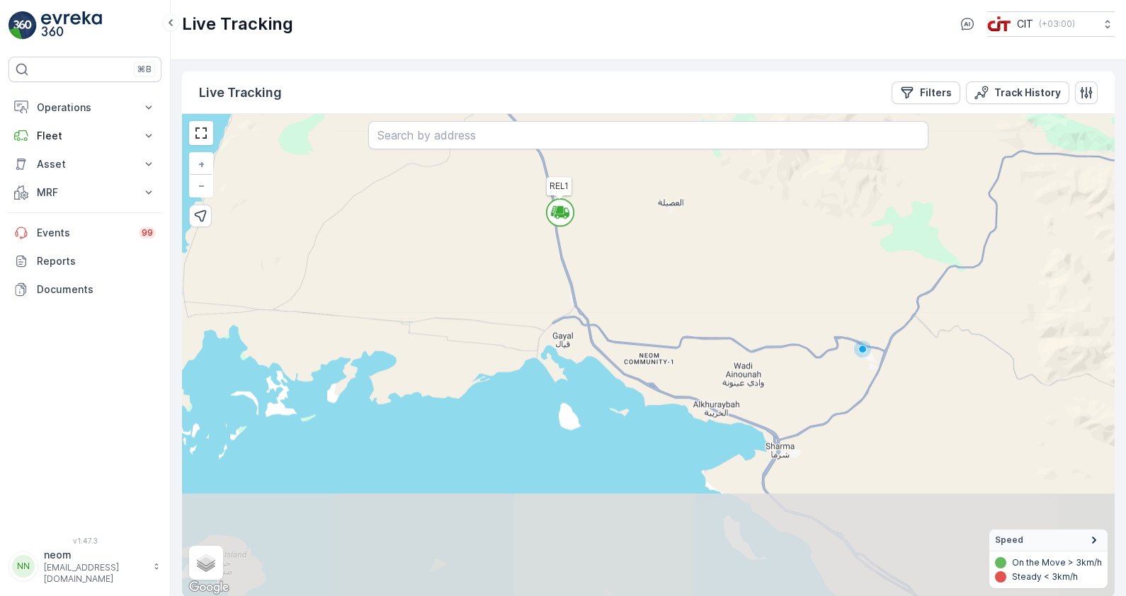
drag, startPoint x: 846, startPoint y: 542, endPoint x: 865, endPoint y: 416, distance: 126.8
click at [865, 416] on div "REL1 + − Satellite Roadmap Terrain Hybrid Leaflet Keyboard shortcuts Map Data M…" at bounding box center [648, 355] width 932 height 483
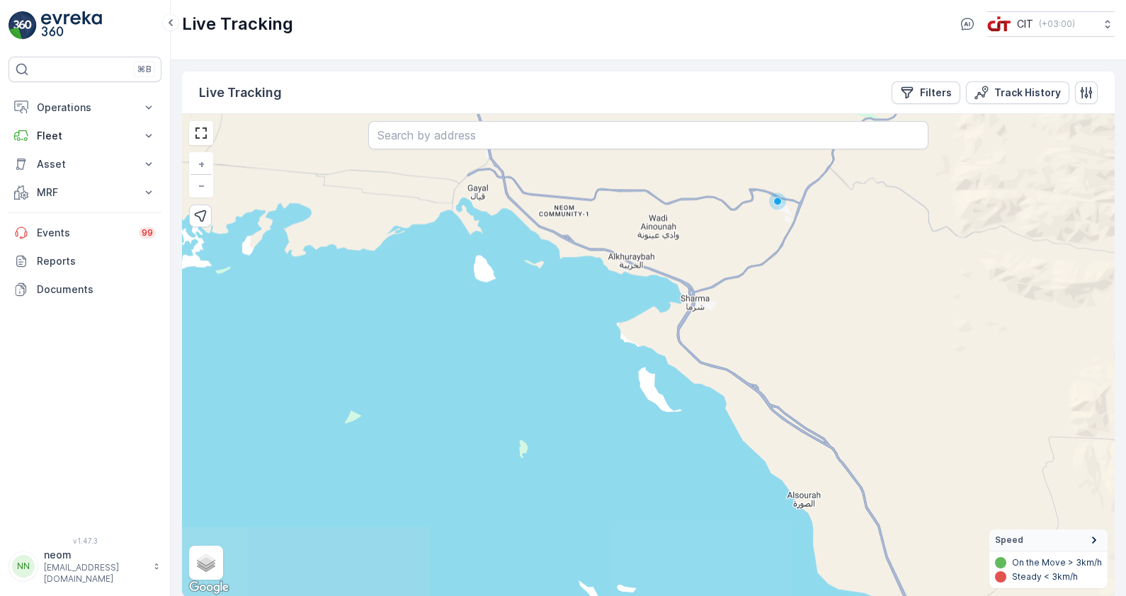
drag, startPoint x: 859, startPoint y: 467, endPoint x: 775, endPoint y: 319, distance: 169.9
click at [775, 319] on div "REL1 + − Satellite Roadmap Terrain Hybrid Leaflet Keyboard shortcuts Map Data M…" at bounding box center [648, 355] width 932 height 483
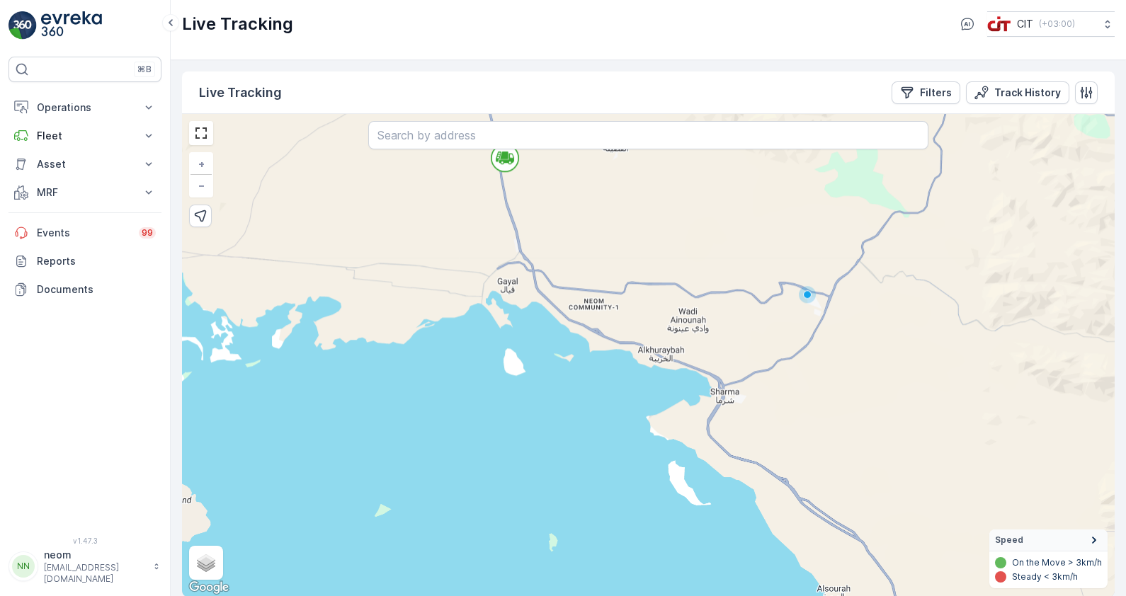
drag, startPoint x: 775, startPoint y: 321, endPoint x: 804, endPoint y: 416, distance: 98.5
click at [804, 416] on div "REL1 + − Satellite Roadmap Terrain Hybrid Leaflet Keyboard shortcuts Map Data M…" at bounding box center [648, 355] width 932 height 483
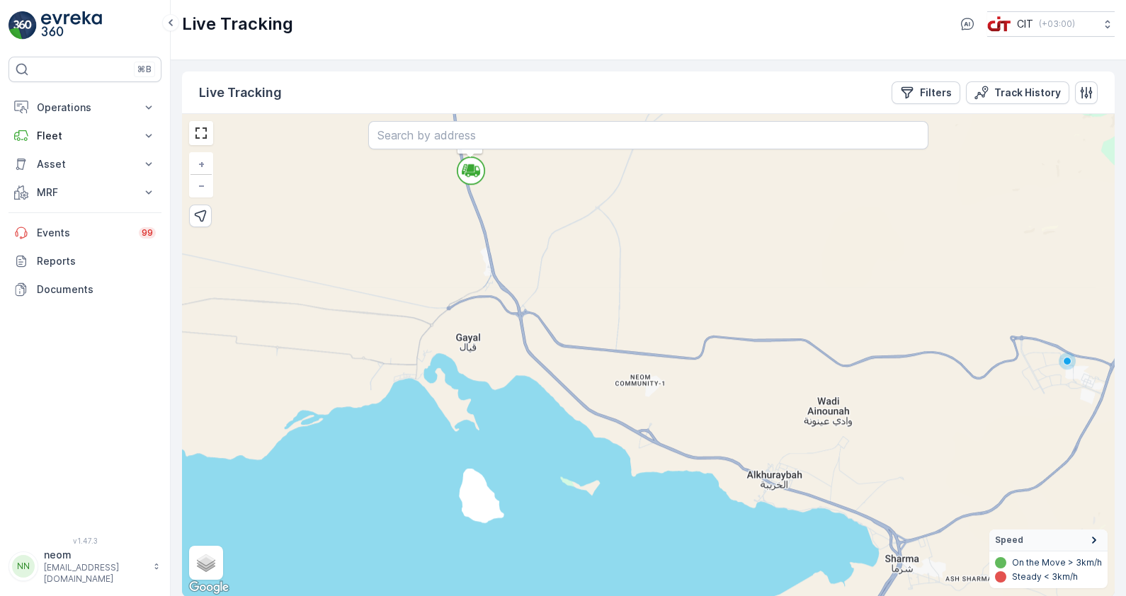
drag, startPoint x: 526, startPoint y: 271, endPoint x: 525, endPoint y: 358, distance: 86.4
click at [525, 358] on div "REL1 + − Satellite Roadmap Terrain Hybrid Leaflet Keyboard shortcuts Map Data M…" at bounding box center [648, 355] width 932 height 483
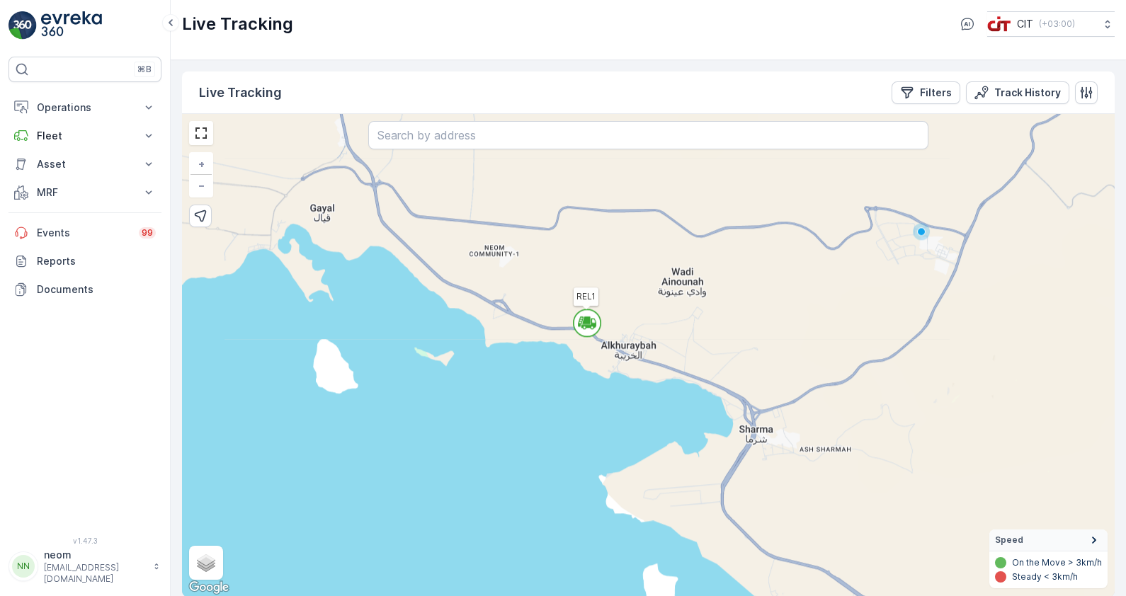
drag, startPoint x: 780, startPoint y: 511, endPoint x: 610, endPoint y: 358, distance: 228.6
click at [610, 358] on div "REL1 + − Satellite Roadmap Terrain Hybrid Leaflet Keyboard shortcuts Map Data M…" at bounding box center [648, 355] width 932 height 483
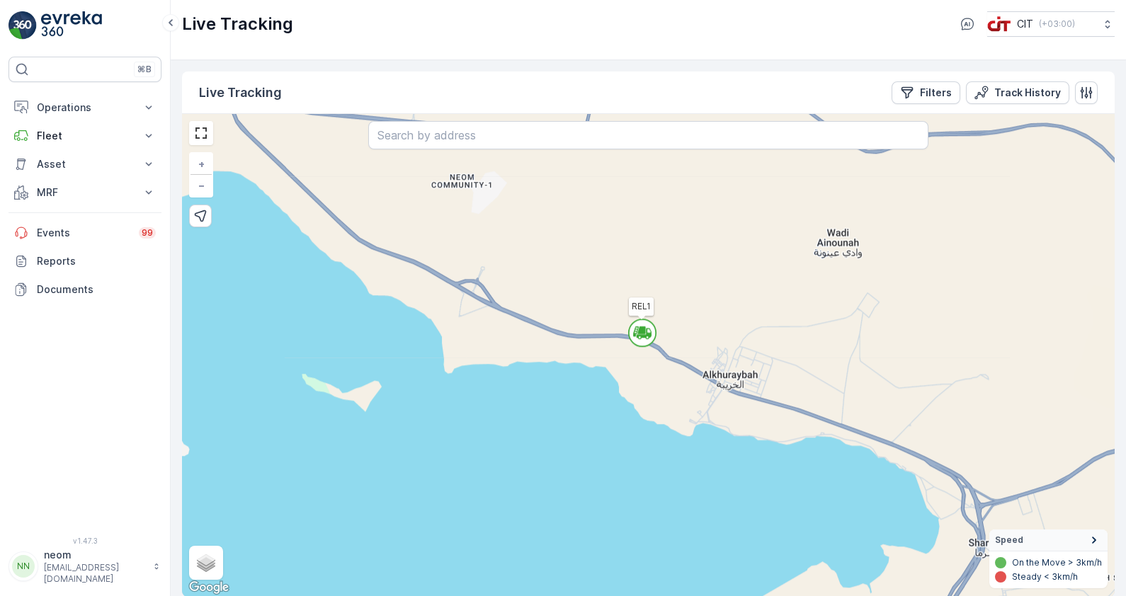
drag, startPoint x: 596, startPoint y: 326, endPoint x: 667, endPoint y: 433, distance: 128.2
click at [667, 433] on div "REL1 + − Satellite Roadmap Terrain Hybrid Leaflet Keyboard shortcuts Map Data M…" at bounding box center [648, 355] width 932 height 483
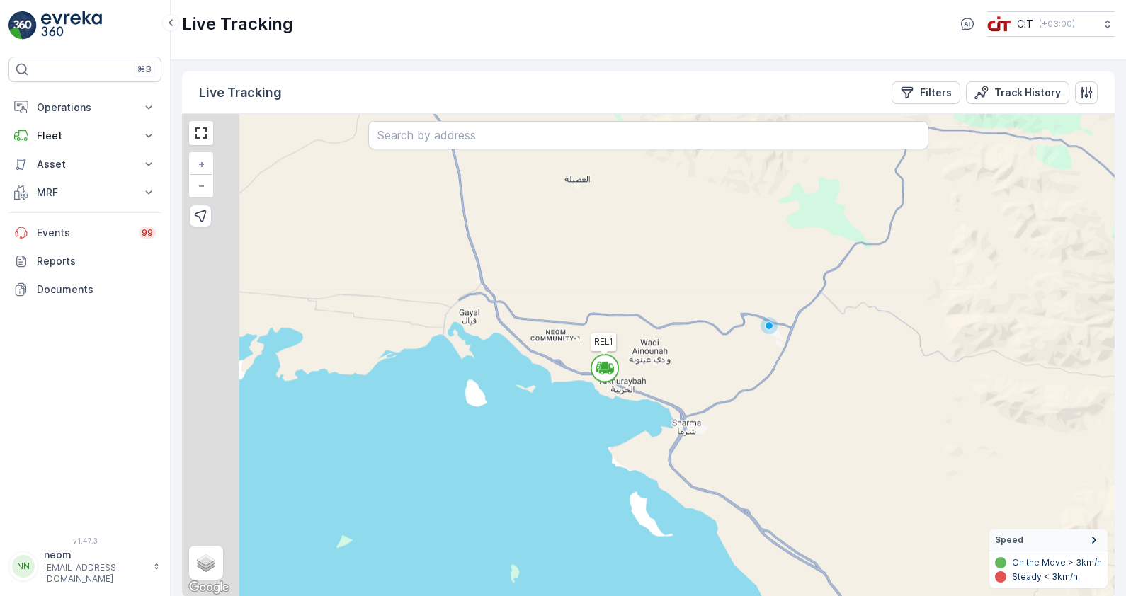
drag, startPoint x: 454, startPoint y: 331, endPoint x: 515, endPoint y: 347, distance: 63.5
click at [515, 347] on div "REL1 + − Satellite Roadmap Terrain Hybrid Leaflet Keyboard shortcuts Map Data M…" at bounding box center [648, 355] width 932 height 483
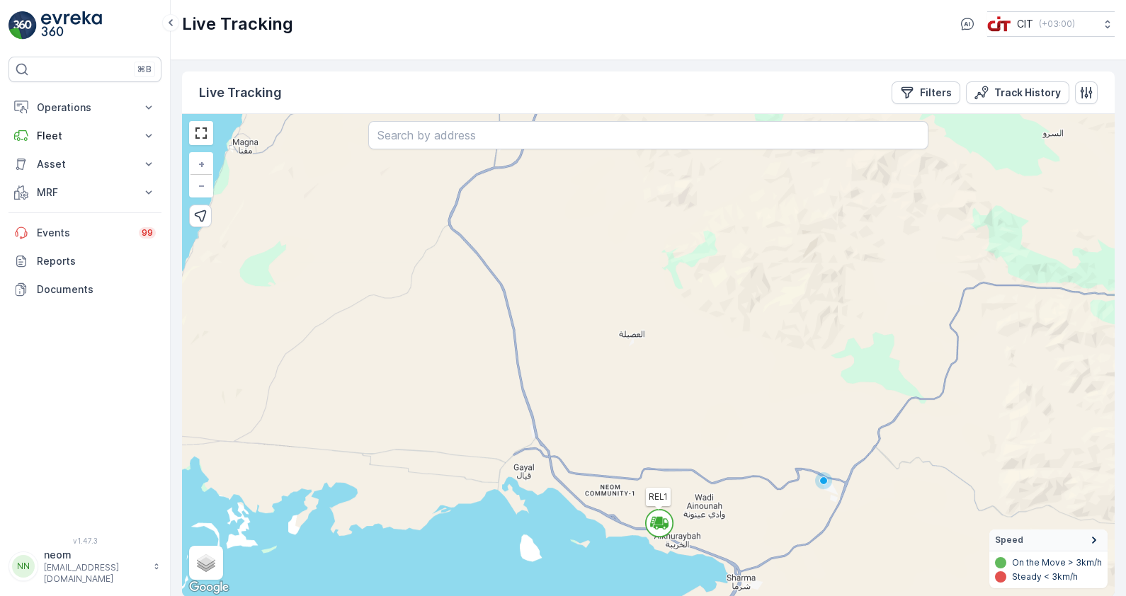
drag, startPoint x: 522, startPoint y: 290, endPoint x: 561, endPoint y: 390, distance: 107.4
click at [561, 390] on div "REL1 + − Satellite Roadmap Terrain Hybrid Leaflet Keyboard shortcuts Map Data M…" at bounding box center [648, 355] width 932 height 483
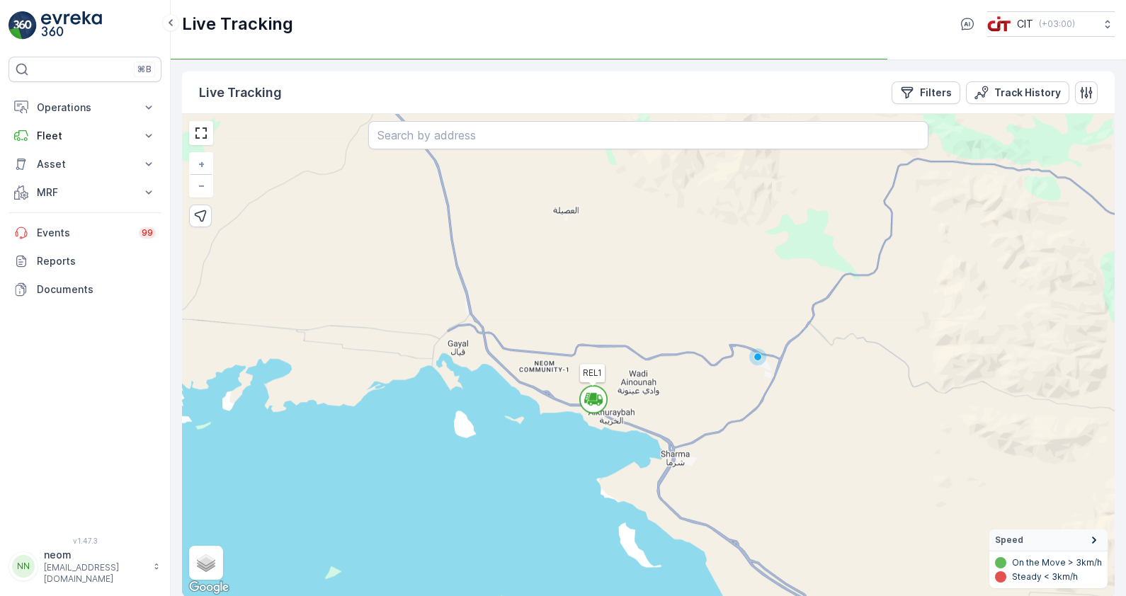
drag, startPoint x: 727, startPoint y: 544, endPoint x: 645, endPoint y: 348, distance: 212.0
click at [645, 348] on div "REL1 + − Satellite Roadmap Terrain Hybrid Leaflet Keyboard shortcuts Map Data M…" at bounding box center [648, 355] width 932 height 483
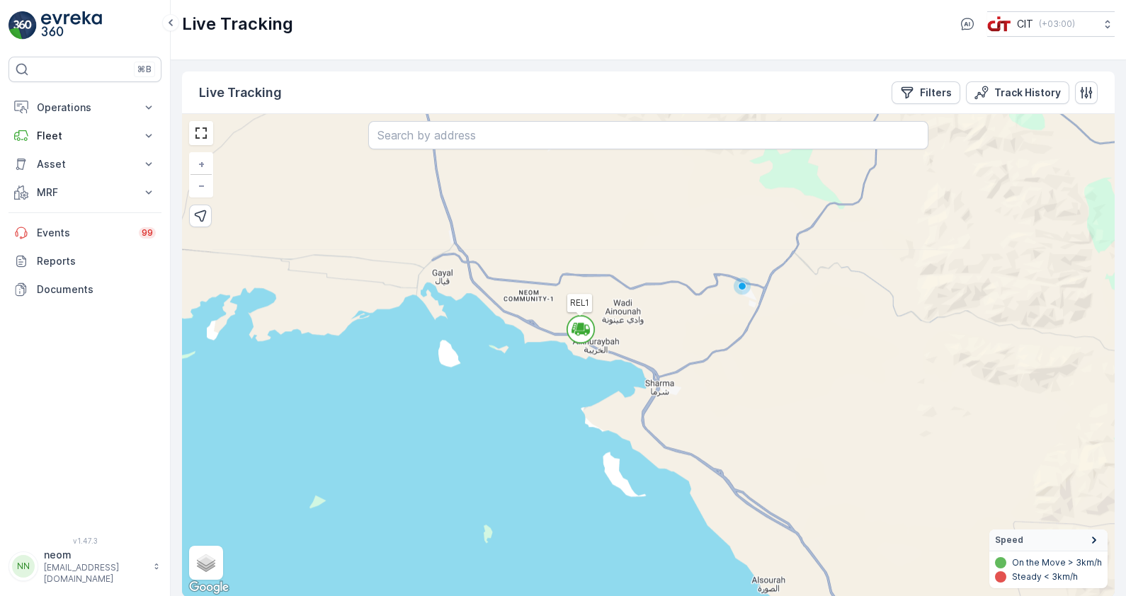
click at [577, 329] on icon at bounding box center [579, 327] width 7 height 6
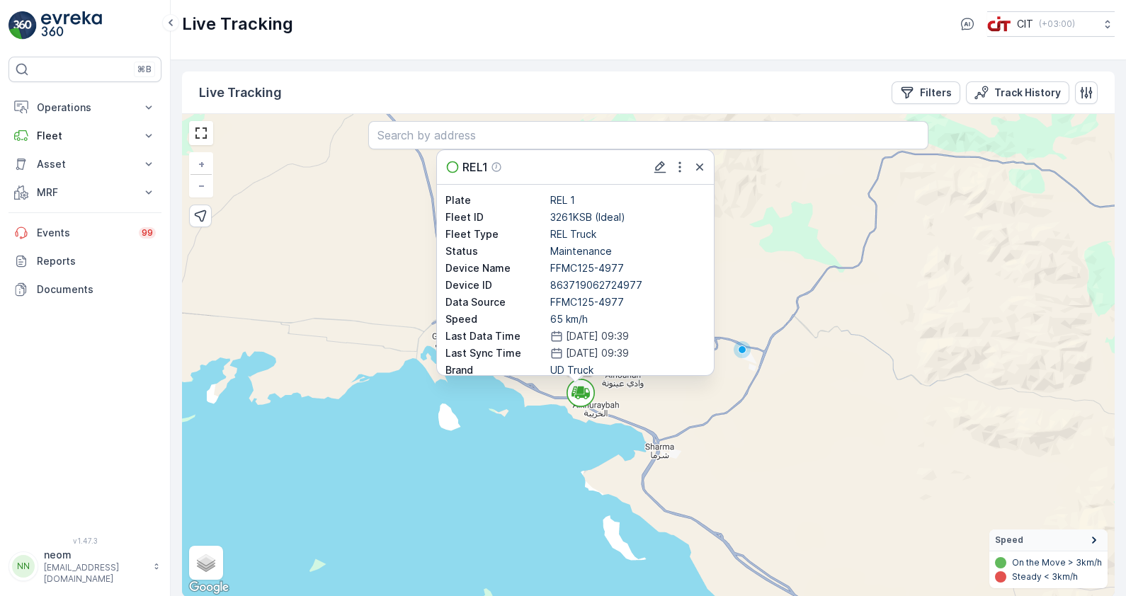
click at [585, 396] on icon at bounding box center [585, 397] width 3 height 3
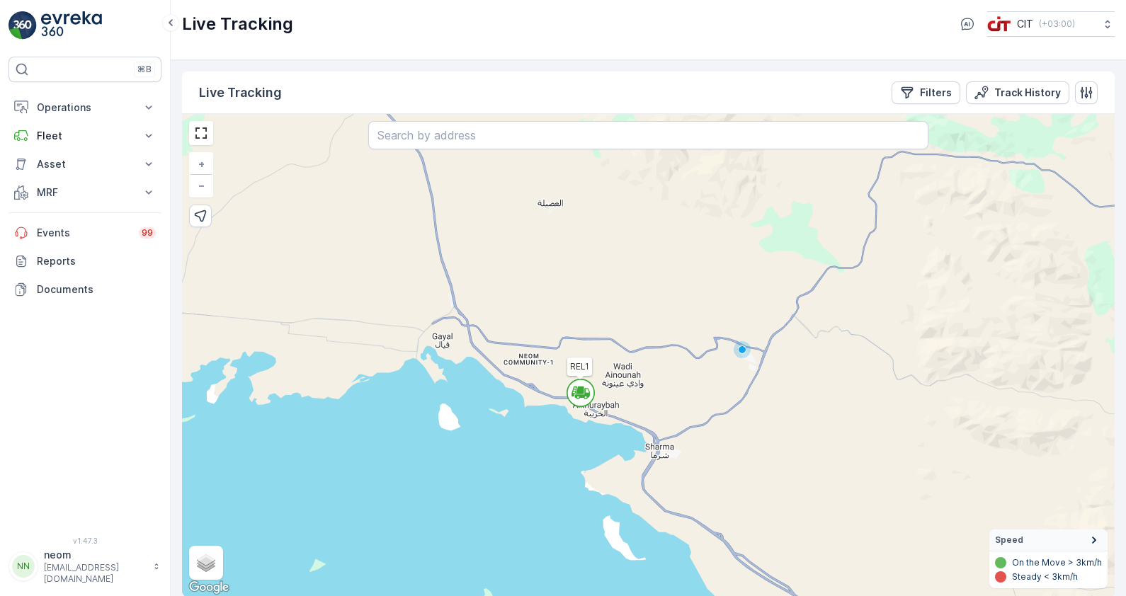
click at [585, 396] on icon at bounding box center [585, 397] width 3 height 3
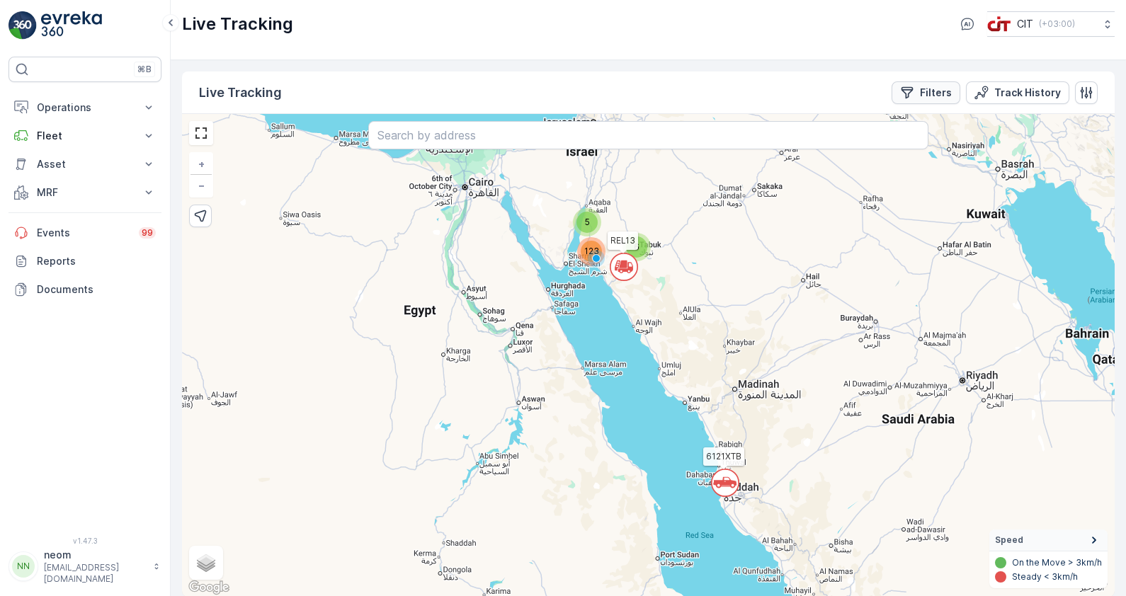
click at [925, 92] on p "Filters" at bounding box center [936, 93] width 32 height 14
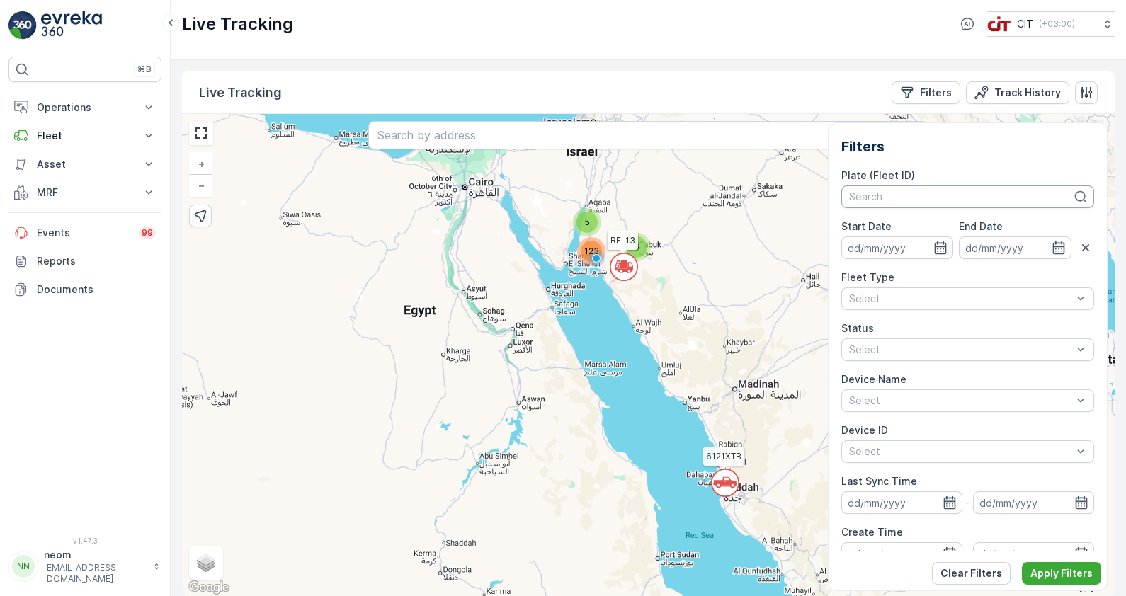
click at [894, 198] on div at bounding box center [961, 196] width 226 height 11
type input "rel"
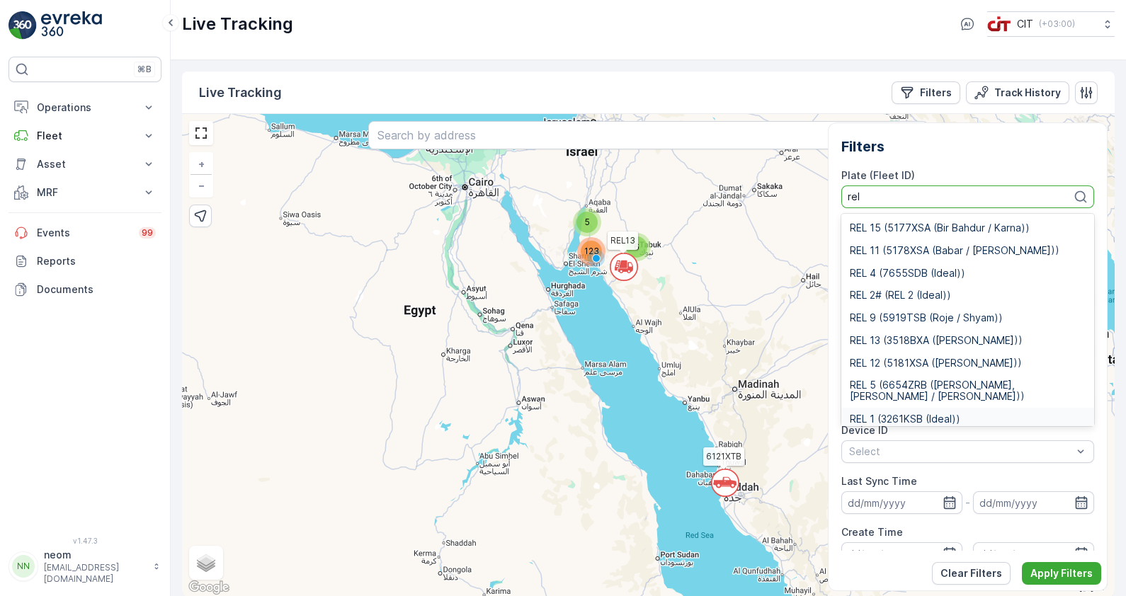
click at [885, 413] on span "REL 1 (3261KSB (Ideal))" at bounding box center [905, 418] width 110 height 11
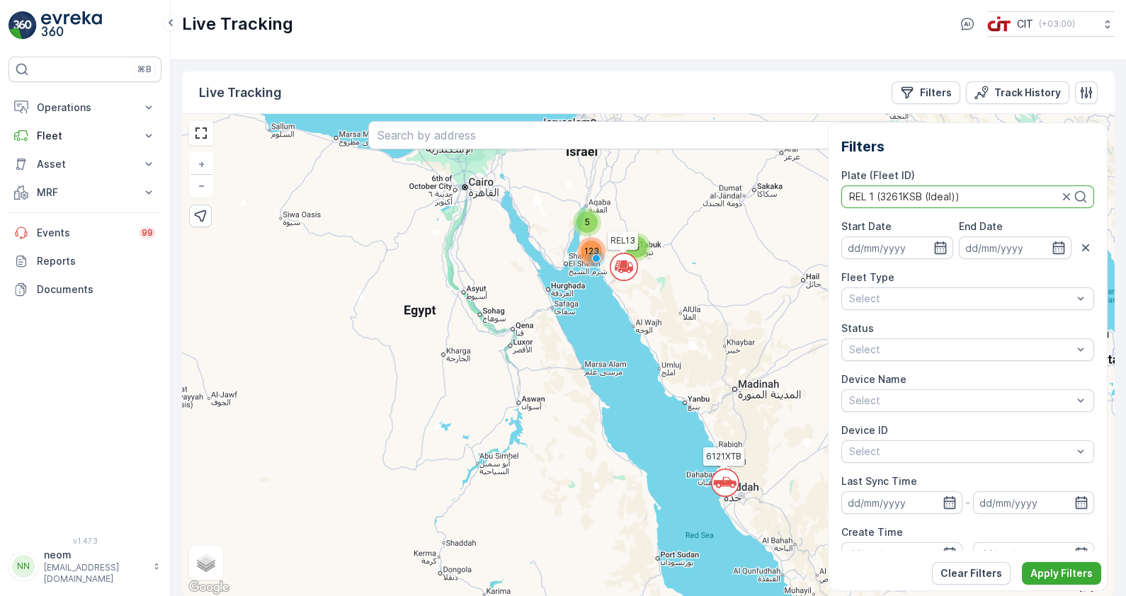
click at [1049, 571] on p "Apply Filters" at bounding box center [1061, 573] width 62 height 14
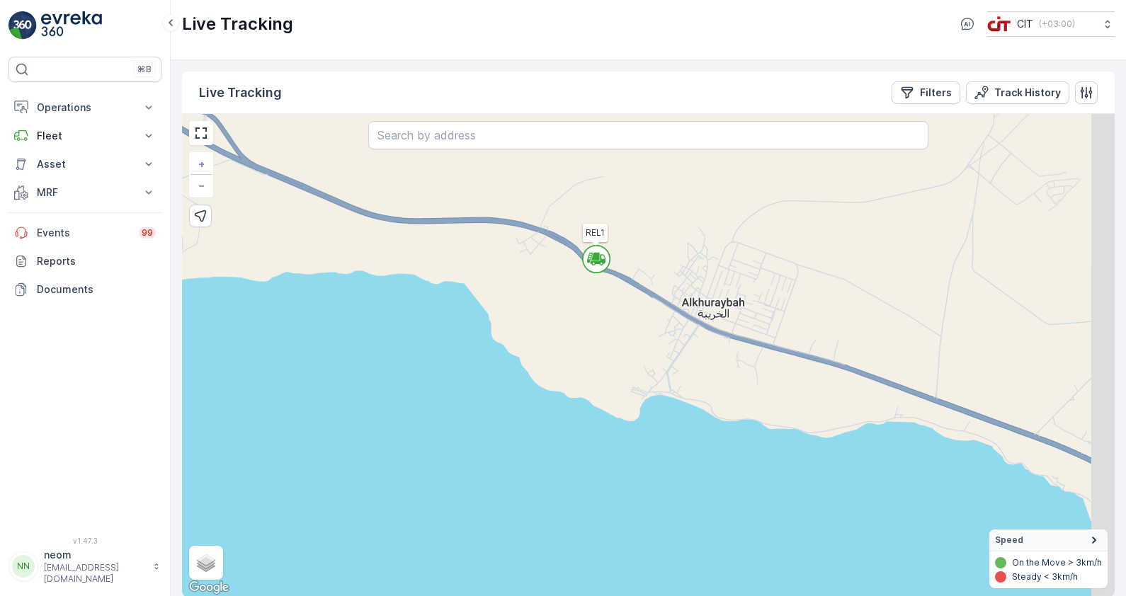
drag, startPoint x: 852, startPoint y: 313, endPoint x: 739, endPoint y: 301, distance: 113.9
click at [739, 301] on div "REL1 + − Satellite Roadmap Terrain Hybrid Leaflet Keyboard shortcuts Map Data M…" at bounding box center [648, 355] width 932 height 483
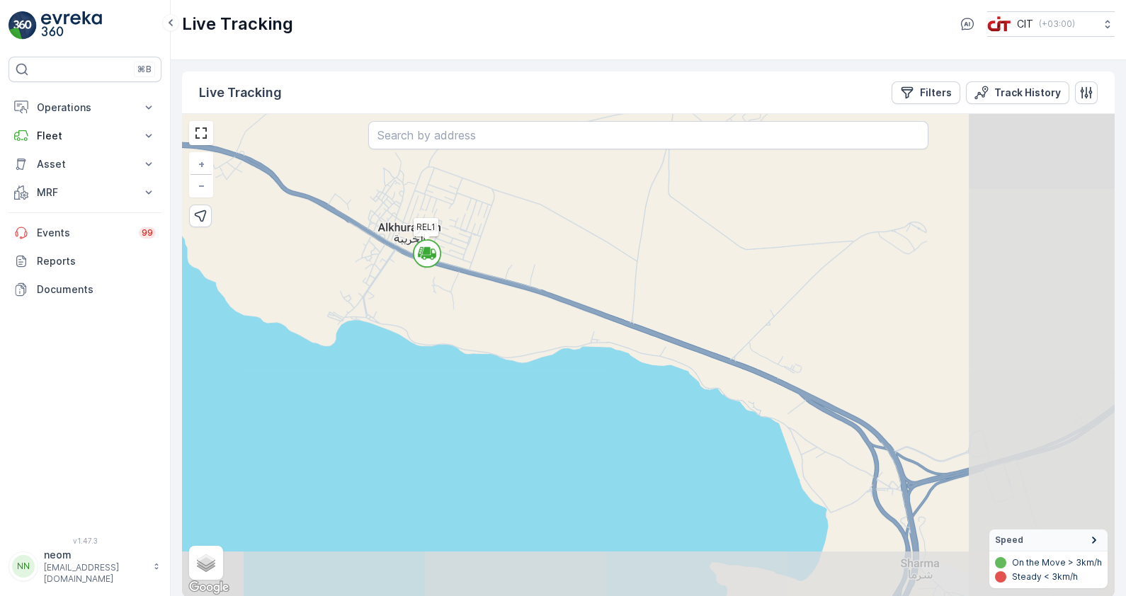
drag, startPoint x: 453, startPoint y: 272, endPoint x: 255, endPoint y: 219, distance: 205.1
click at [255, 219] on div "REL1 + − Satellite Roadmap Terrain Hybrid Leaflet Keyboard shortcuts Map Data M…" at bounding box center [648, 355] width 932 height 483
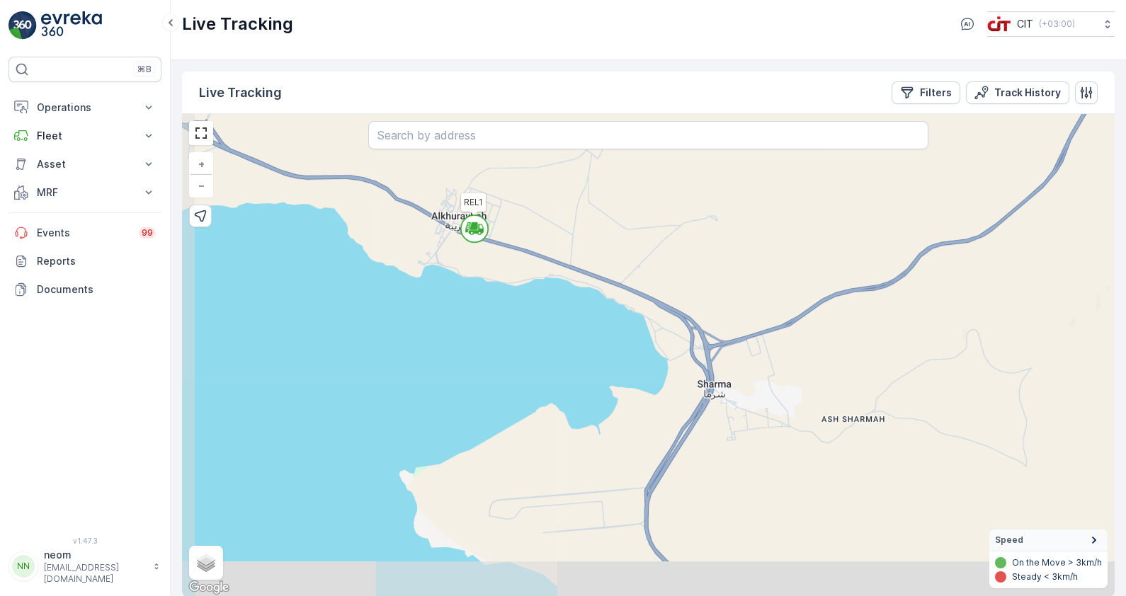
drag, startPoint x: 499, startPoint y: 313, endPoint x: 524, endPoint y: 273, distance: 47.4
click at [524, 273] on div "REL1 + − Satellite Roadmap Terrain Hybrid Leaflet Keyboard shortcuts Map Data M…" at bounding box center [648, 355] width 932 height 483
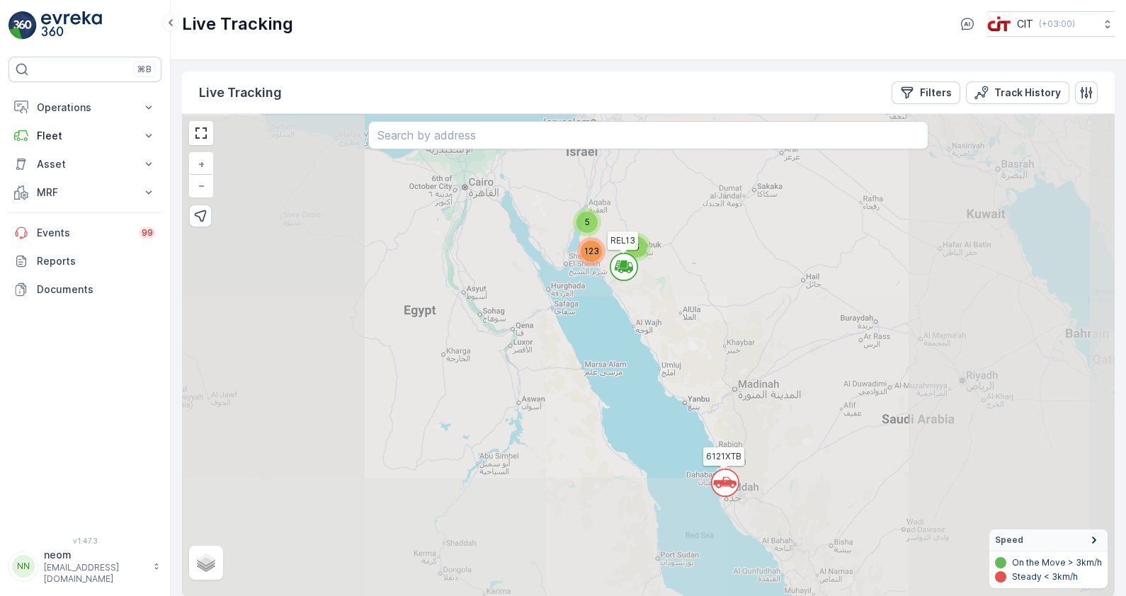
click at [937, 96] on p "Filters" at bounding box center [936, 93] width 32 height 14
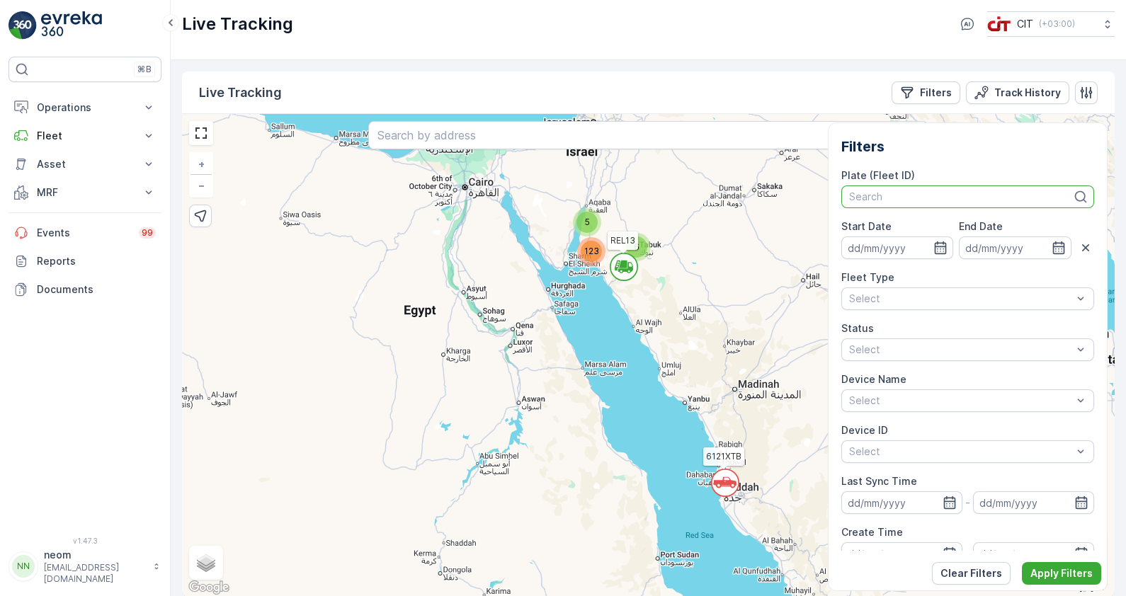
click at [877, 195] on div at bounding box center [961, 196] width 226 height 11
type input "rel 1"
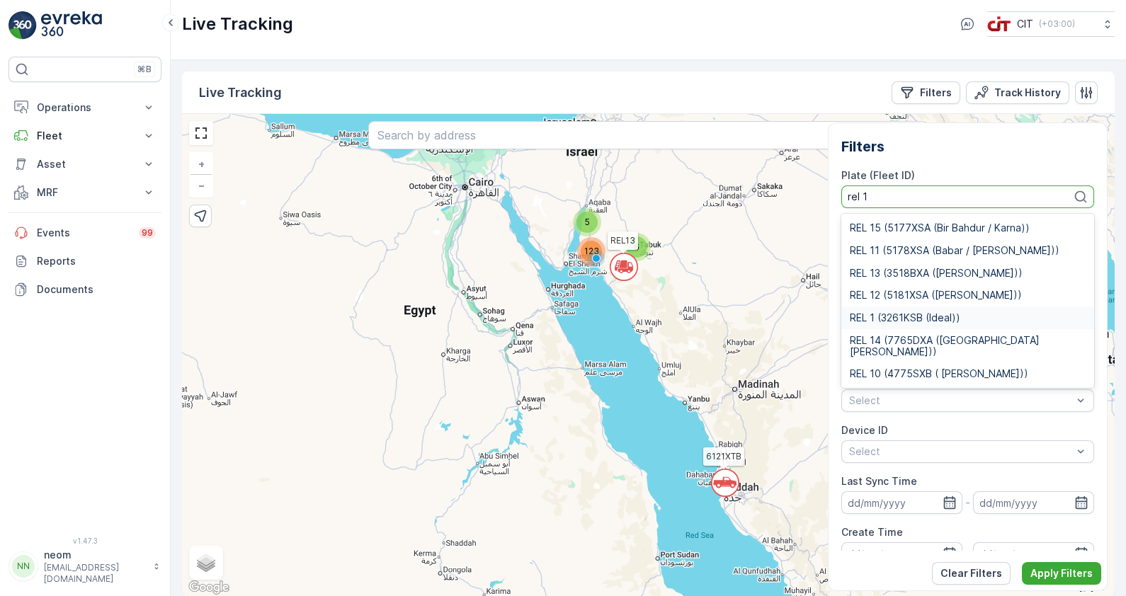
click at [879, 312] on span "REL 1 (3261KSB (Ideal))" at bounding box center [905, 317] width 110 height 11
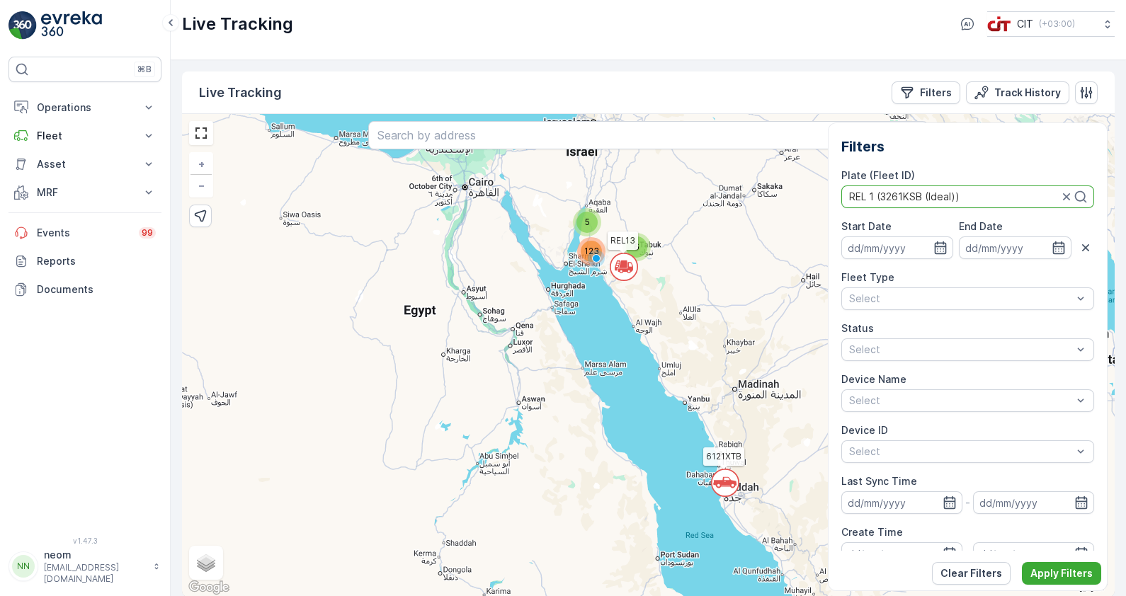
click at [1055, 573] on p "Apply Filters" at bounding box center [1061, 573] width 62 height 14
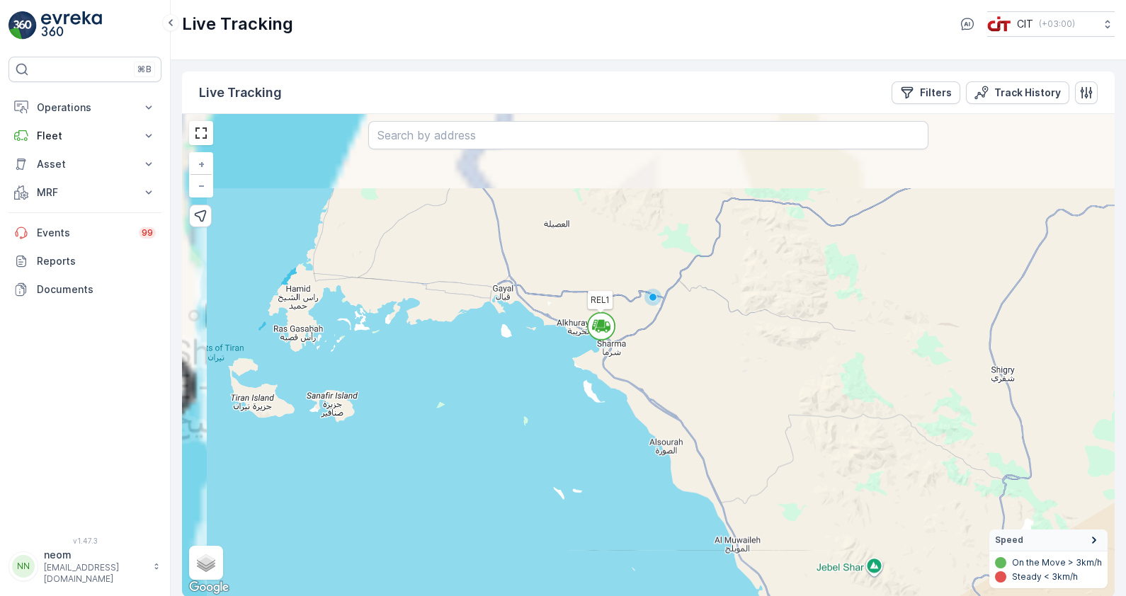
drag, startPoint x: 578, startPoint y: 343, endPoint x: 622, endPoint y: 423, distance: 90.3
click at [622, 423] on div "REL1 + − Satellite Roadmap Terrain Hybrid Leaflet Keyboard shortcuts Map Data M…" at bounding box center [648, 355] width 932 height 483
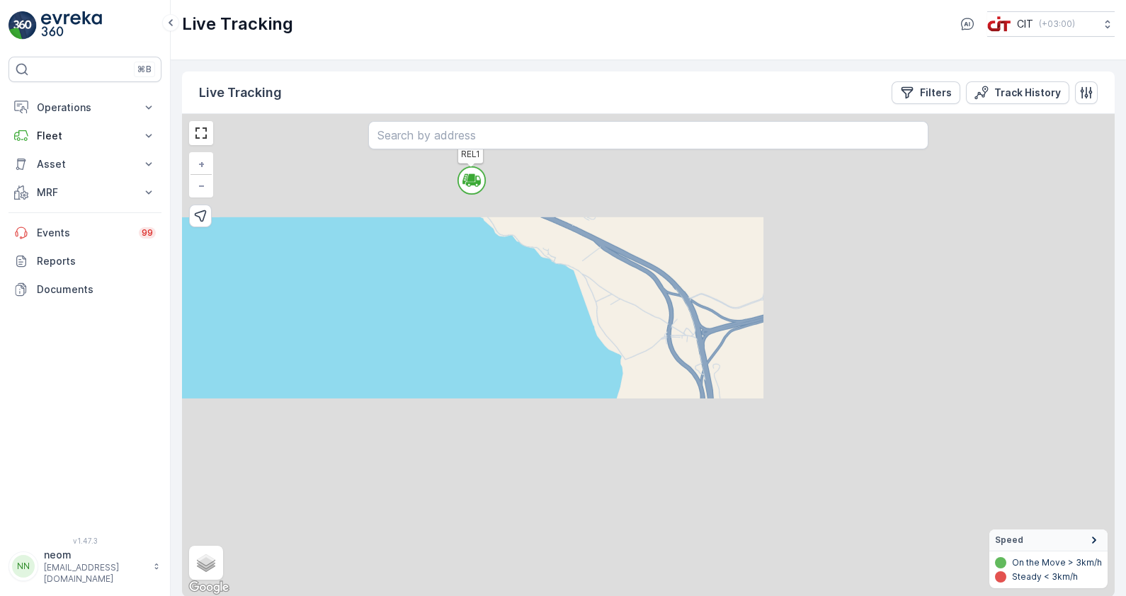
drag, startPoint x: 542, startPoint y: 358, endPoint x: 432, endPoint y: 332, distance: 113.5
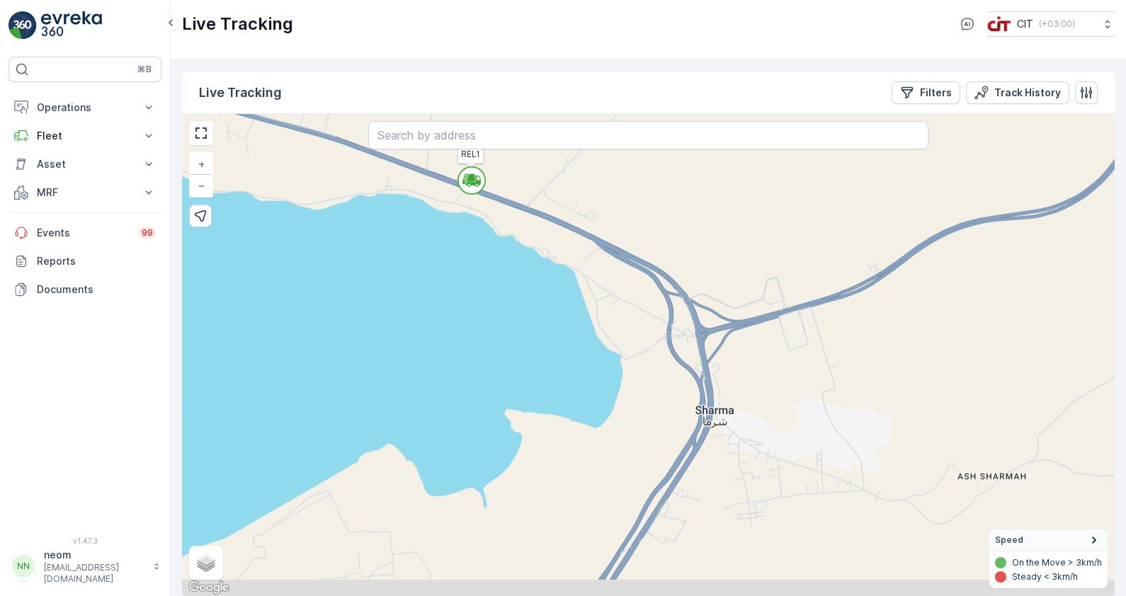
click at [432, 332] on div "REL1 + − Satellite Roadmap Terrain Hybrid Leaflet Keyboard shortcuts Map Data M…" at bounding box center [648, 355] width 932 height 483
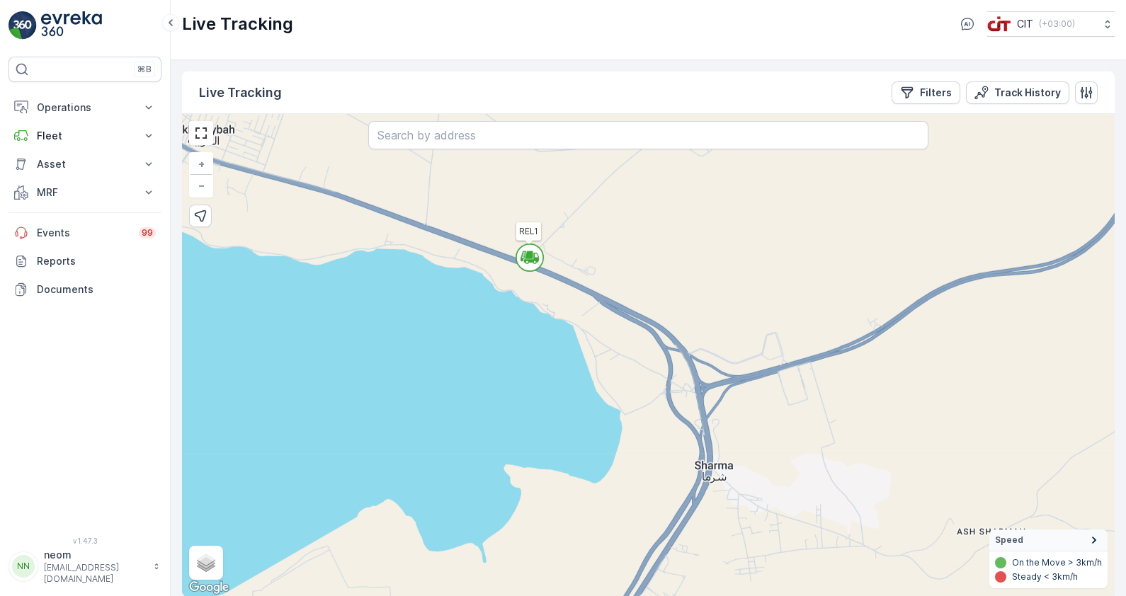
click at [532, 256] on icon at bounding box center [528, 254] width 7 height 6
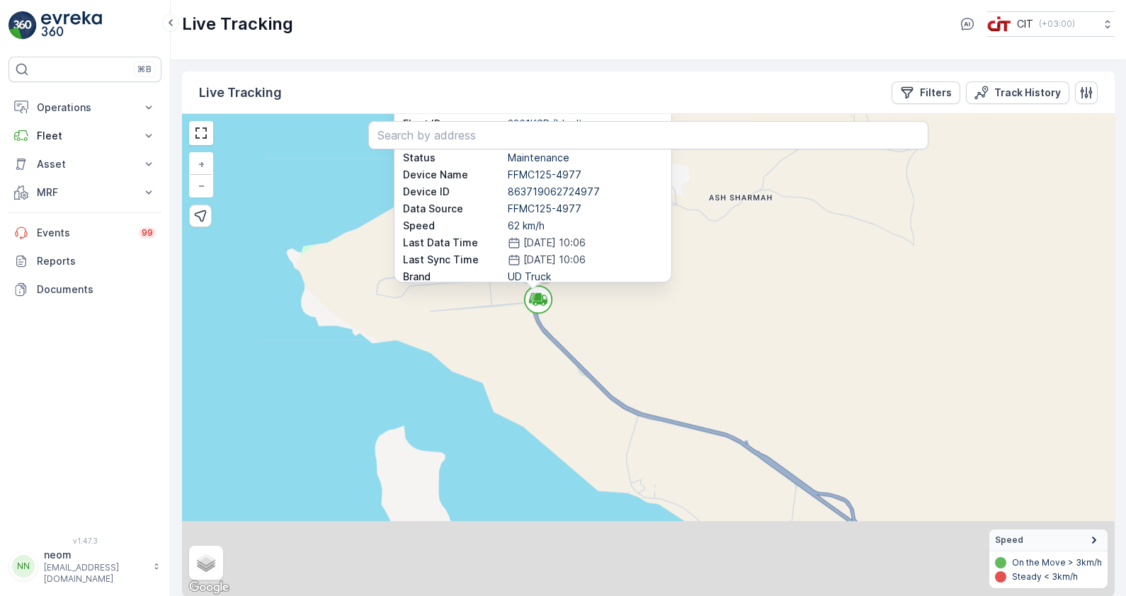
drag, startPoint x: 809, startPoint y: 549, endPoint x: 674, endPoint y: 305, distance: 278.6
click at [674, 305] on div "REL1 REL1 Plate REL 1 Fleet ID 3261KSB (Ideal) Fleet Type REL Truck Status Main…" at bounding box center [648, 355] width 932 height 483
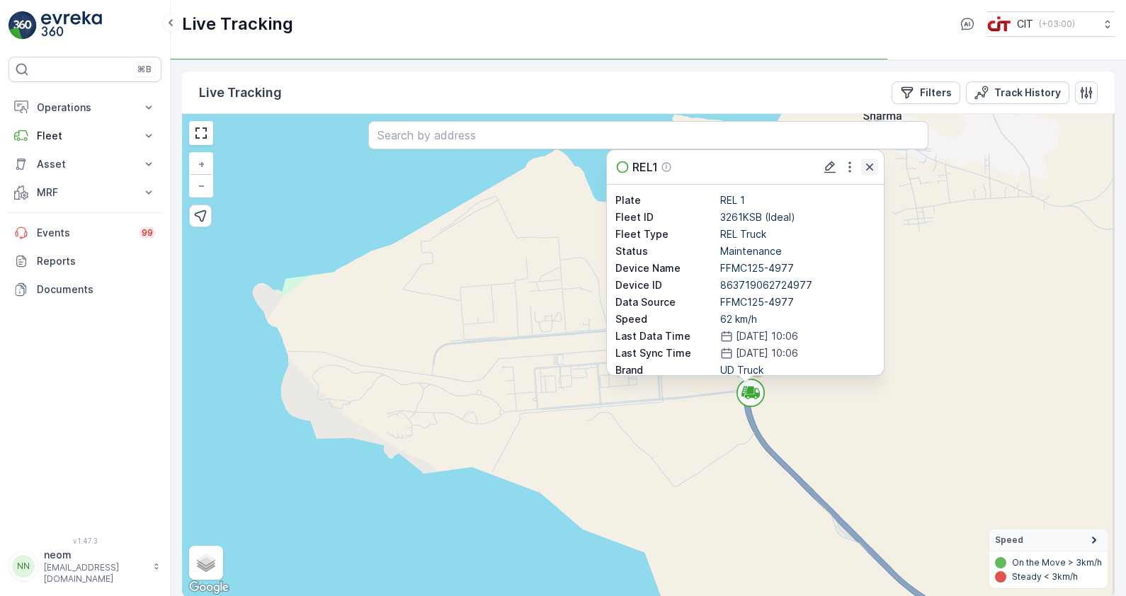
click at [868, 170] on div at bounding box center [849, 167] width 57 height 17
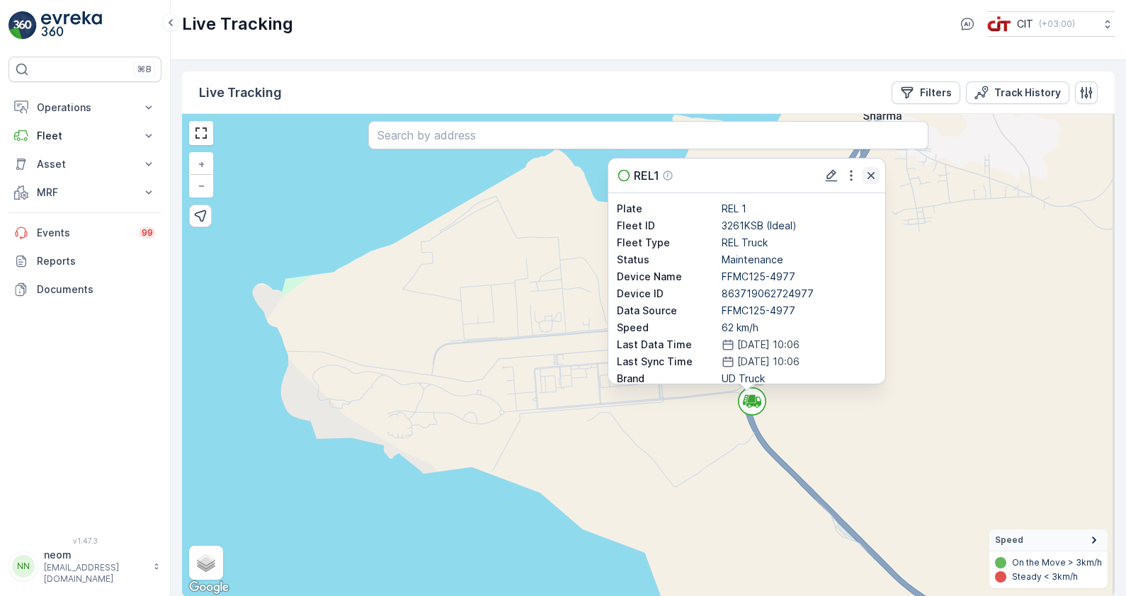
click at [867, 172] on icon "button" at bounding box center [871, 176] width 14 height 14
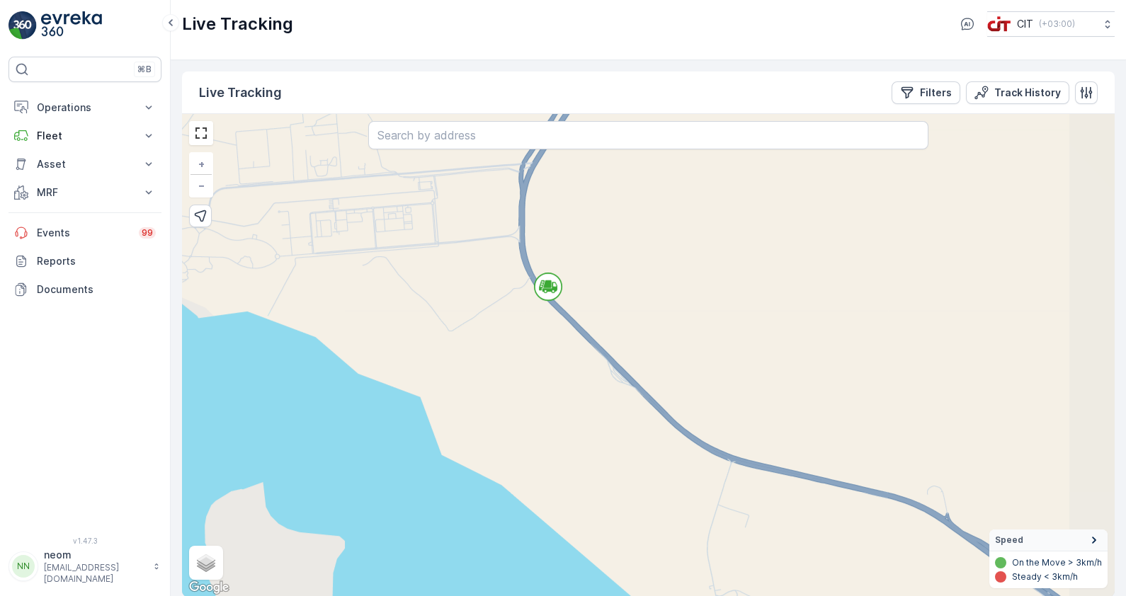
drag, startPoint x: 621, startPoint y: 351, endPoint x: 518, endPoint y: 301, distance: 114.9
click at [518, 301] on div "REL1 + − Satellite Roadmap Terrain Hybrid Leaflet Keyboard shortcuts Map Data M…" at bounding box center [648, 355] width 932 height 483
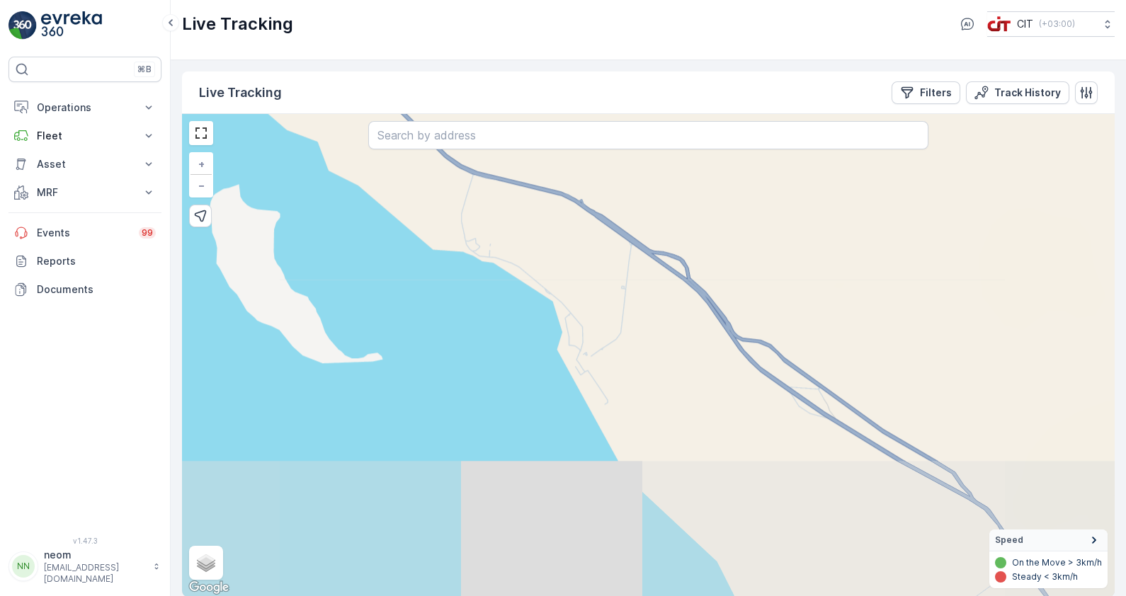
drag, startPoint x: 697, startPoint y: 510, endPoint x: 592, endPoint y: 289, distance: 244.5
click at [592, 289] on div "+ − Satellite Roadmap Terrain Hybrid Leaflet Keyboard shortcuts Map Data Map da…" at bounding box center [648, 355] width 932 height 483
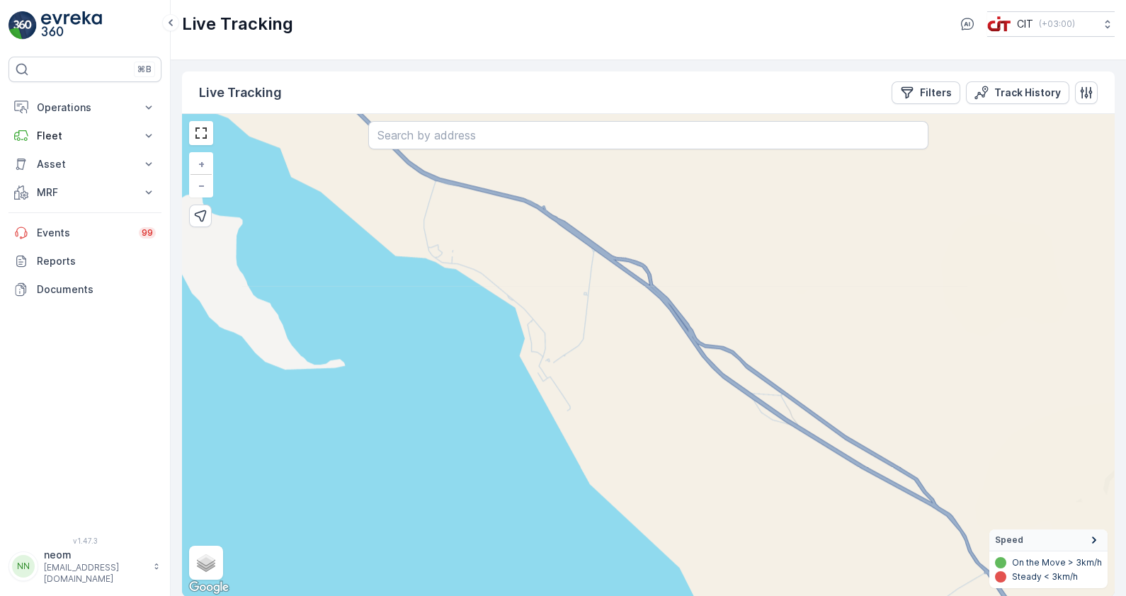
drag, startPoint x: 505, startPoint y: 251, endPoint x: 445, endPoint y: 239, distance: 61.5
click at [447, 241] on div "REL1 + − Satellite Roadmap Terrain Hybrid Leaflet Keyboard shortcuts Map Data M…" at bounding box center [648, 355] width 932 height 483
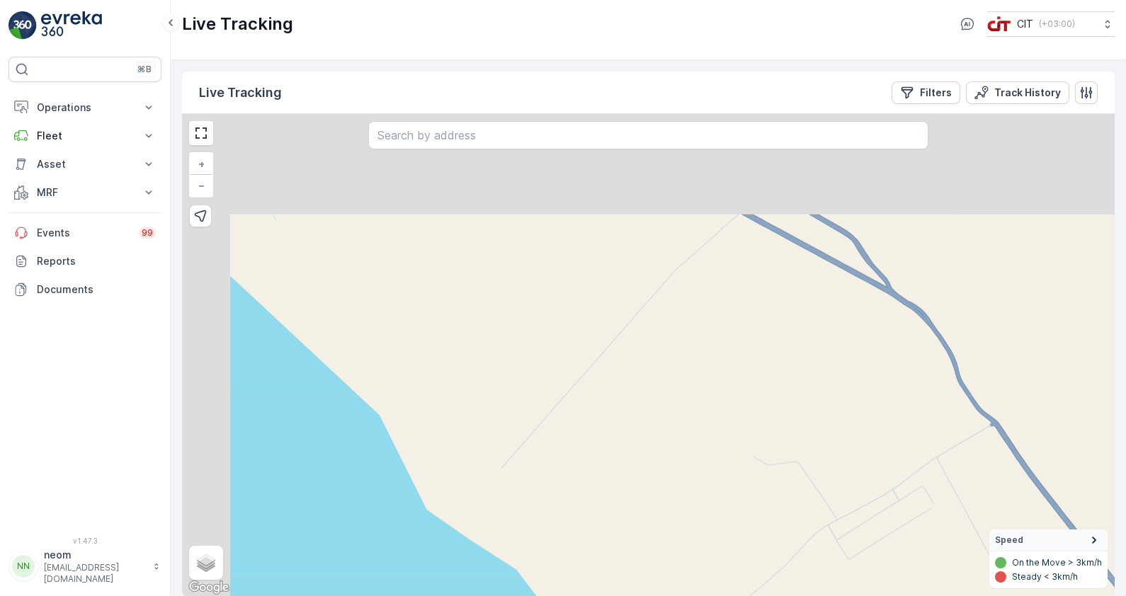
drag, startPoint x: 540, startPoint y: 271, endPoint x: 680, endPoint y: 467, distance: 241.1
click at [680, 471] on div "REL1 + − Satellite Roadmap Terrain Hybrid Leaflet Keyboard shortcuts Map Data M…" at bounding box center [648, 355] width 932 height 483
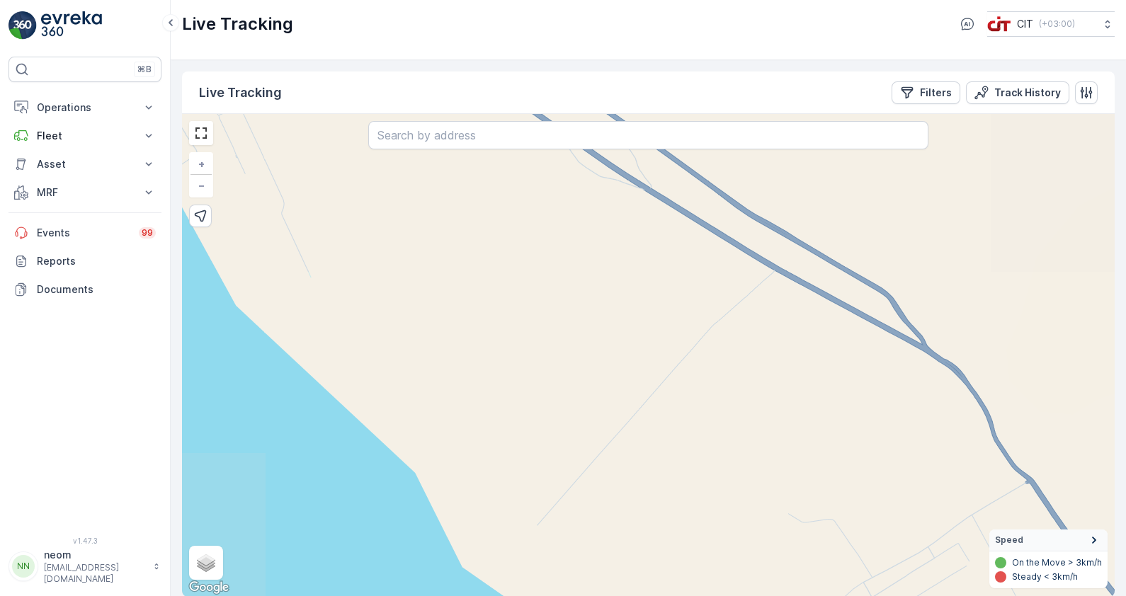
drag, startPoint x: 546, startPoint y: 313, endPoint x: 629, endPoint y: 426, distance: 140.2
click at [629, 426] on div "REL1 + − Satellite Roadmap Terrain Hybrid Leaflet Keyboard shortcuts Map Data M…" at bounding box center [648, 355] width 932 height 483
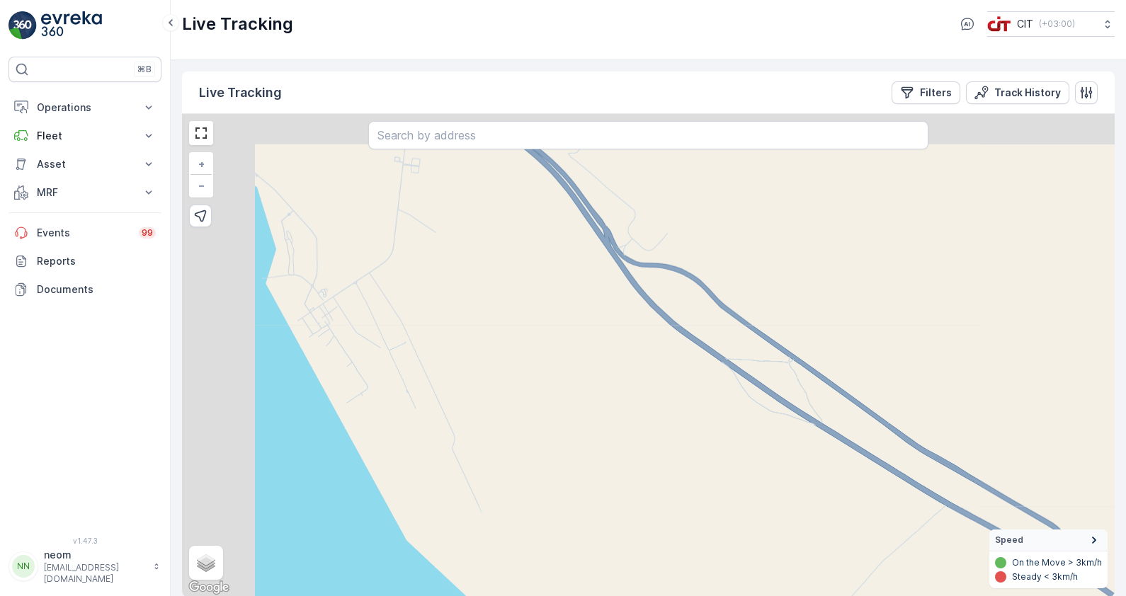
drag, startPoint x: 615, startPoint y: 388, endPoint x: 627, endPoint y: 441, distance: 54.4
click at [627, 441] on div "REL1 + − Satellite Roadmap Terrain Hybrid Leaflet Keyboard shortcuts Map Data M…" at bounding box center [648, 355] width 932 height 483
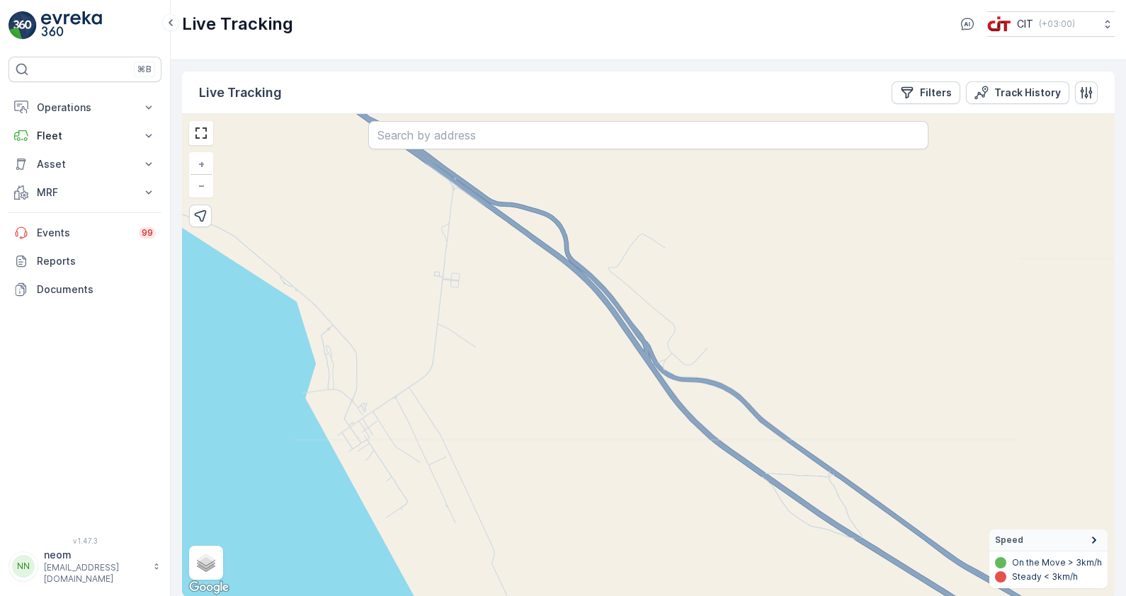
drag, startPoint x: 524, startPoint y: 296, endPoint x: 561, endPoint y: 392, distance: 103.3
click at [561, 392] on div "REL1 + − Satellite Roadmap Terrain Hybrid Leaflet Keyboard shortcuts Map Data M…" at bounding box center [648, 355] width 932 height 483
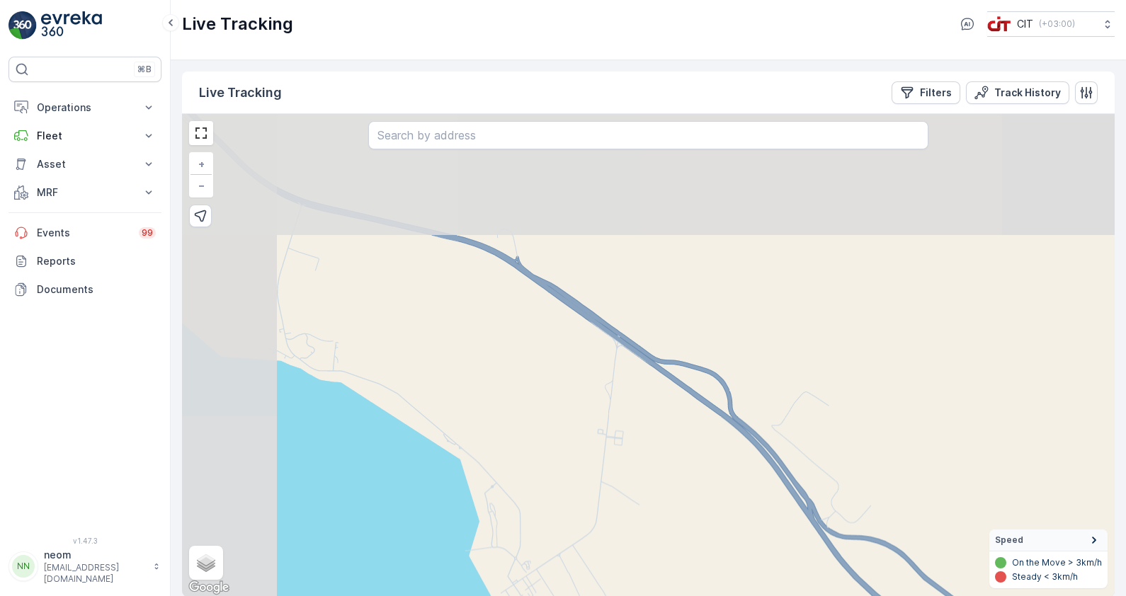
drag, startPoint x: 464, startPoint y: 302, endPoint x: 601, endPoint y: 430, distance: 187.9
click at [601, 430] on div "REL1 + − Satellite Roadmap Terrain Hybrid Leaflet Keyboard shortcuts Map Data M…" at bounding box center [648, 355] width 932 height 483
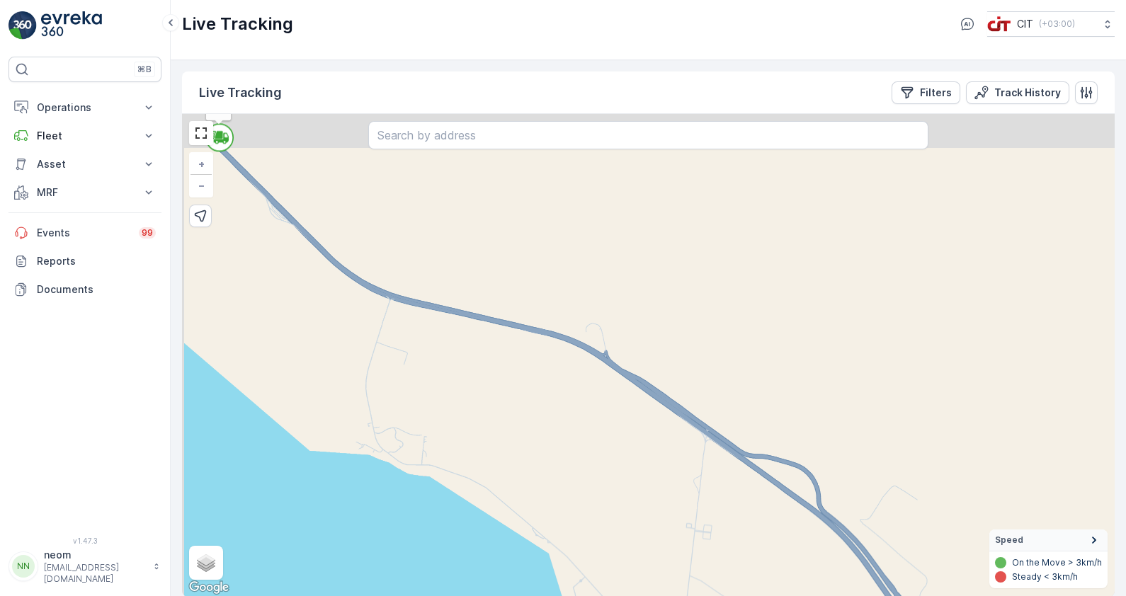
drag, startPoint x: 500, startPoint y: 319, endPoint x: 588, endPoint y: 413, distance: 129.2
click at [588, 413] on div "REL1 + − Satellite Roadmap Terrain Hybrid Leaflet Keyboard shortcuts Map Data M…" at bounding box center [648, 355] width 932 height 483
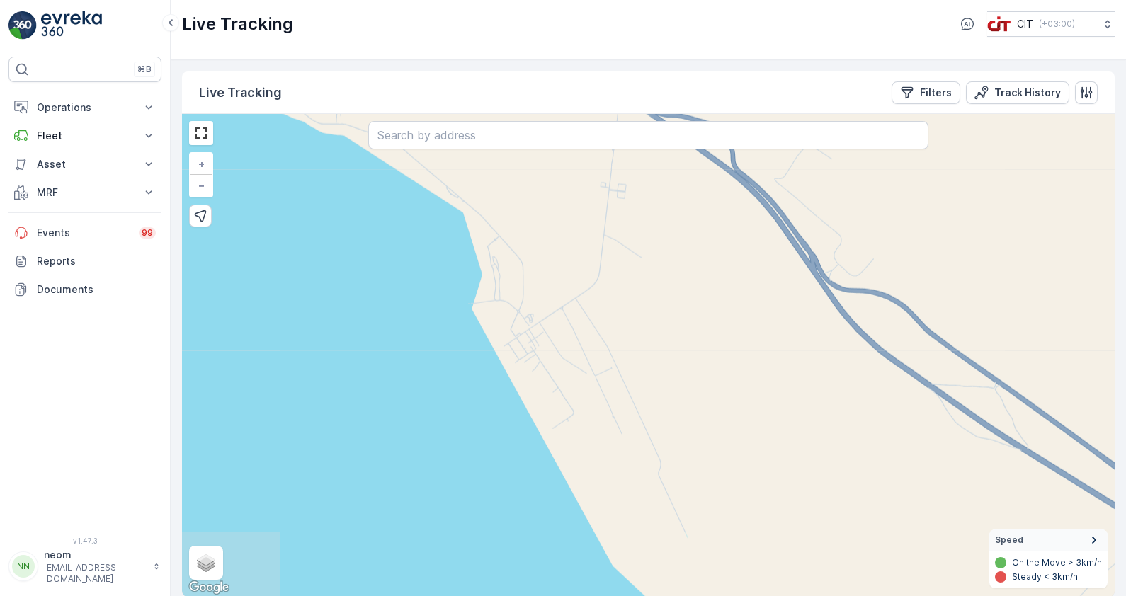
drag, startPoint x: 390, startPoint y: 408, endPoint x: 315, endPoint y: 96, distance: 321.1
click at [315, 96] on div "Live Tracking Filters Track History REL1 + − Satellite Roadmap Terrain Hybrid L…" at bounding box center [648, 334] width 932 height 525
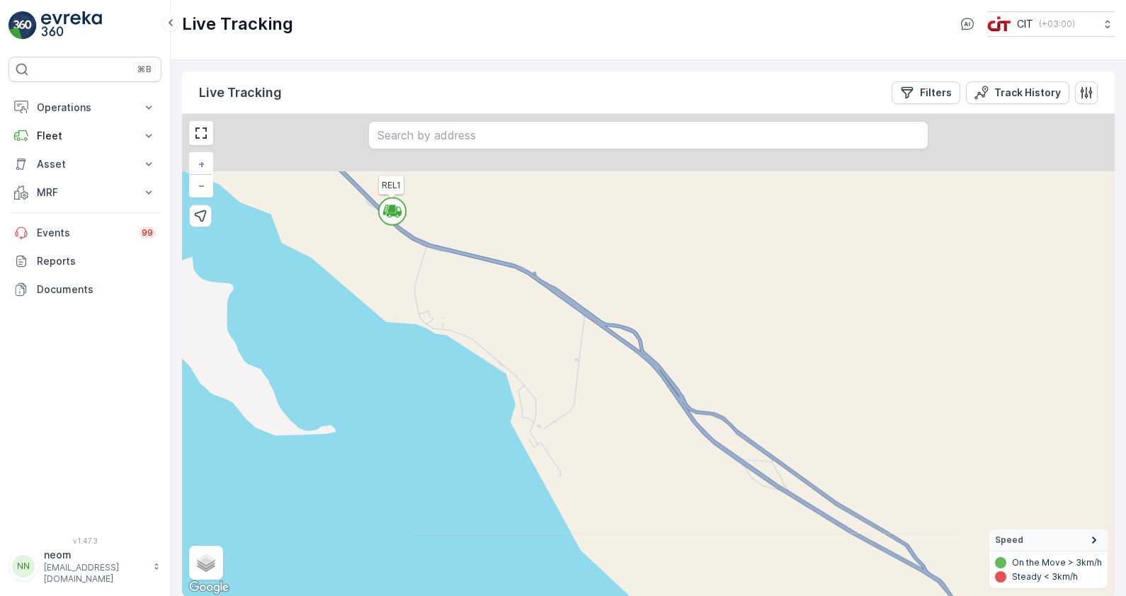
drag, startPoint x: 568, startPoint y: 239, endPoint x: 622, endPoint y: 407, distance: 176.2
click at [622, 409] on div "REL1 + − Satellite Roadmap Terrain Hybrid Leaflet Keyboard shortcuts Map Data M…" at bounding box center [648, 355] width 932 height 483
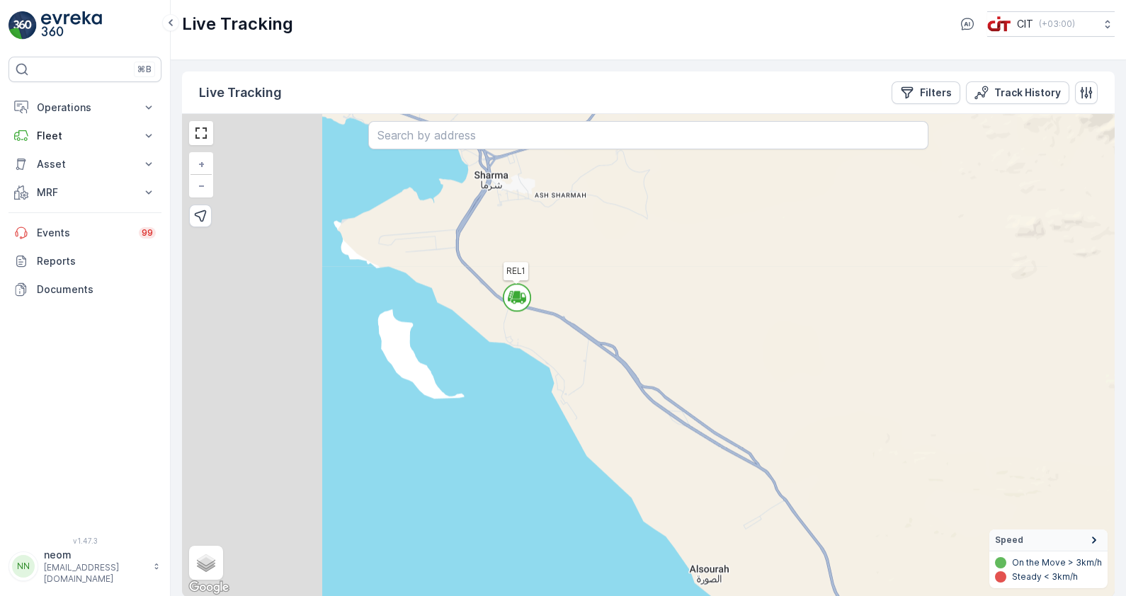
drag, startPoint x: 428, startPoint y: 301, endPoint x: 625, endPoint y: 443, distance: 242.5
click at [626, 443] on div "REL1 + − Satellite Roadmap Terrain Hybrid Leaflet Keyboard shortcuts Map Data M…" at bounding box center [648, 355] width 932 height 483
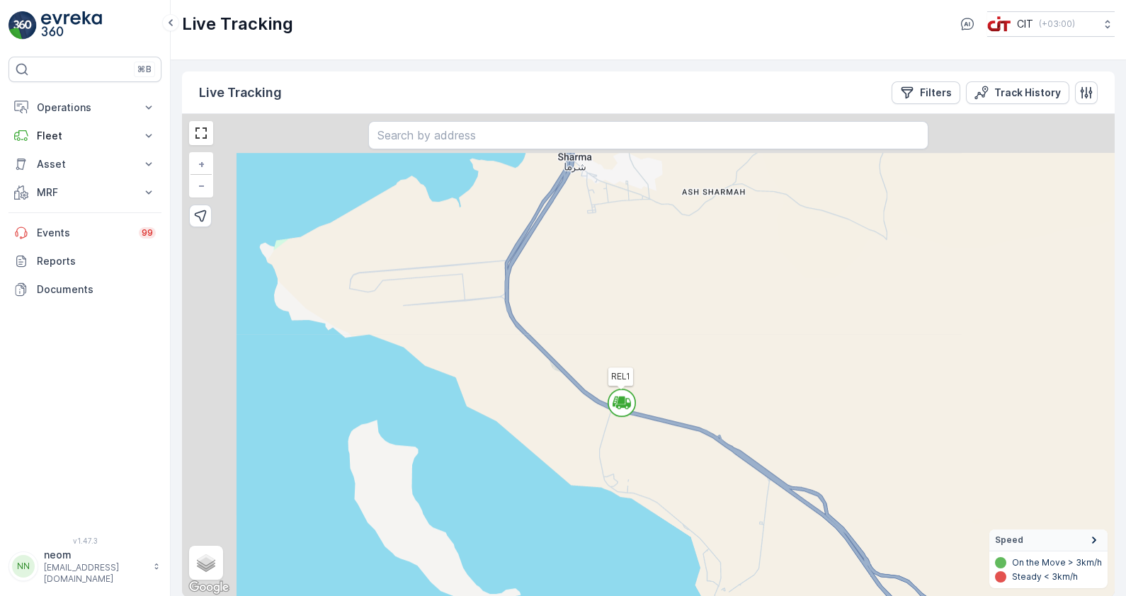
drag, startPoint x: 438, startPoint y: 246, endPoint x: 530, endPoint y: 396, distance: 176.7
click at [530, 396] on div "REL1 + − Satellite Roadmap Terrain Hybrid Leaflet Keyboard shortcuts Map Data M…" at bounding box center [648, 355] width 932 height 483
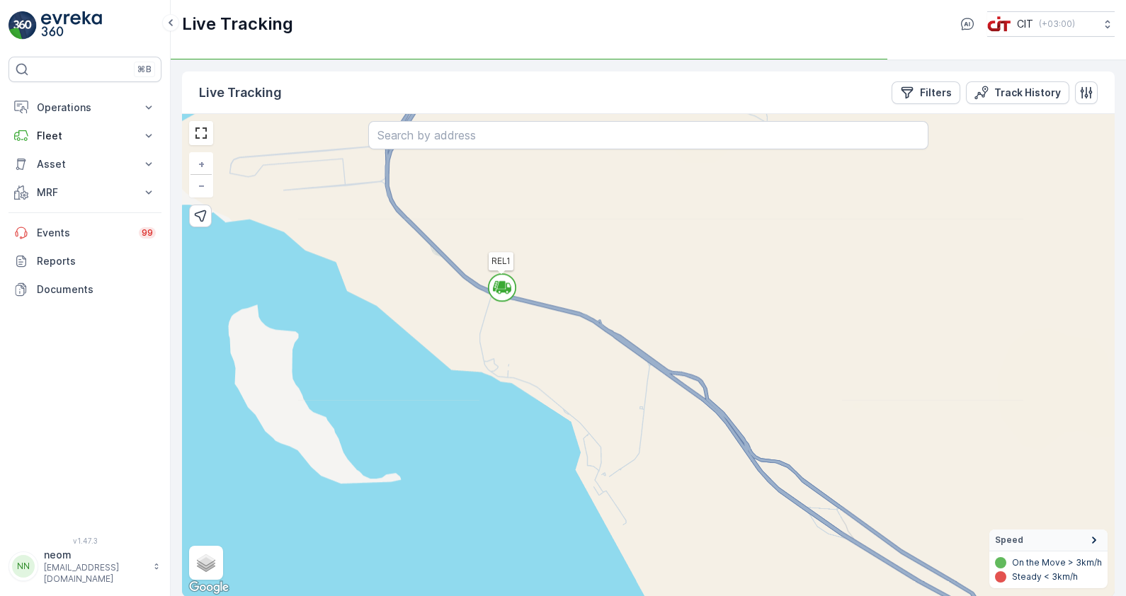
drag, startPoint x: 615, startPoint y: 447, endPoint x: 496, endPoint y: 331, distance: 166.2
click at [496, 331] on div "REL1 + − Satellite Roadmap Terrain Hybrid Leaflet Keyboard shortcuts Map Data M…" at bounding box center [648, 355] width 932 height 483
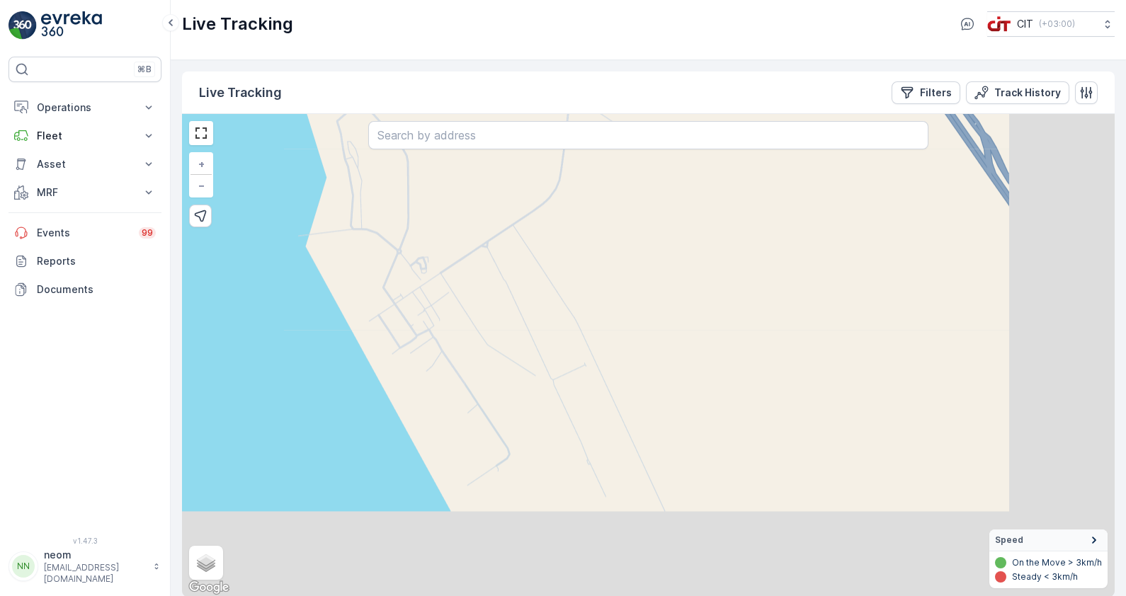
drag, startPoint x: 634, startPoint y: 356, endPoint x: 320, endPoint y: 94, distance: 408.7
click at [320, 94] on div "Live Tracking Filters Track History REL1 + − Satellite Roadmap Terrain Hybrid L…" at bounding box center [648, 334] width 932 height 525
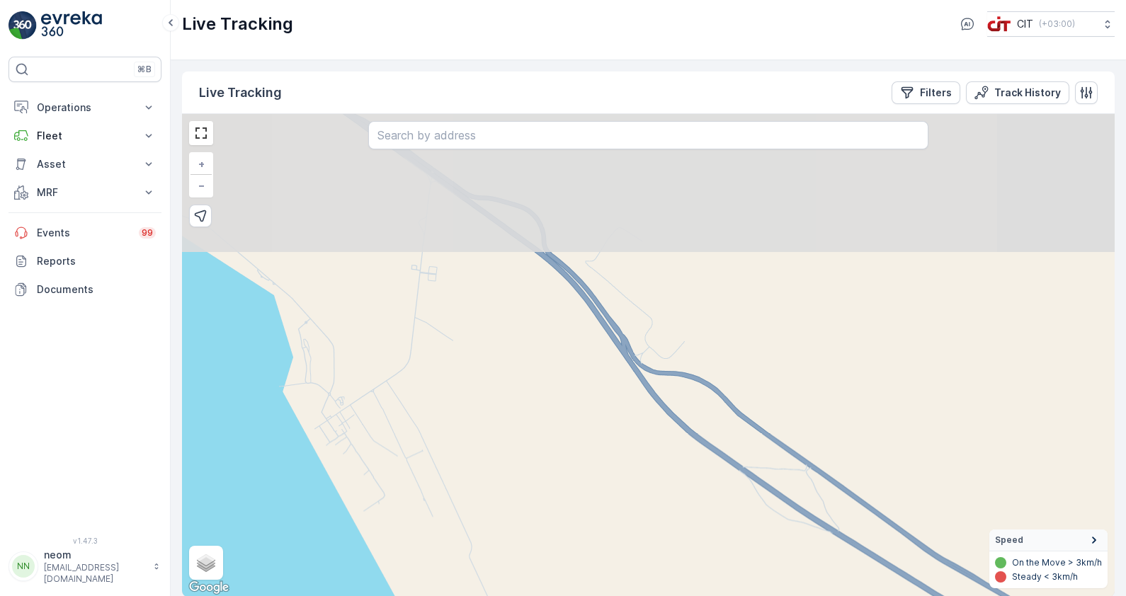
drag, startPoint x: 438, startPoint y: 226, endPoint x: 447, endPoint y: 432, distance: 206.2
click at [447, 432] on div "REL1 + − Satellite Roadmap Terrain Hybrid Leaflet Keyboard shortcuts Map Data M…" at bounding box center [648, 355] width 932 height 483
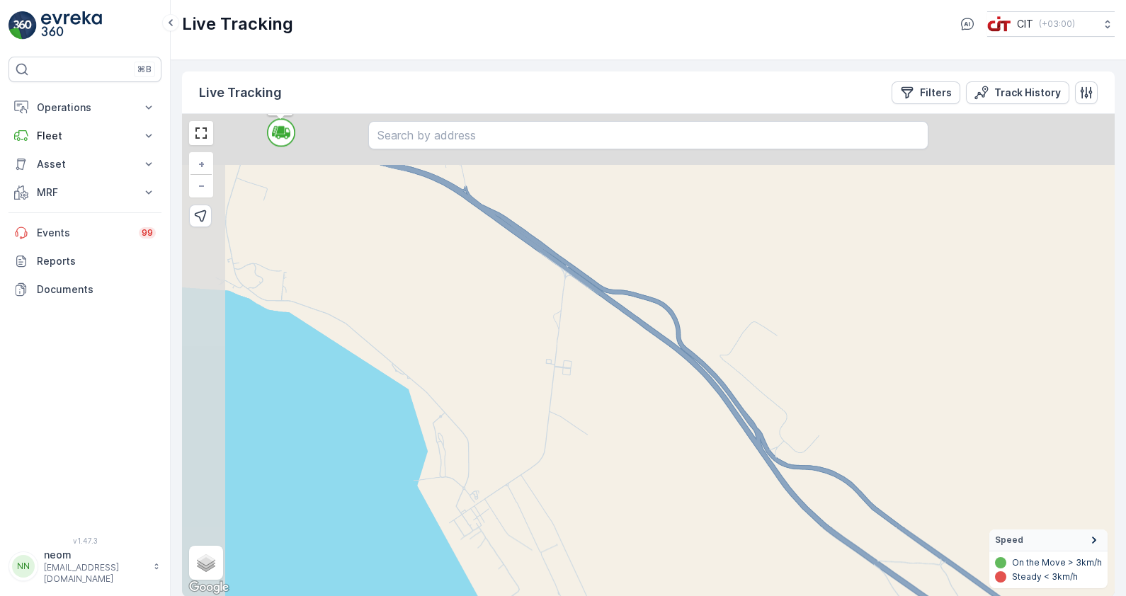
drag, startPoint x: 430, startPoint y: 299, endPoint x: 559, endPoint y: 386, distance: 155.7
click at [559, 386] on div "REL1 + − Satellite Roadmap Terrain Hybrid Leaflet Keyboard shortcuts Map Data M…" at bounding box center [648, 355] width 932 height 483
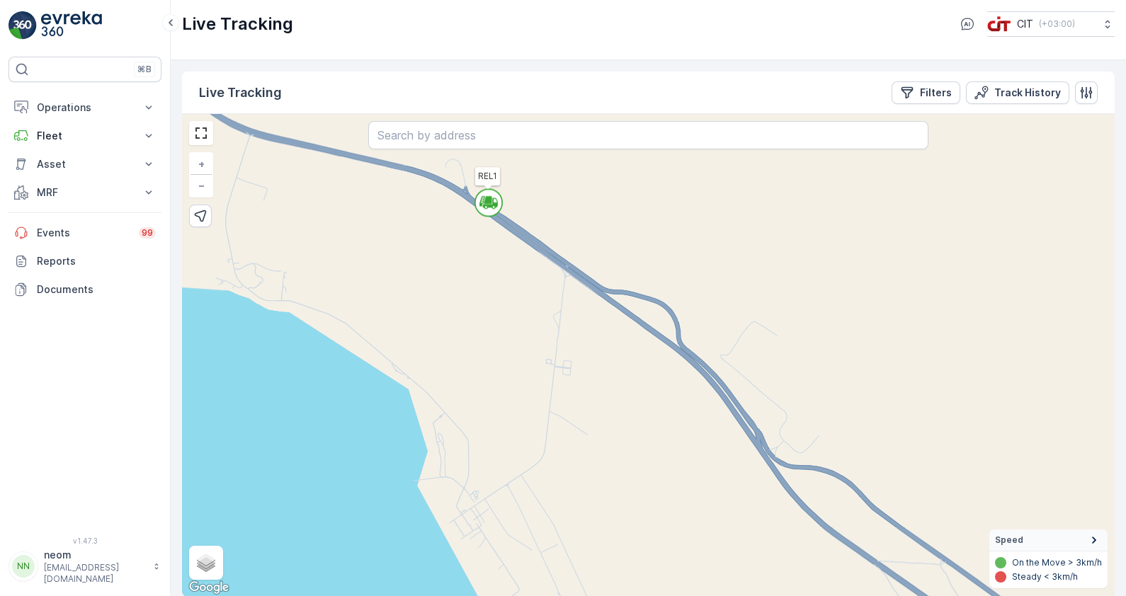
click at [731, 418] on div "REL1 + − Satellite Roadmap Terrain Hybrid Leaflet Keyboard shortcuts Map Data M…" at bounding box center [648, 355] width 932 height 483
click at [46, 131] on p "Fleet" at bounding box center [85, 136] width 96 height 14
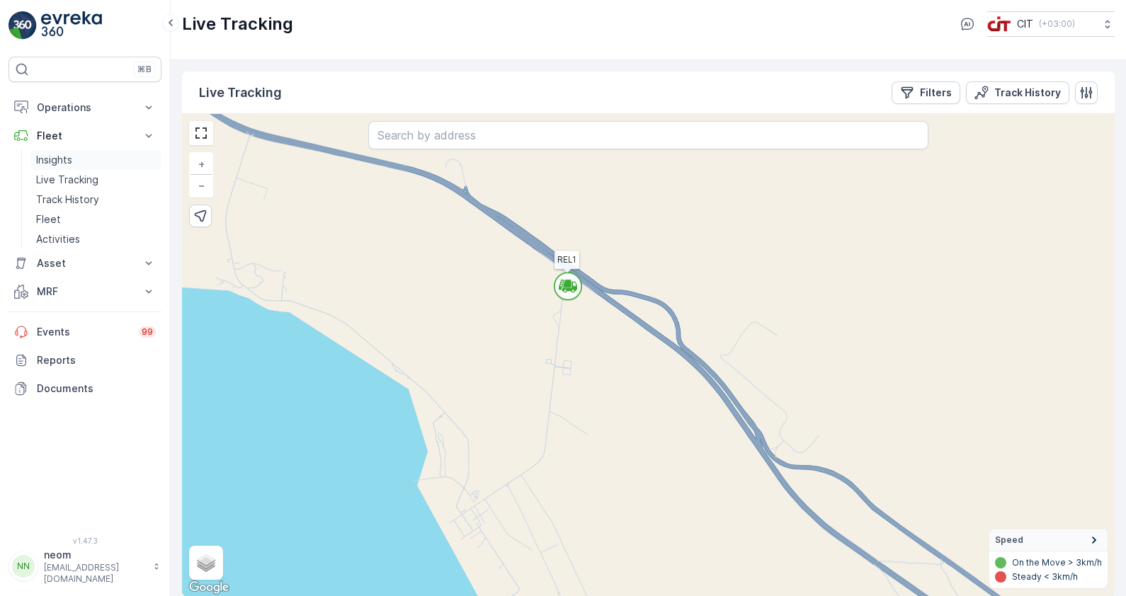
click at [72, 159] on p "Insights" at bounding box center [54, 160] width 36 height 14
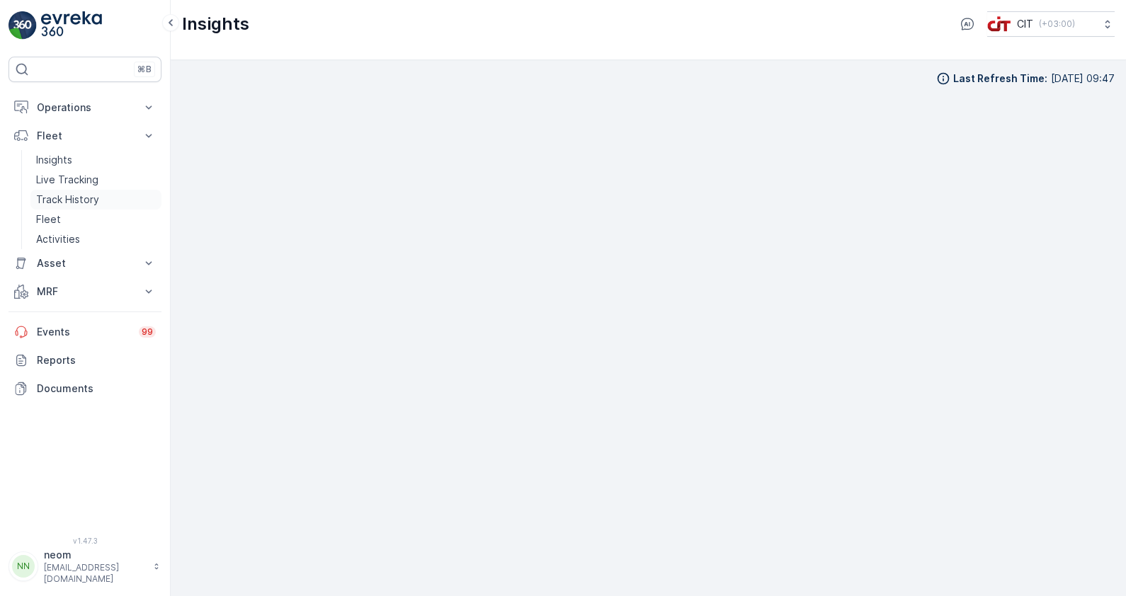
click at [84, 197] on p "Track History" at bounding box center [67, 200] width 63 height 14
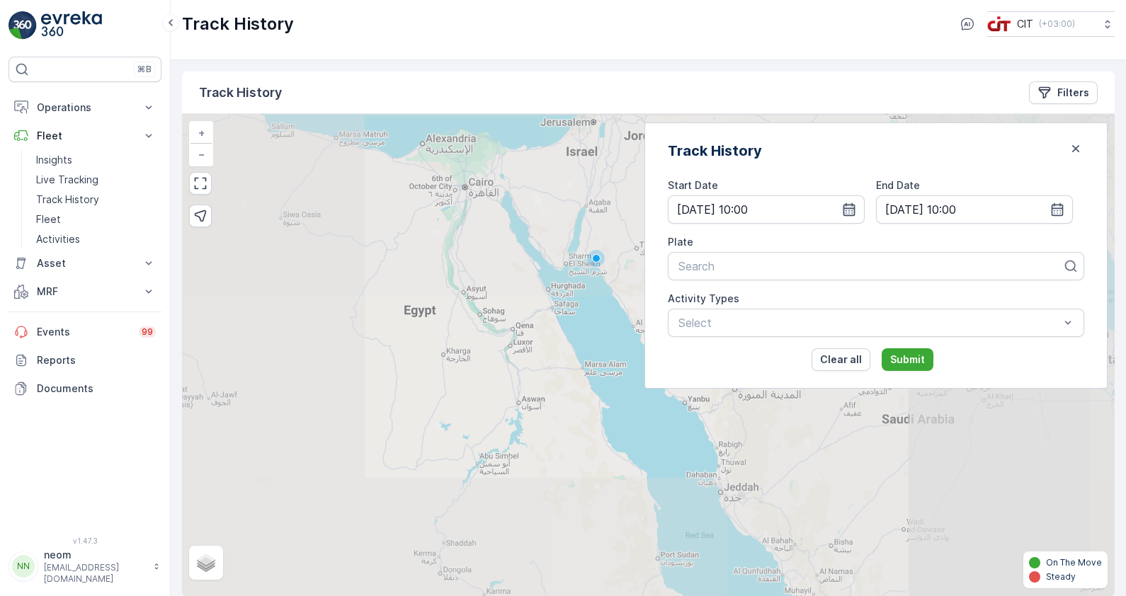
click at [856, 212] on icon "button" at bounding box center [849, 209] width 14 height 14
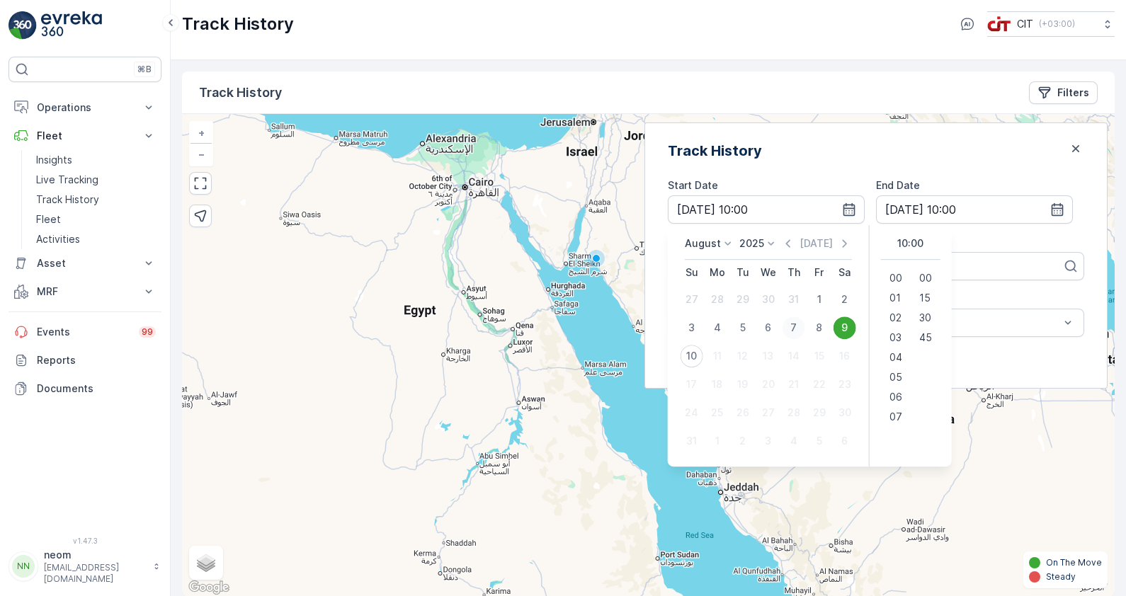
click at [805, 328] on div "7" at bounding box center [793, 327] width 23 height 23
type input "[DATE] 10:00"
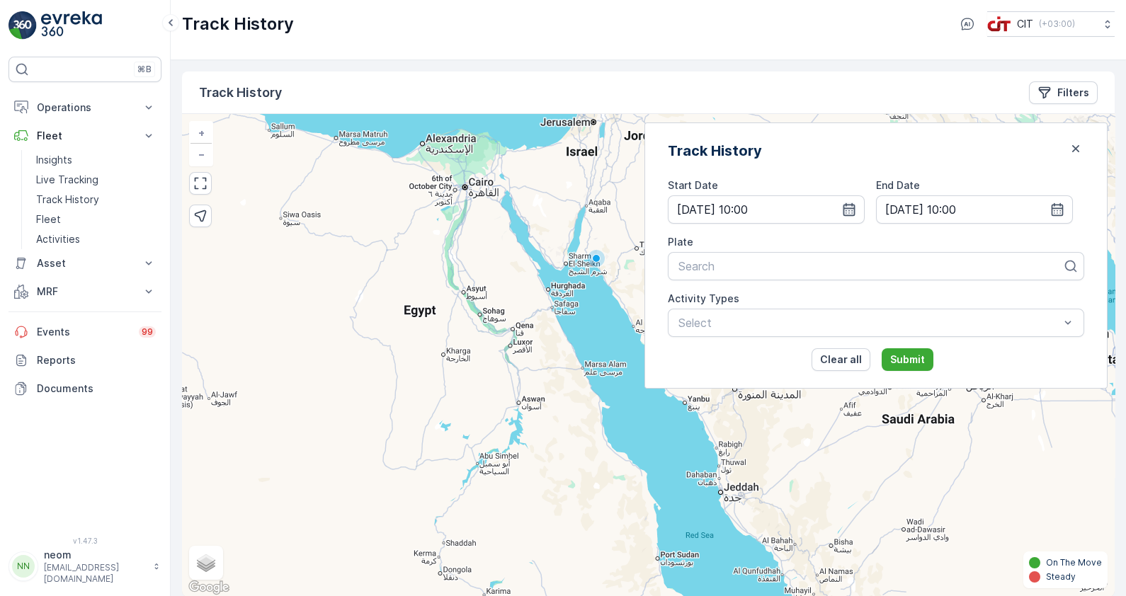
click at [856, 205] on icon "button" at bounding box center [849, 209] width 14 height 14
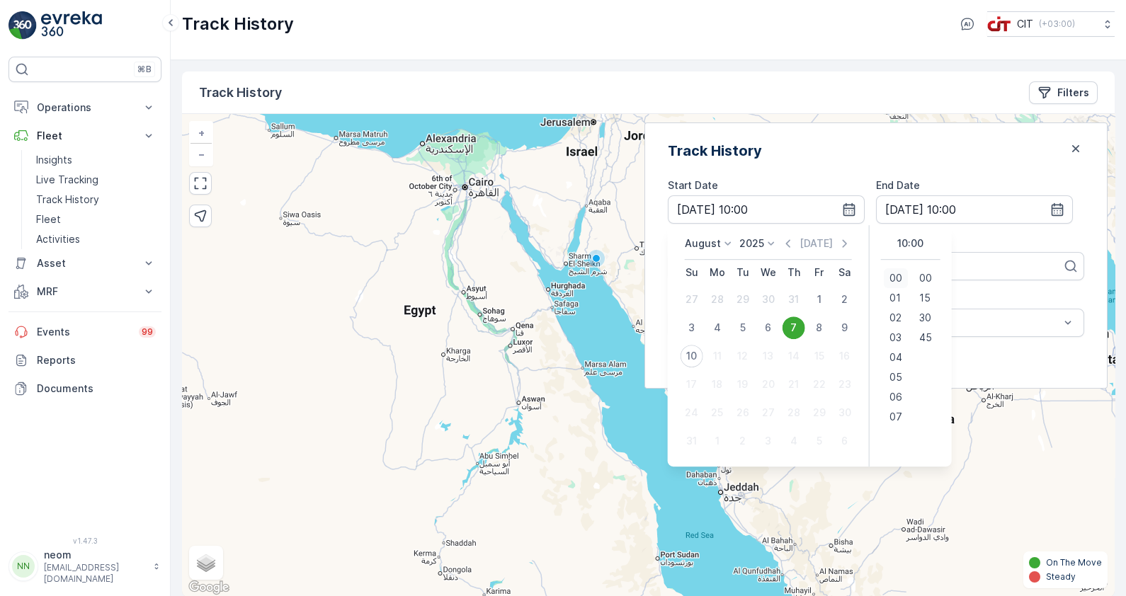
click at [902, 273] on span "00" at bounding box center [895, 278] width 13 height 14
type input "[DATE] 00:00"
click at [1050, 207] on icon "button" at bounding box center [1057, 209] width 14 height 14
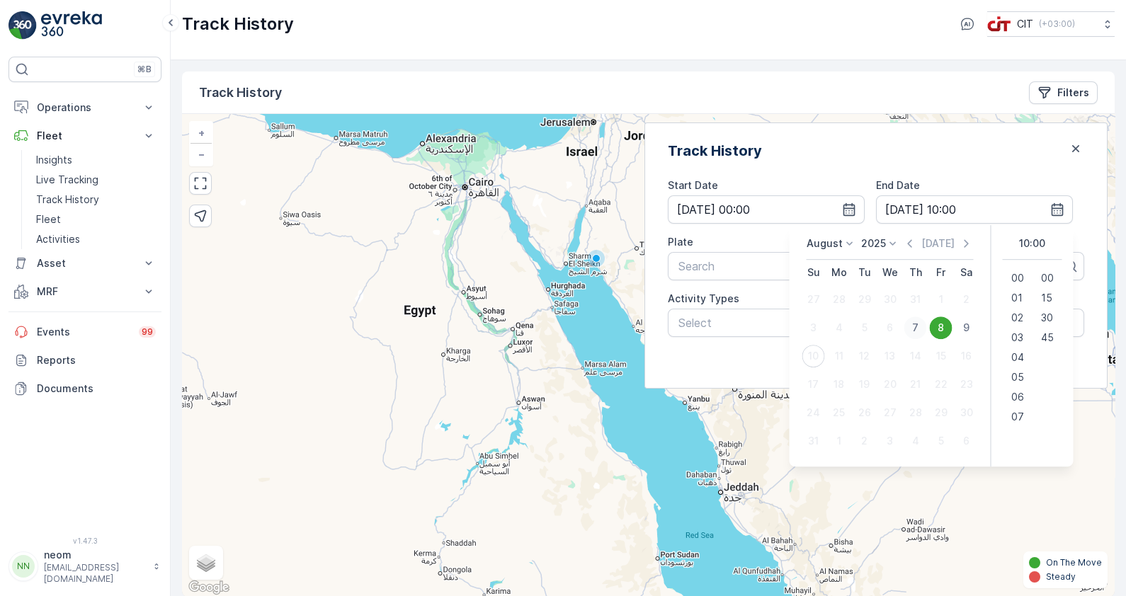
click at [904, 329] on div "7" at bounding box center [915, 327] width 23 height 23
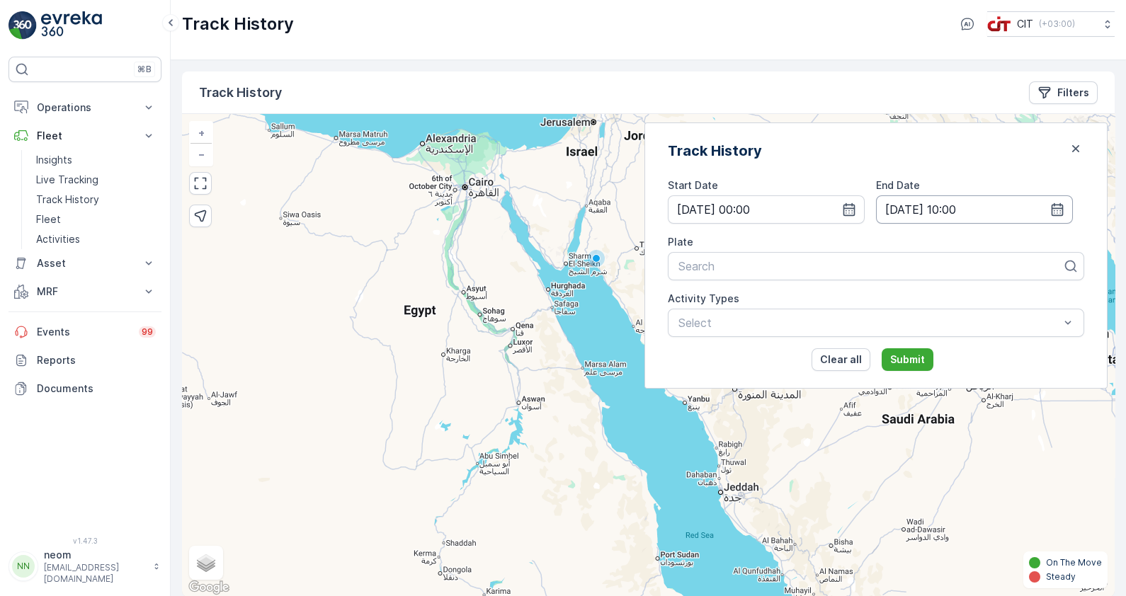
click at [993, 207] on input "[DATE] 10:00" at bounding box center [974, 209] width 197 height 28
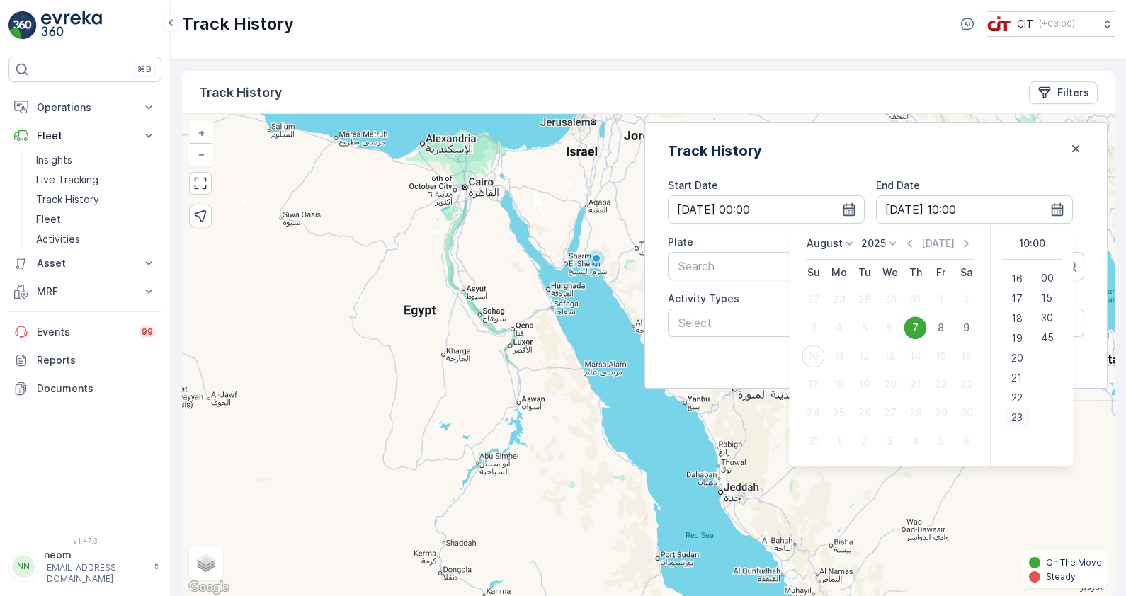
scroll to position [11, 0]
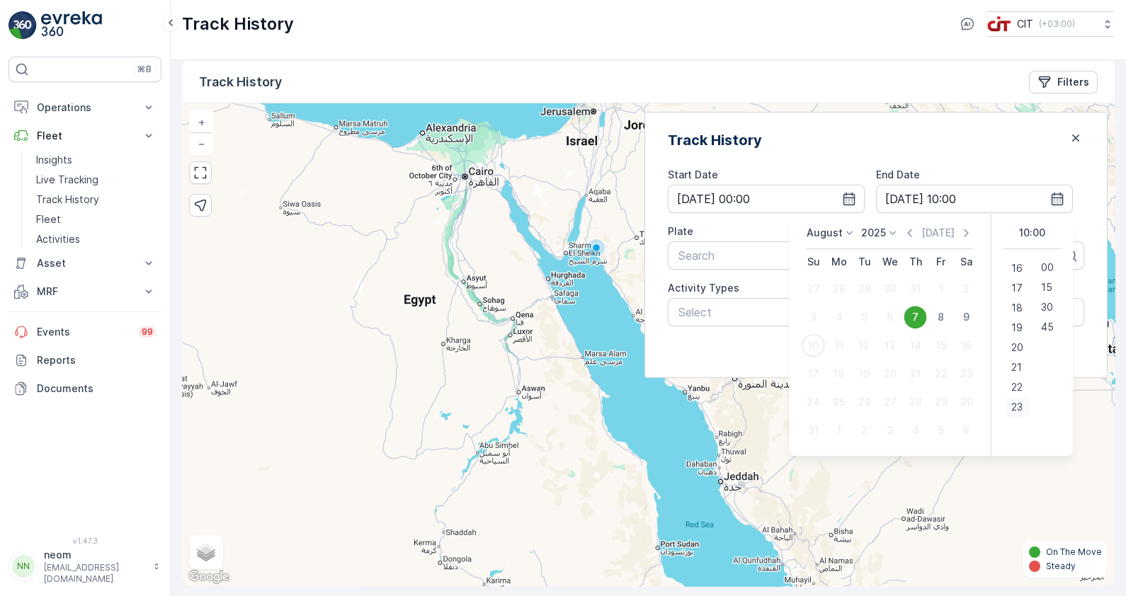
click at [1012, 405] on span "23" at bounding box center [1016, 407] width 11 height 14
click at [1011, 404] on span "23" at bounding box center [1016, 407] width 11 height 14
click at [1047, 326] on span "45" at bounding box center [1047, 327] width 13 height 14
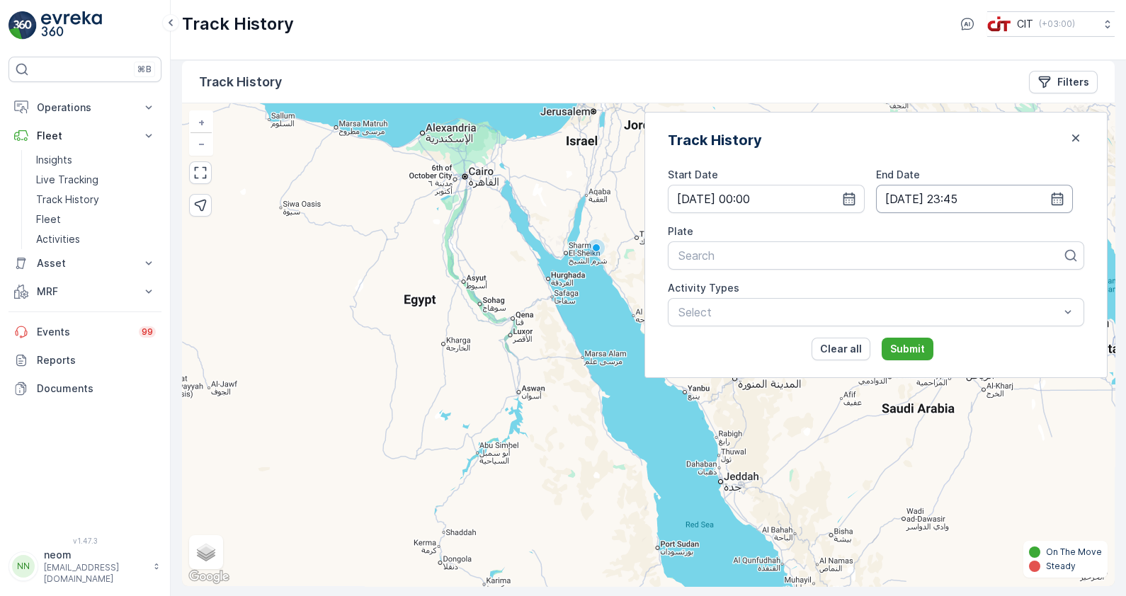
click at [1034, 201] on input "[DATE] 23:45" at bounding box center [974, 199] width 197 height 28
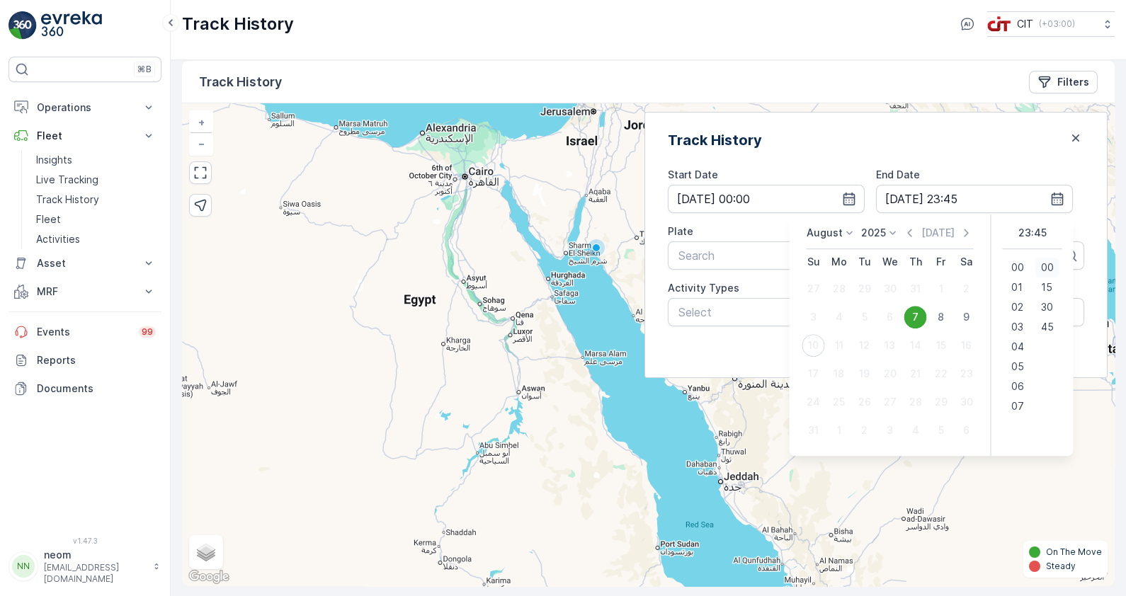
click at [1043, 266] on span "00" at bounding box center [1047, 268] width 13 height 14
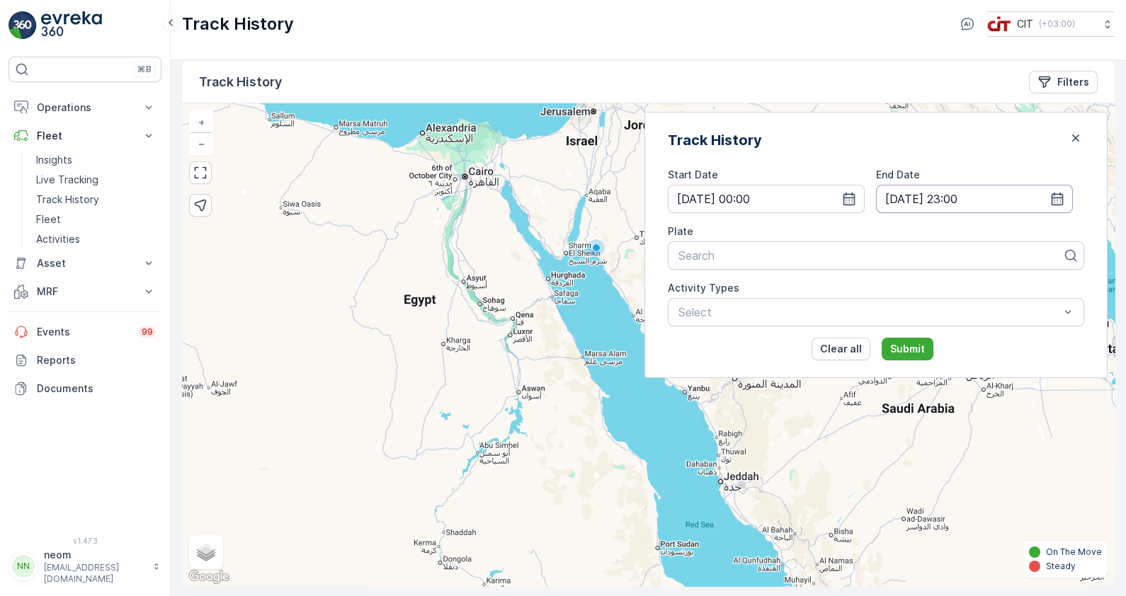
click at [991, 196] on input "[DATE] 23:00" at bounding box center [974, 199] width 197 height 28
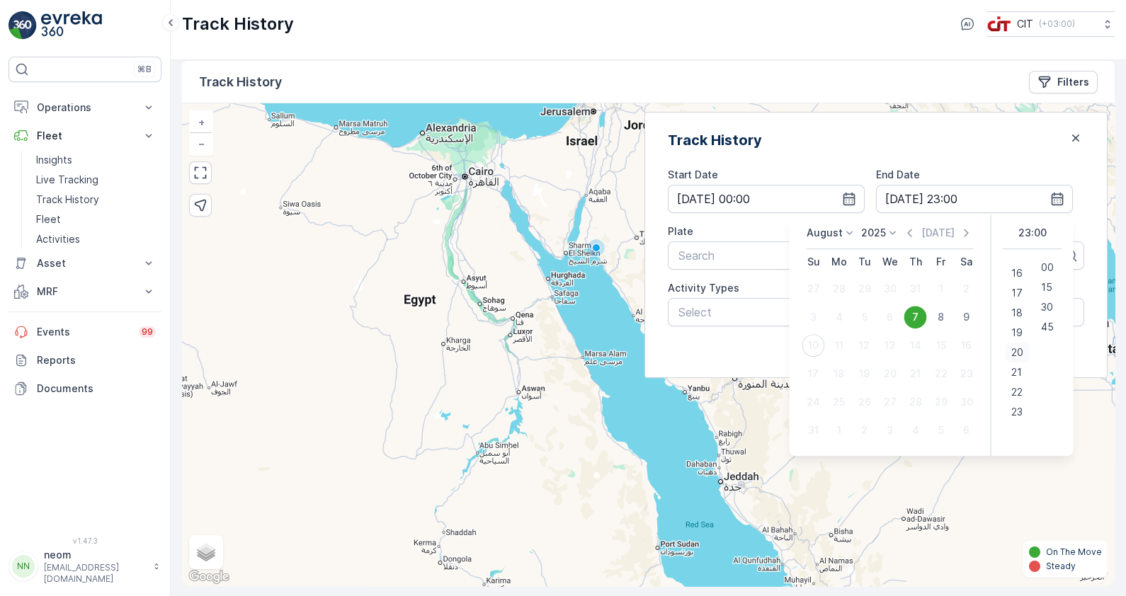
scroll to position [316, 0]
click at [1014, 408] on span "23" at bounding box center [1016, 407] width 11 height 14
click at [1044, 328] on span "45" at bounding box center [1047, 327] width 13 height 14
type input "[DATE] 23:45"
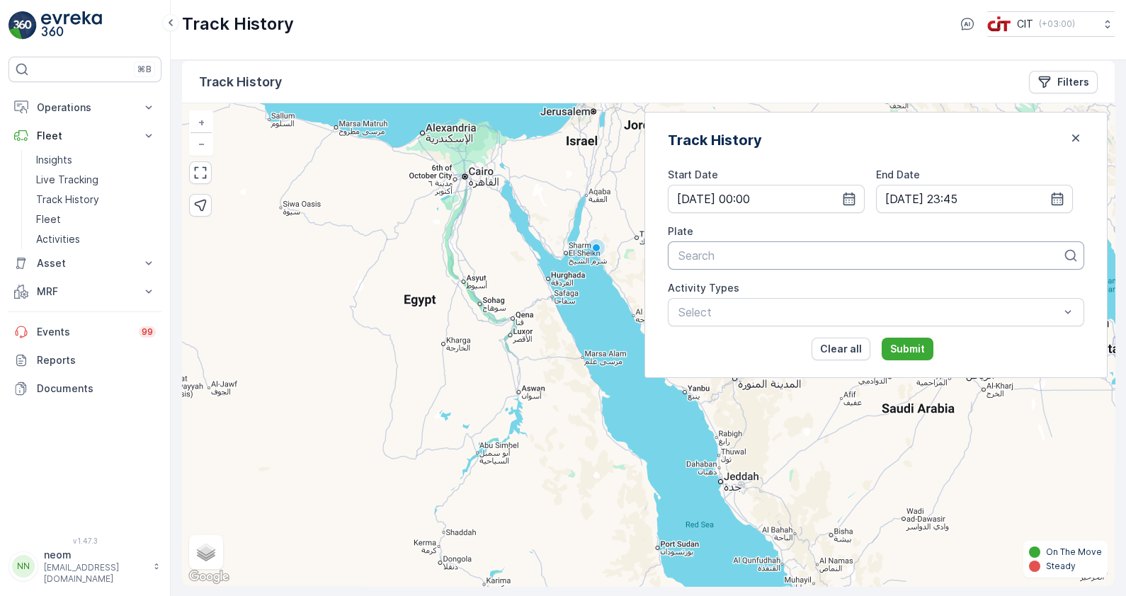
click at [862, 263] on div "Search" at bounding box center [876, 255] width 416 height 28
type input "rel"
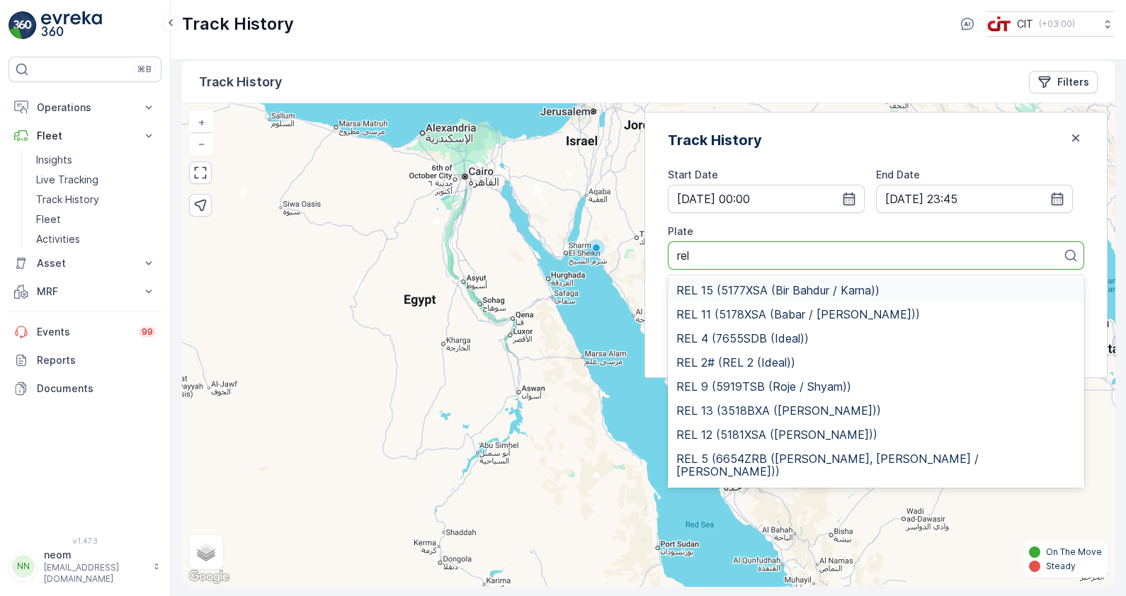
click at [798, 288] on span "REL 15 (5177XSA (Bir Bahdur / Karna))" at bounding box center [777, 290] width 203 height 13
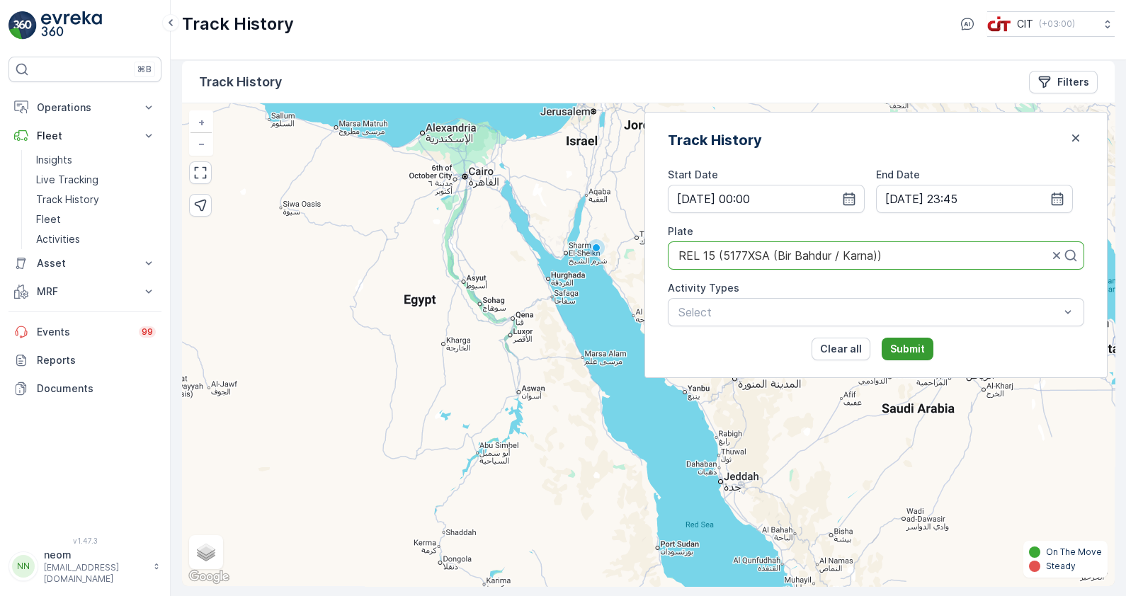
click at [930, 340] on button "Submit" at bounding box center [907, 349] width 52 height 23
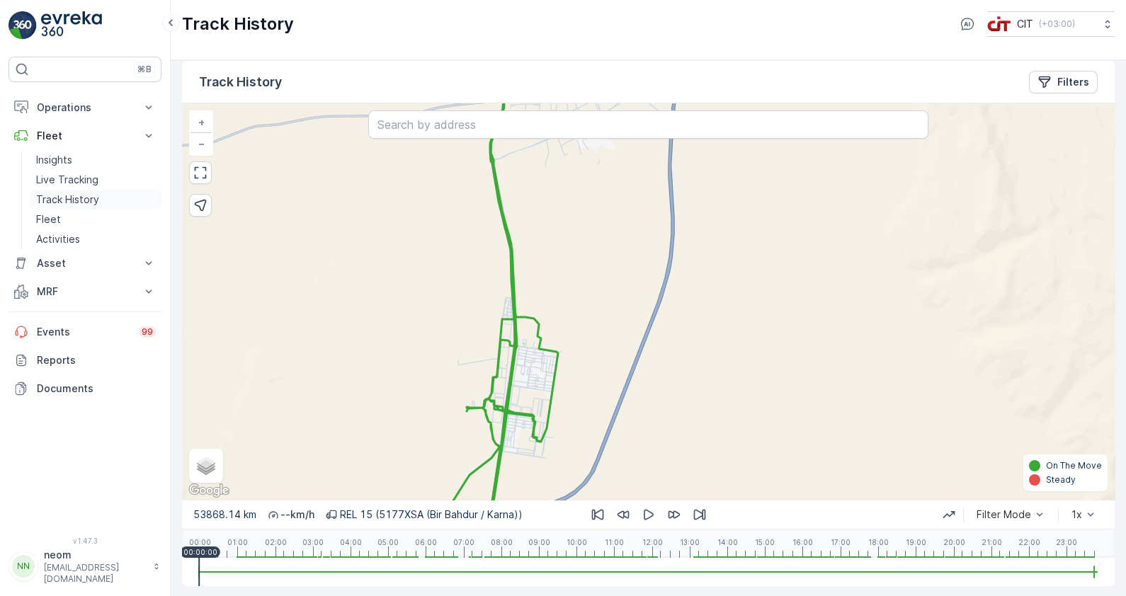
drag, startPoint x: 52, startPoint y: 198, endPoint x: 88, endPoint y: 198, distance: 36.1
click at [52, 198] on p "Track History" at bounding box center [67, 200] width 63 height 14
click at [59, 178] on p "Live Tracking" at bounding box center [67, 180] width 62 height 14
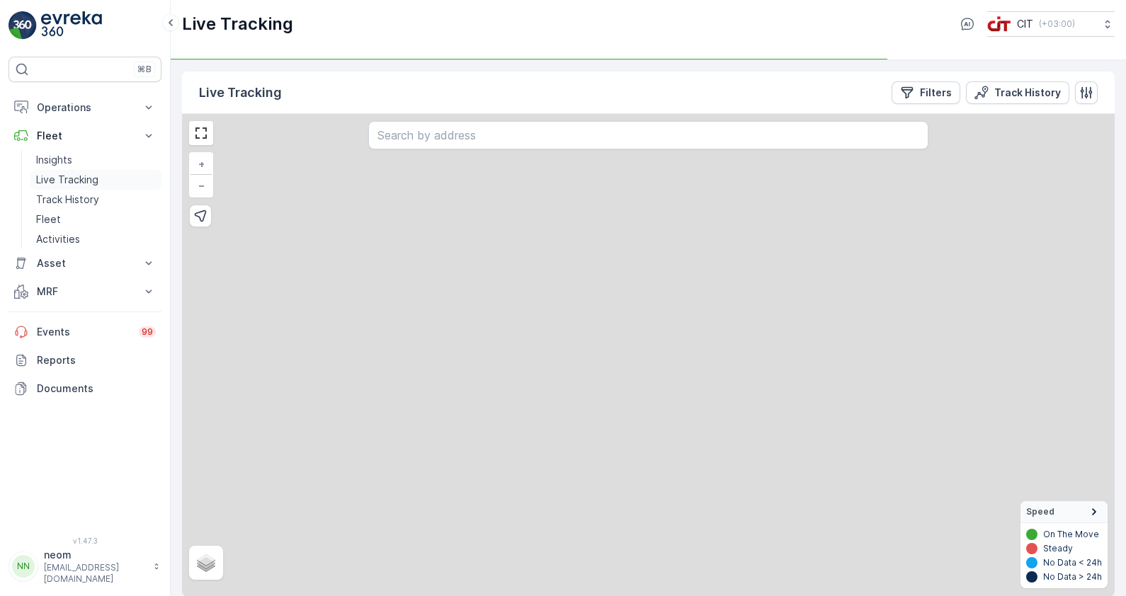
click at [59, 178] on p "Live Tracking" at bounding box center [67, 180] width 62 height 14
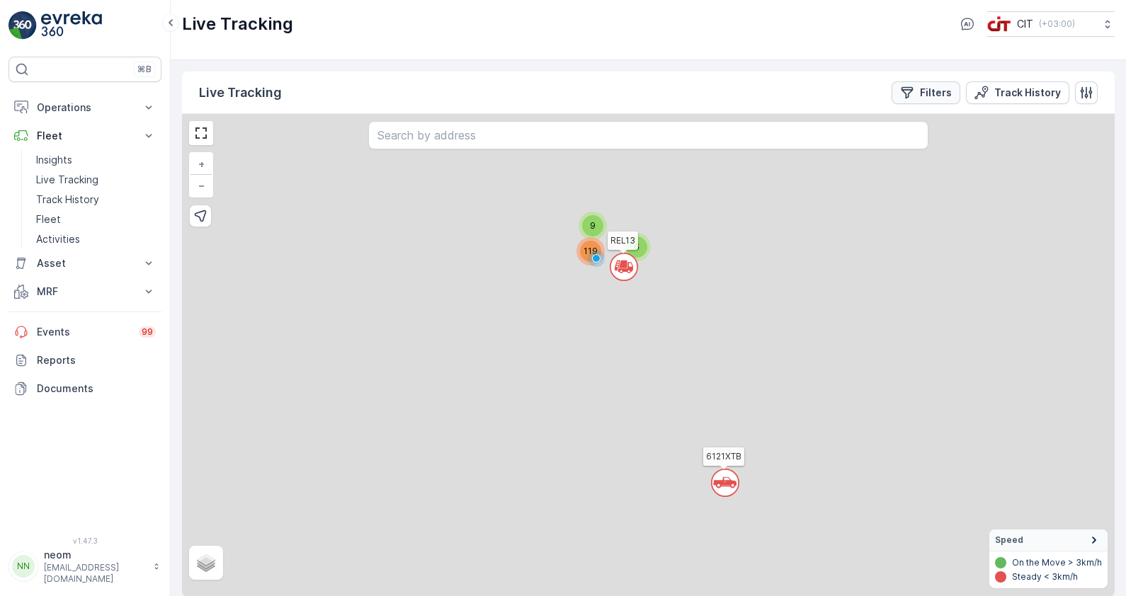
click at [939, 88] on p "Filters" at bounding box center [936, 93] width 32 height 14
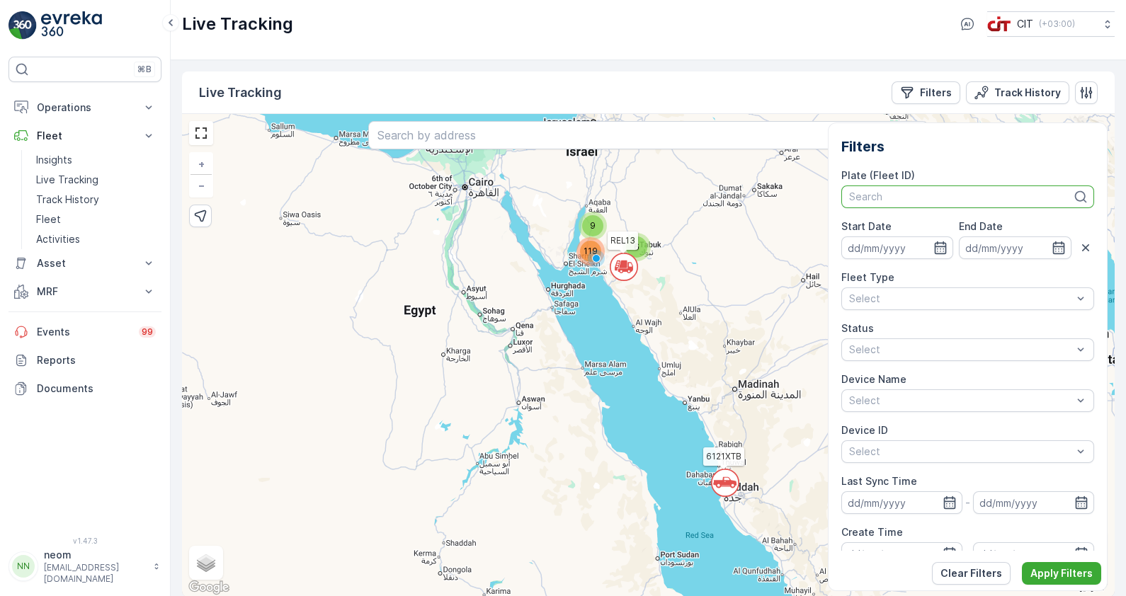
click at [908, 191] on div at bounding box center [961, 196] width 226 height 11
type input "rel 1"
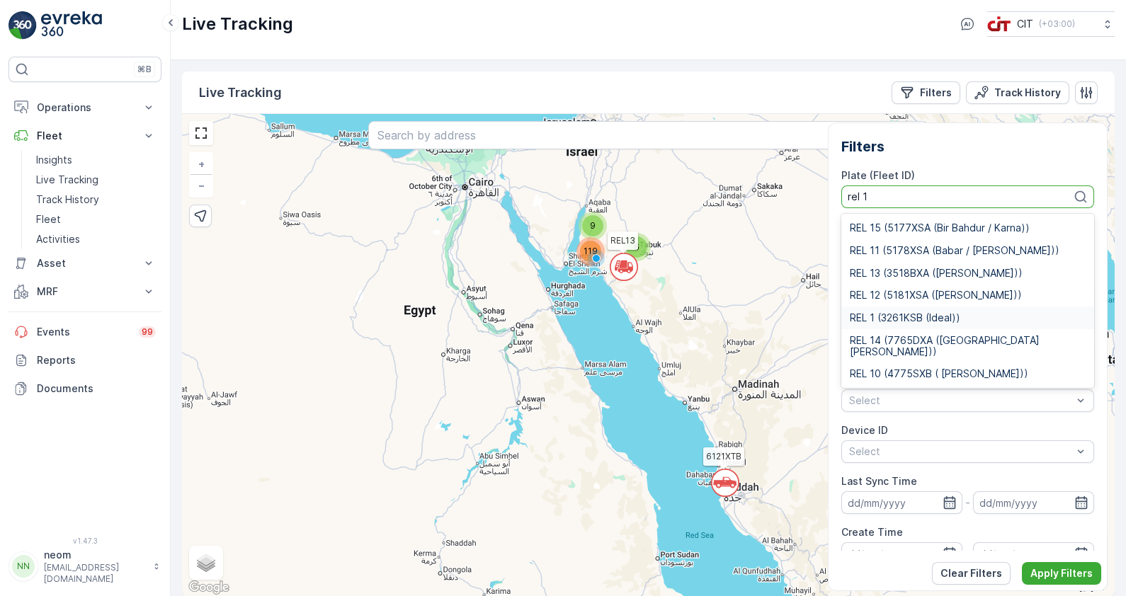
click at [901, 319] on span "REL 1 (3261KSB (Ideal))" at bounding box center [905, 317] width 110 height 11
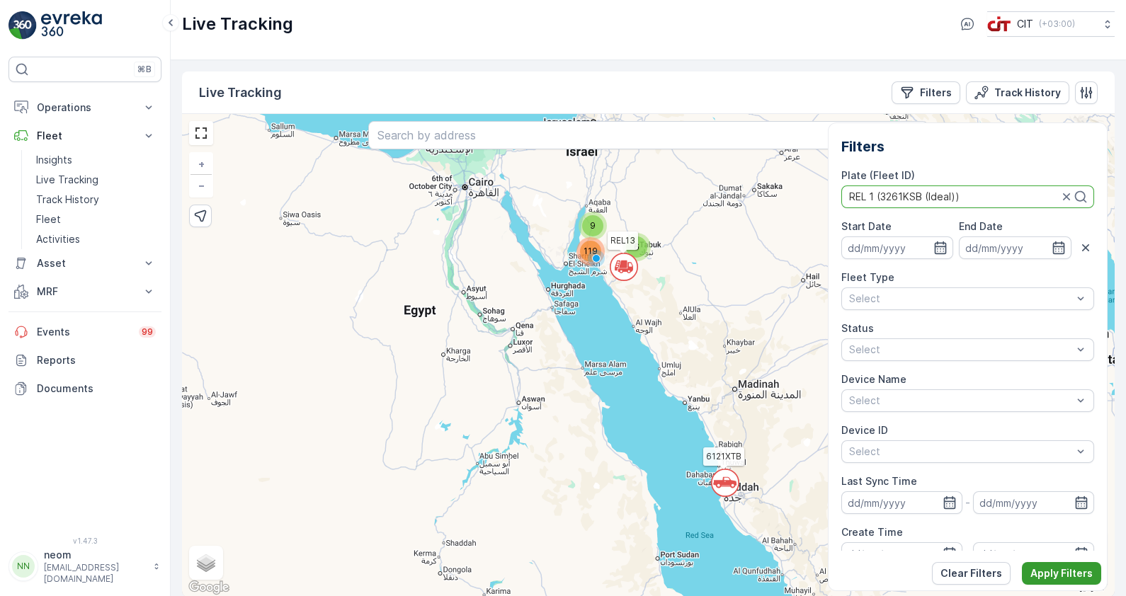
click at [1062, 564] on button "Apply Filters" at bounding box center [1061, 573] width 79 height 23
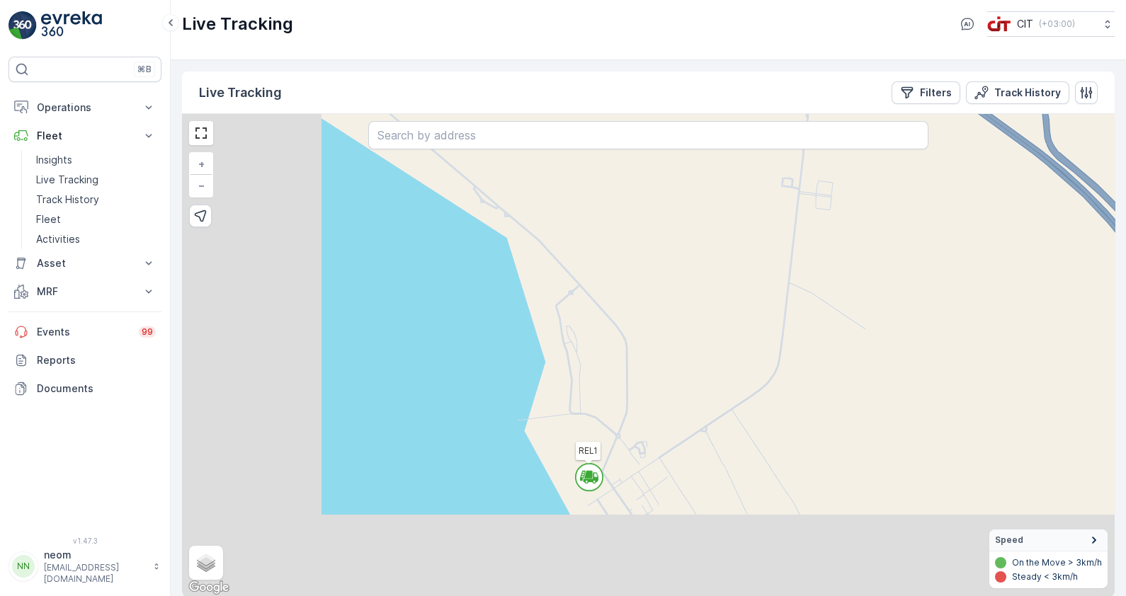
drag, startPoint x: 512, startPoint y: 534, endPoint x: 709, endPoint y: 443, distance: 217.0
click at [728, 435] on div "REL1 + − Satellite Roadmap Terrain Hybrid Leaflet Keyboard shortcuts Map Data M…" at bounding box center [648, 355] width 932 height 483
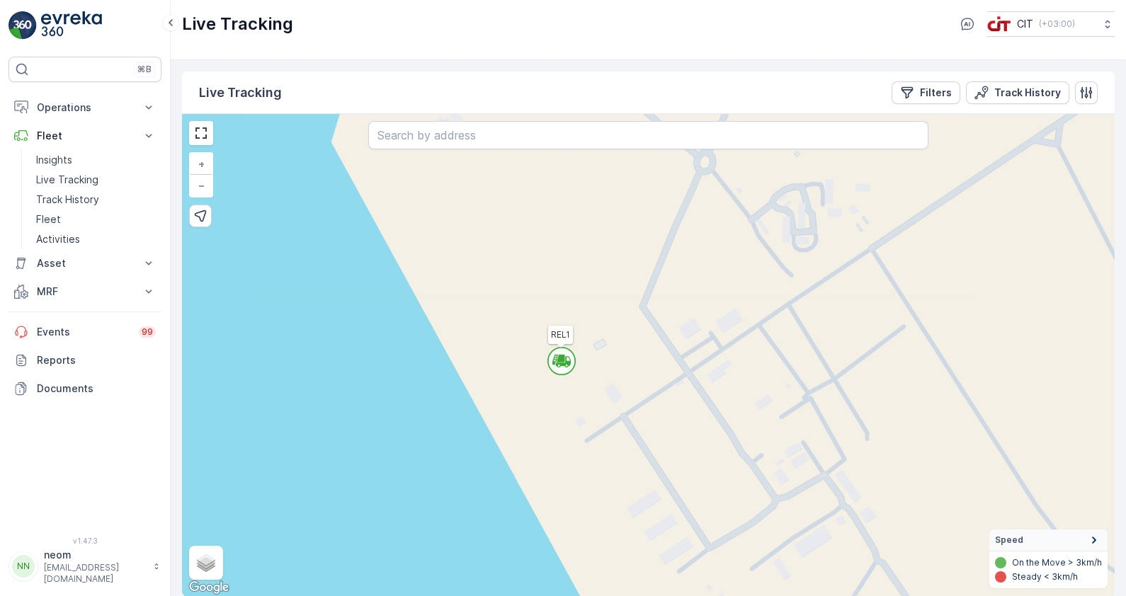
click at [557, 370] on circle at bounding box center [561, 361] width 27 height 27
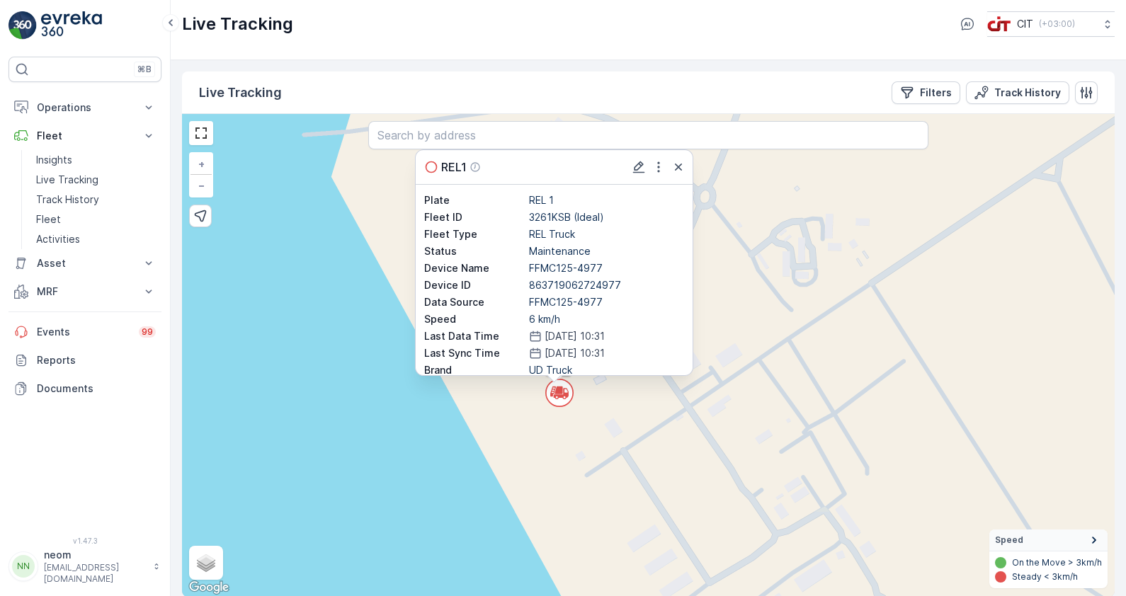
click at [562, 422] on div "REL1 REL1 Plate REL 1 Fleet ID 3261KSB (Ideal) Fleet Type REL Truck Status Main…" at bounding box center [648, 355] width 932 height 483
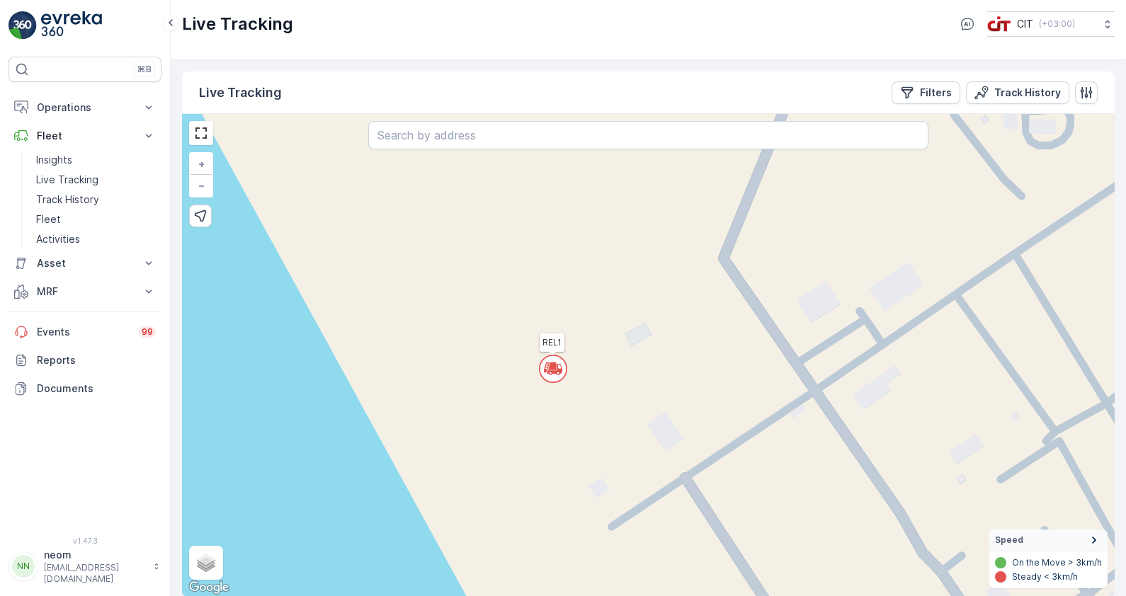
click at [552, 379] on circle at bounding box center [553, 368] width 27 height 27
